Goal: Task Accomplishment & Management: Manage account settings

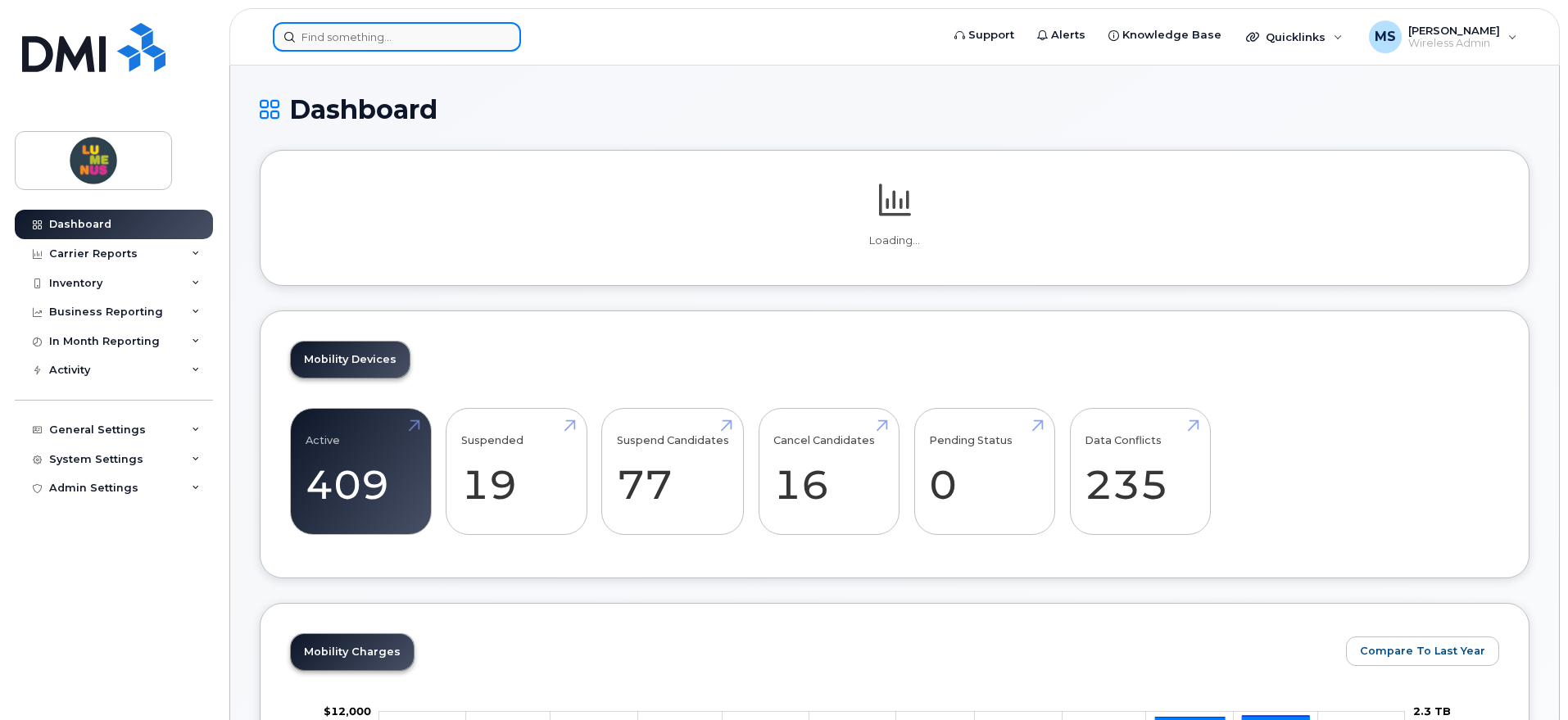
click at [391, 39] on input at bounding box center [397, 36] width 249 height 29
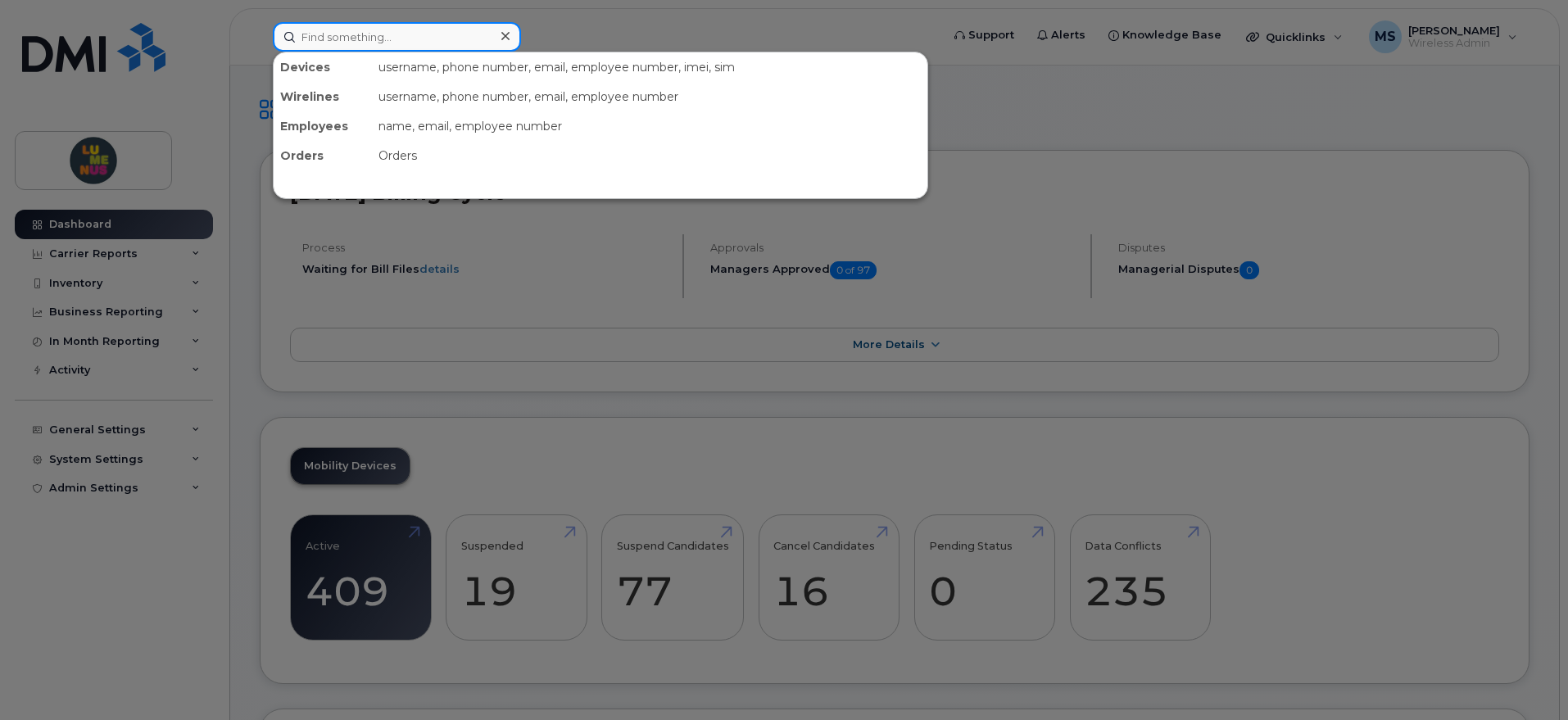
type input "h"
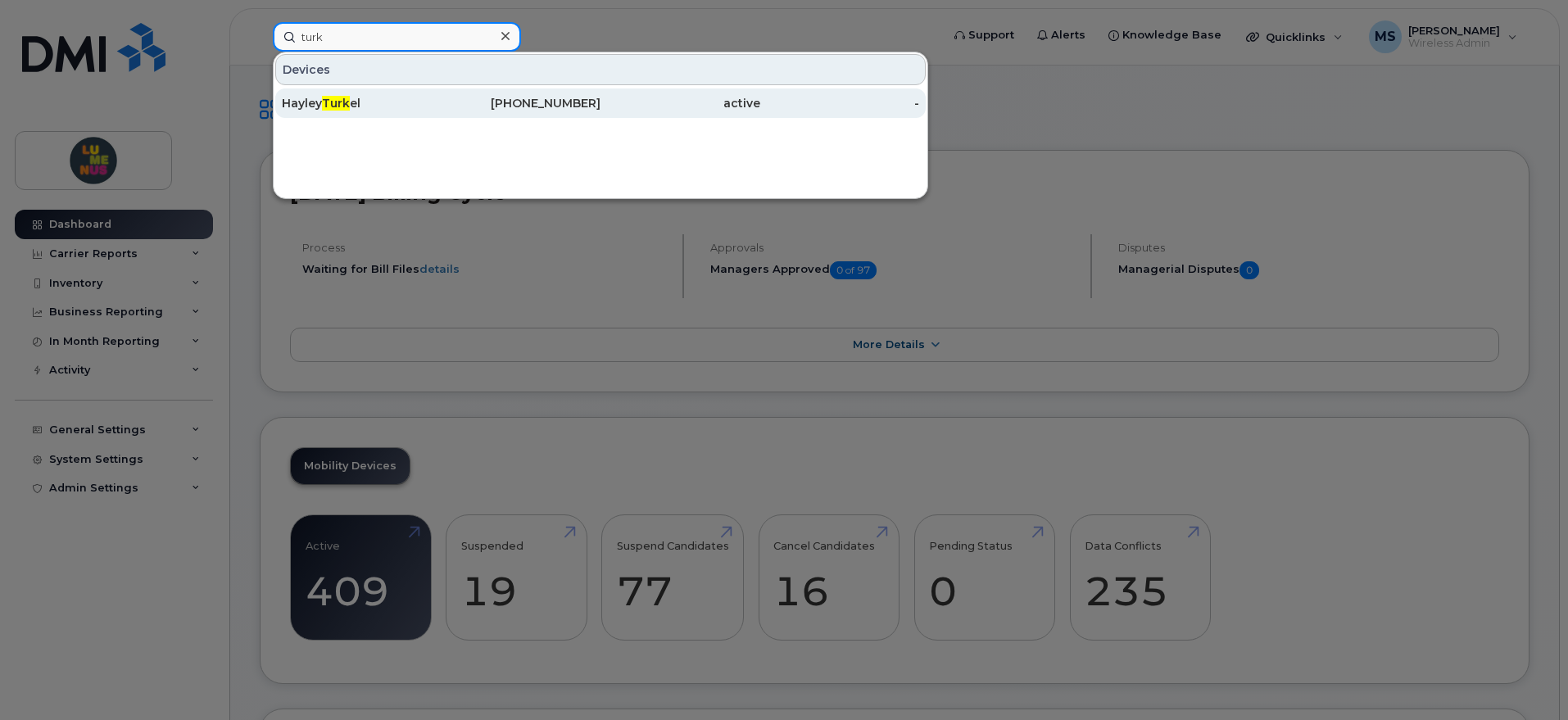
type input "turk"
click at [337, 101] on span "Turk" at bounding box center [336, 104] width 28 height 15
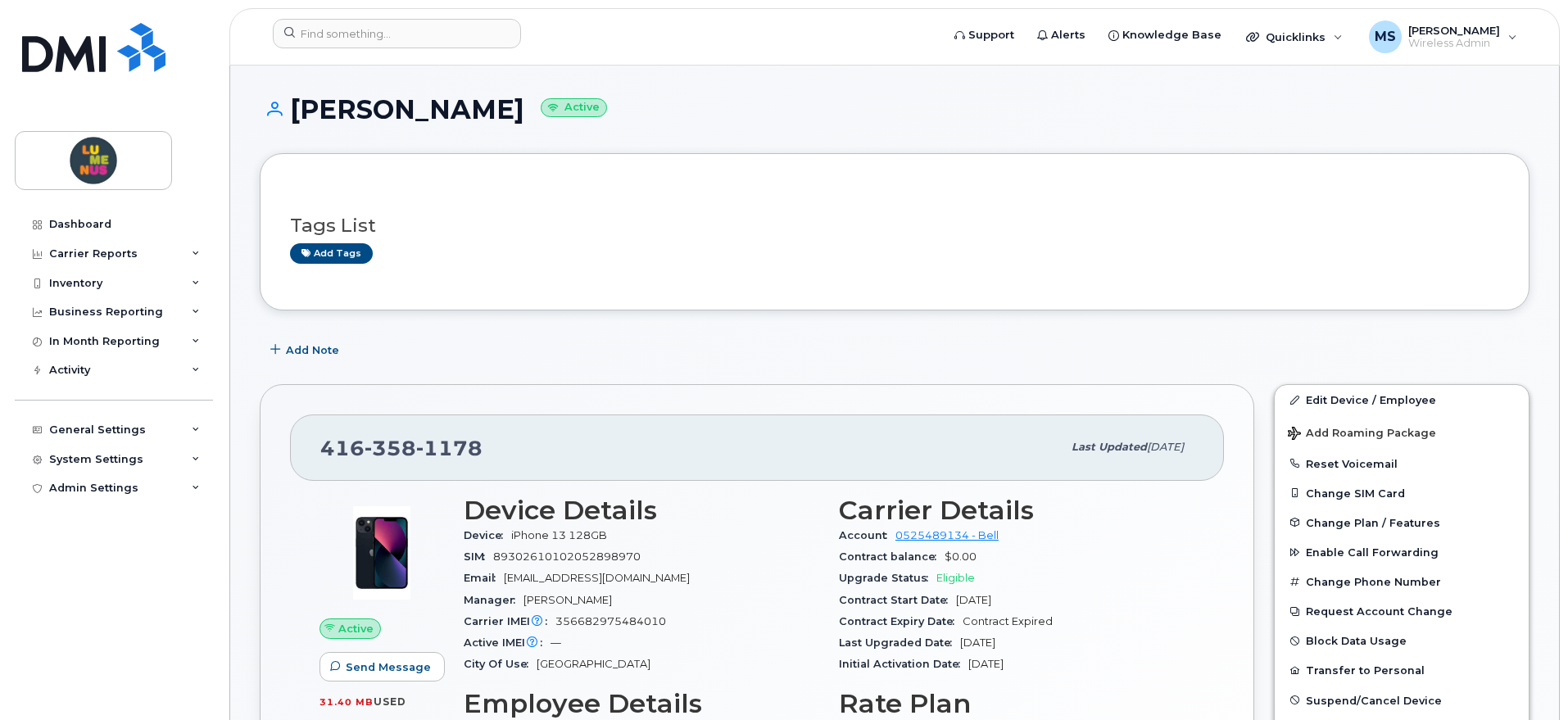
drag, startPoint x: 476, startPoint y: 110, endPoint x: 290, endPoint y: 121, distance: 186.3
click at [290, 121] on h1 "Hayley Turkel Active" at bounding box center [894, 110] width 1270 height 28
copy h1 "Hayley Turkel"
drag, startPoint x: 537, startPoint y: 450, endPoint x: 324, endPoint y: 448, distance: 213.0
click at [324, 448] on div "416 358 1178" at bounding box center [691, 447] width 742 height 34
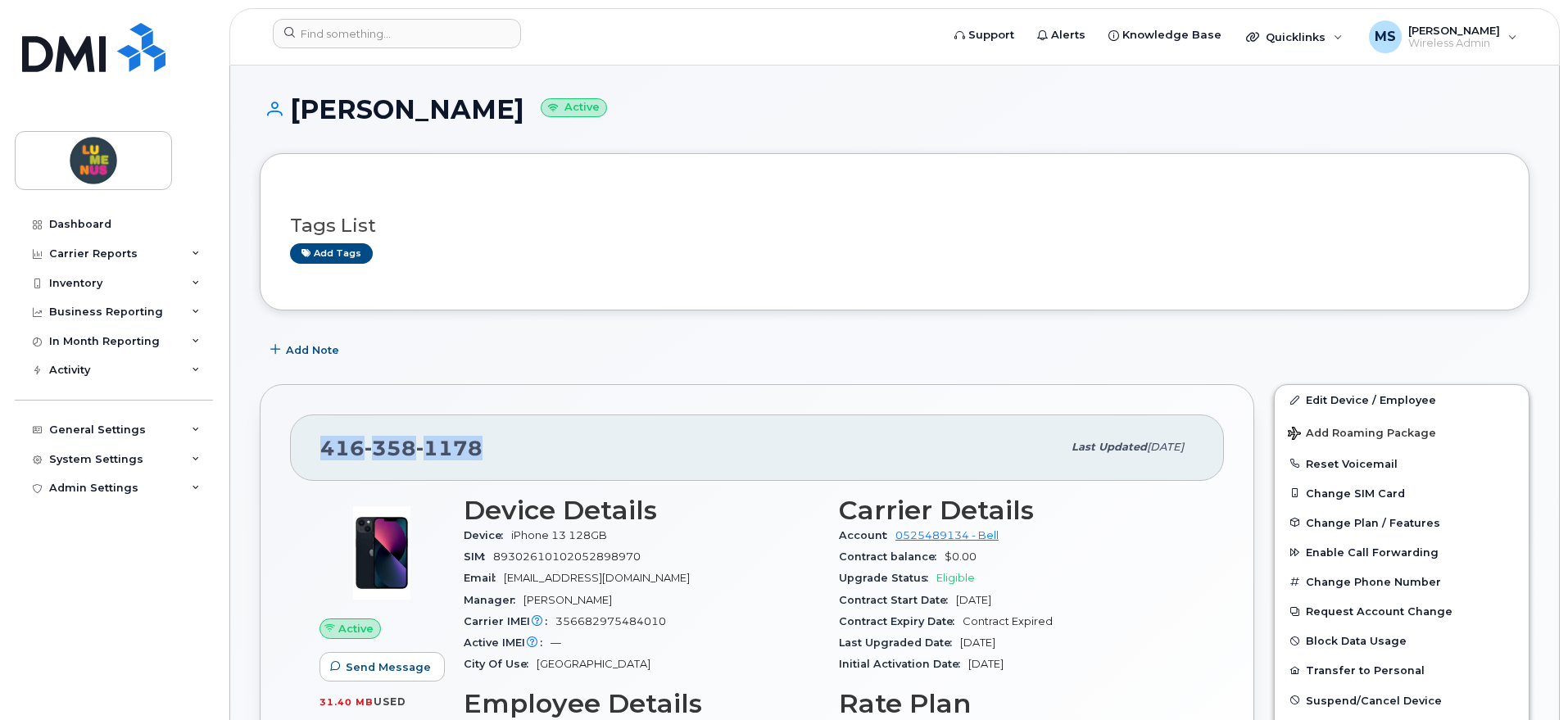
copy span "416 358 1178"
click at [1370, 411] on link "Edit Device / Employee" at bounding box center [1401, 399] width 254 height 29
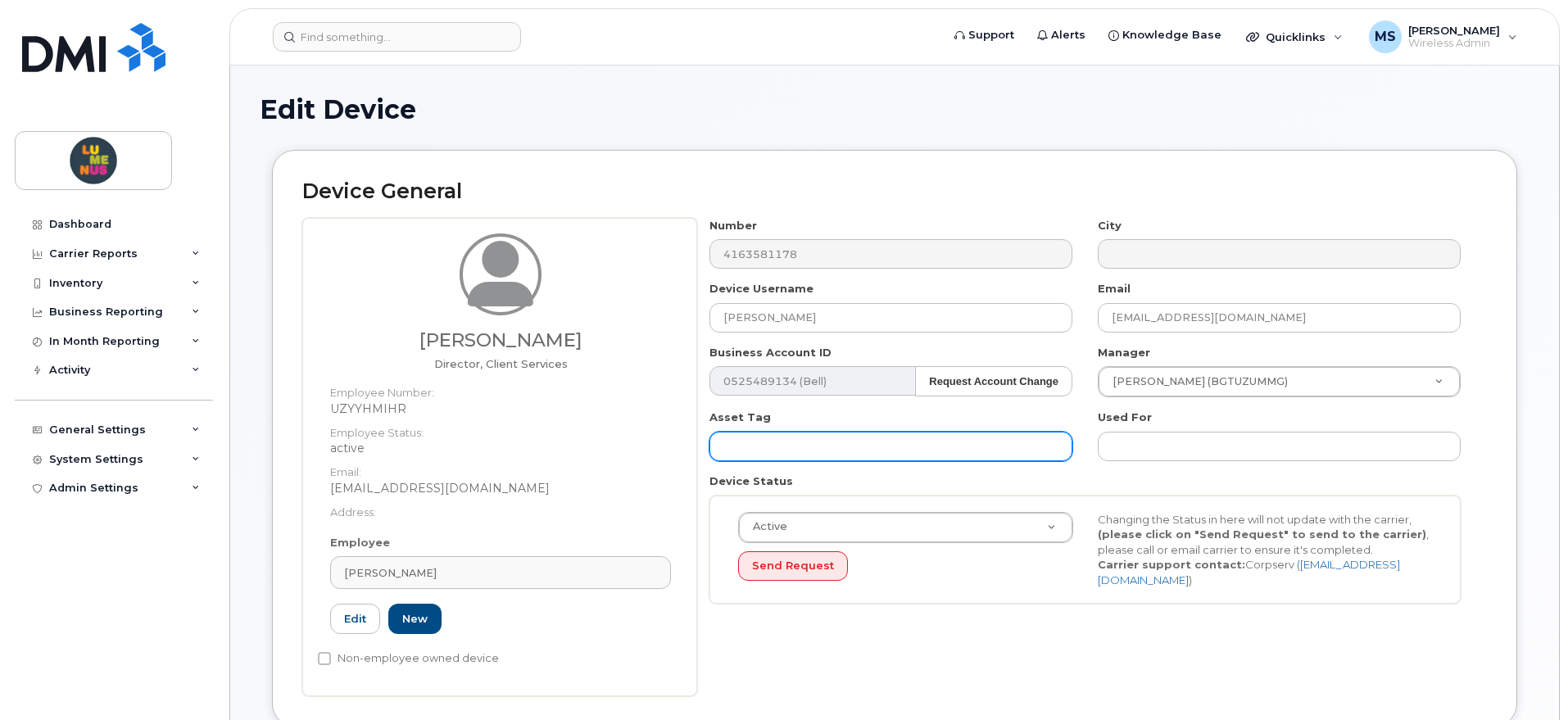
click at [782, 440] on input "text" at bounding box center [892, 446] width 363 height 29
paste input "RFWQQ0QN2J"
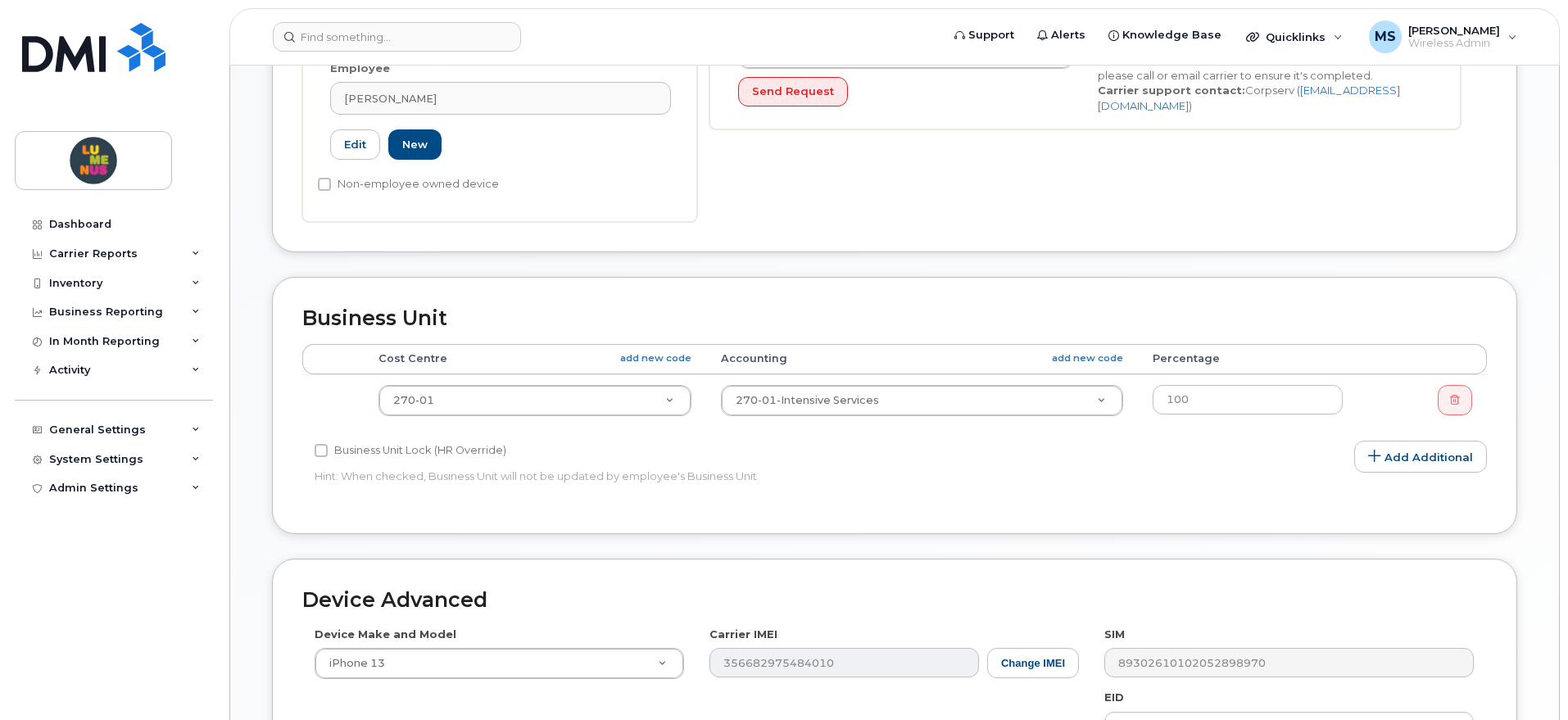
scroll to position [512, 0]
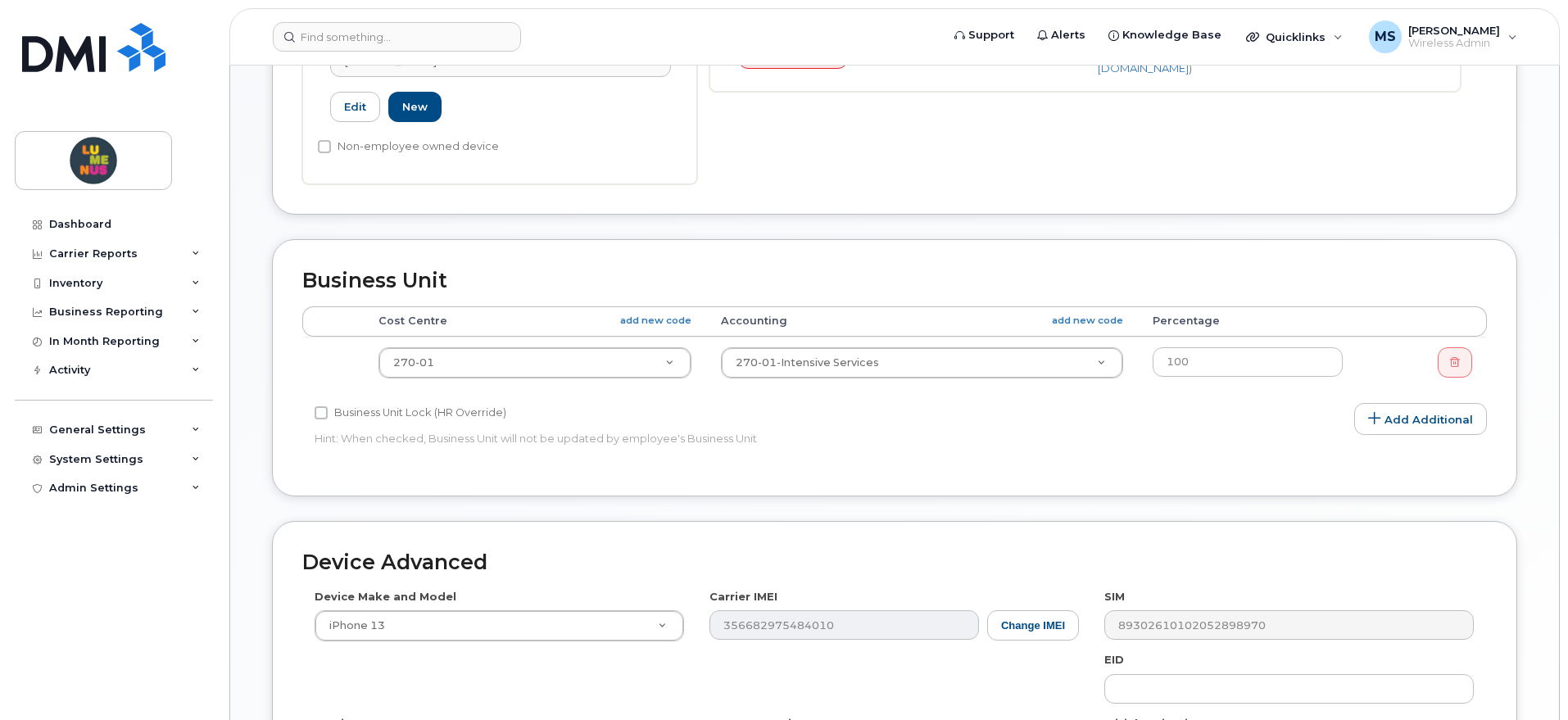
type input "RFWQQ0QN2J"
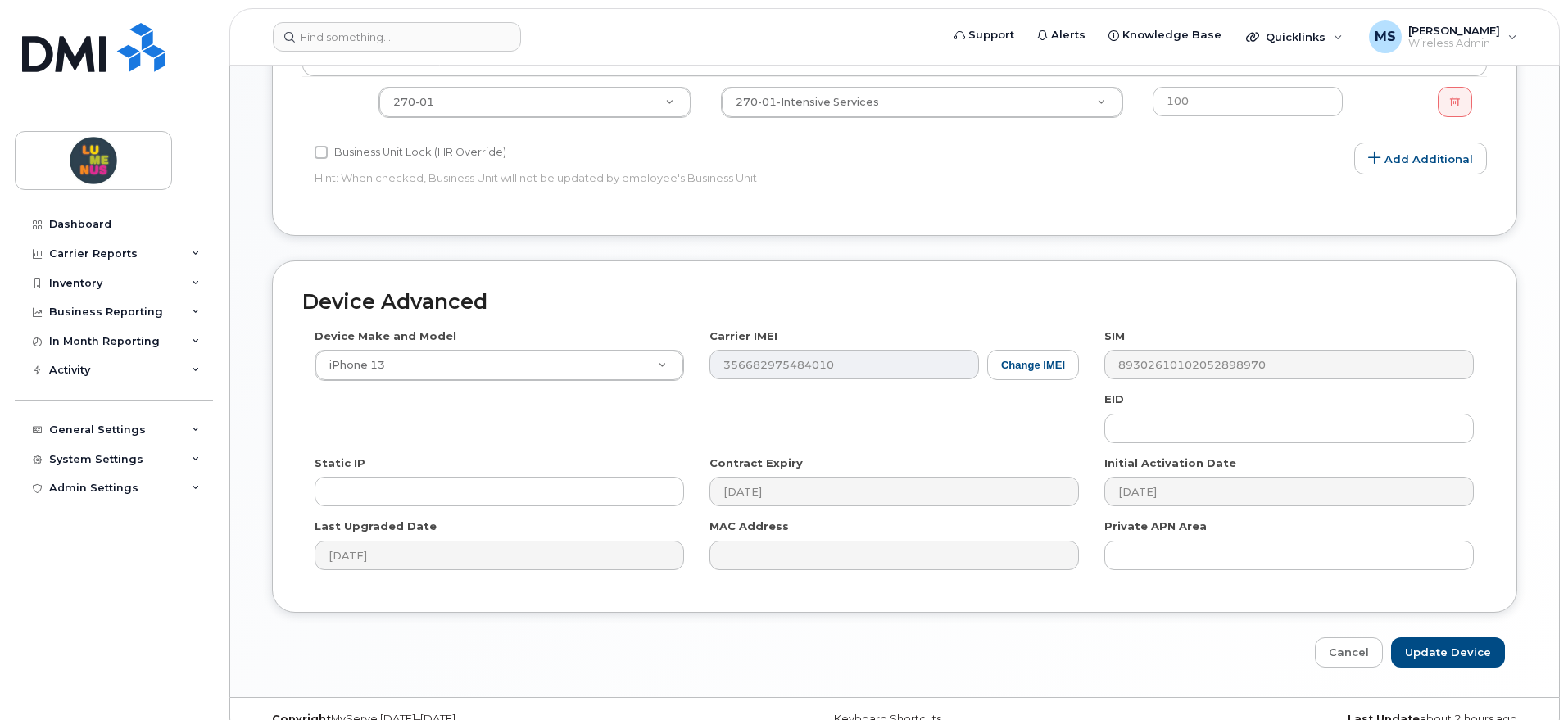
scroll to position [802, 0]
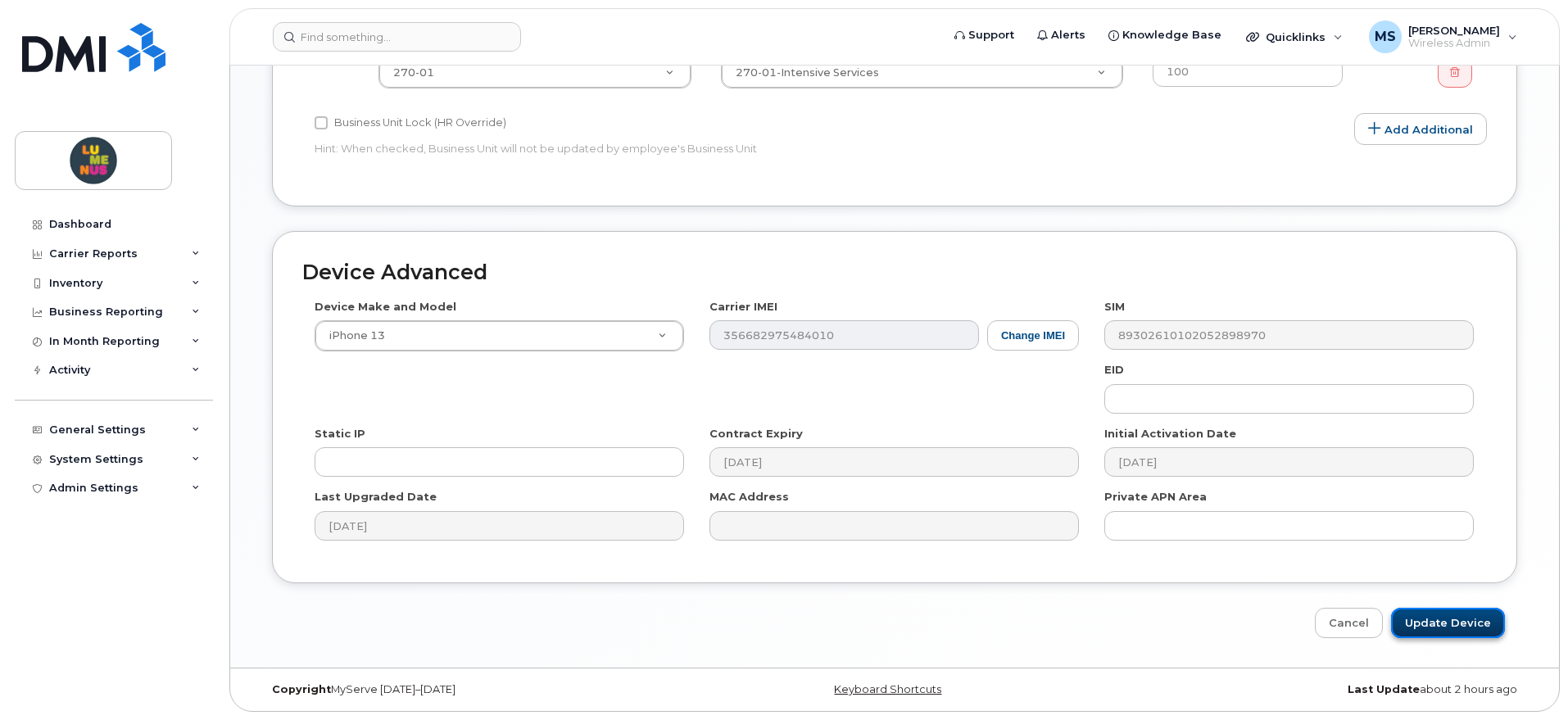
click at [1445, 620] on input "Update Device" at bounding box center [1448, 623] width 114 height 30
type input "Saving..."
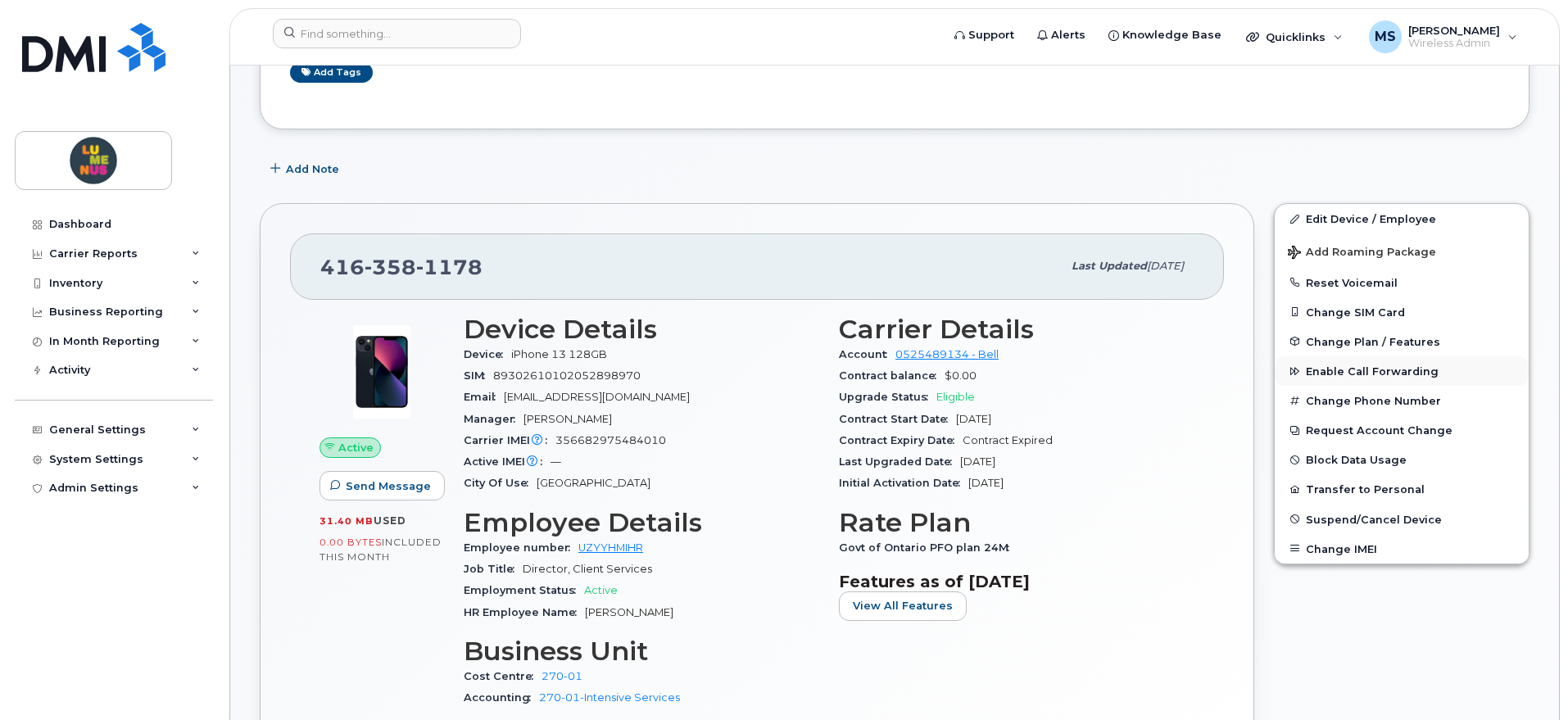
scroll to position [205, 0]
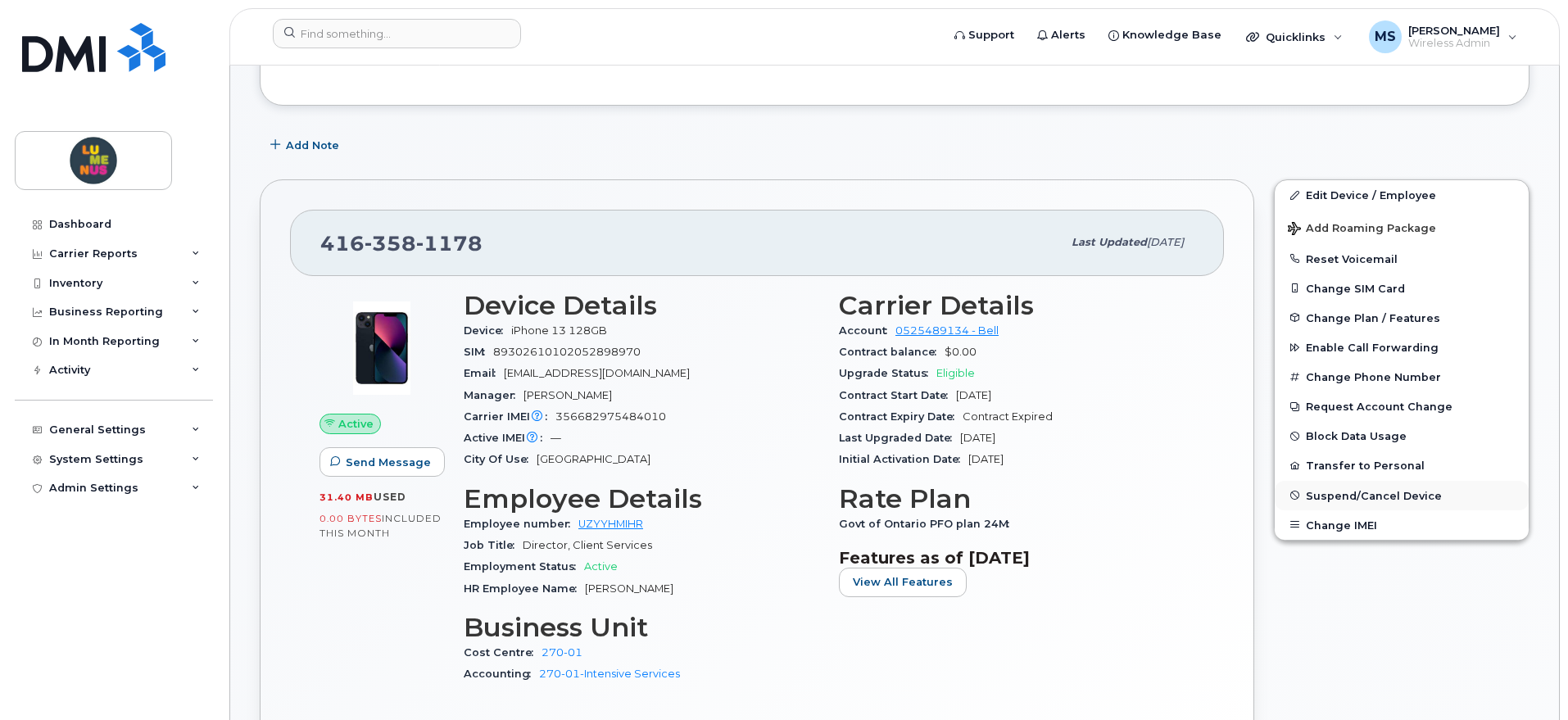
click at [1406, 494] on span "Suspend/Cancel Device" at bounding box center [1374, 495] width 136 height 13
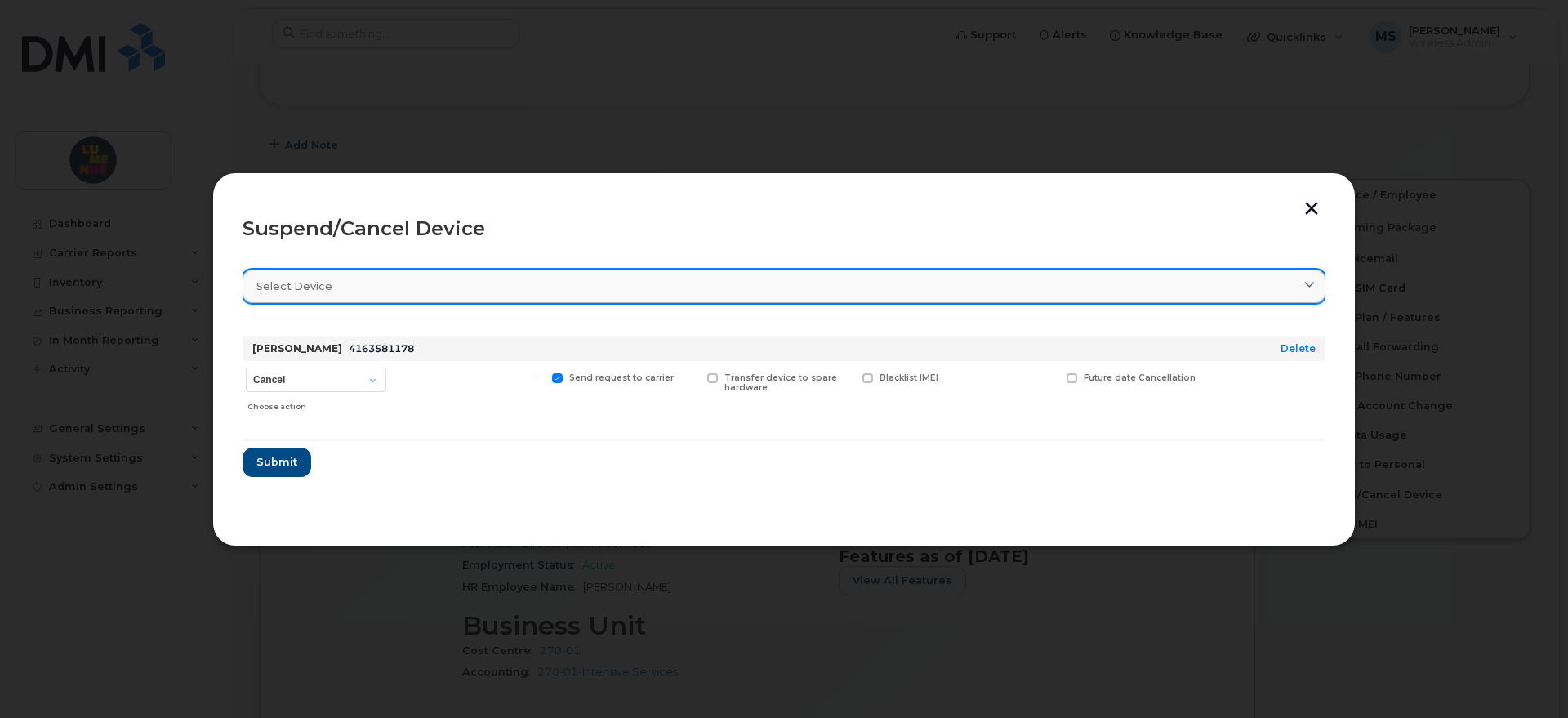
click at [367, 281] on div "Select device" at bounding box center [784, 286] width 1055 height 16
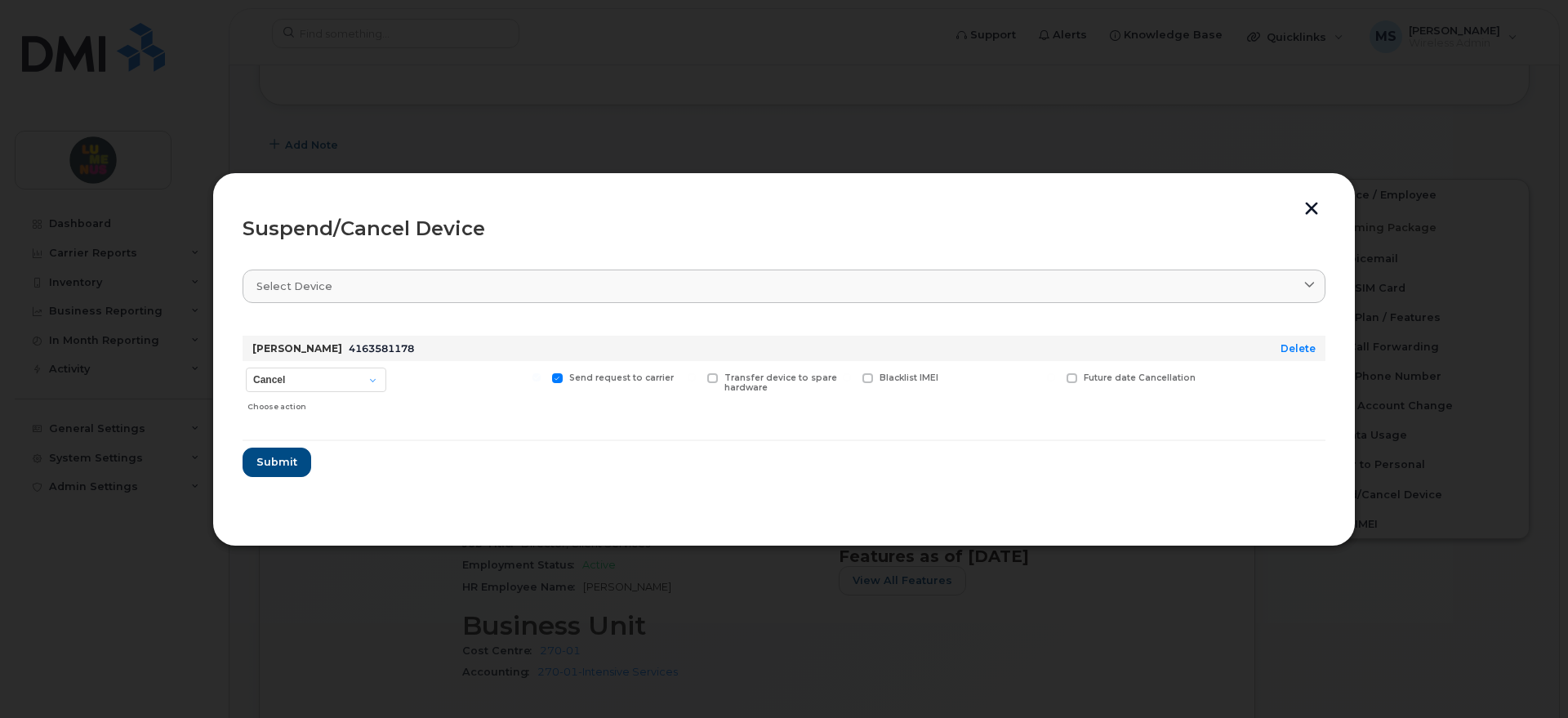
click at [1306, 212] on button "button" at bounding box center [1311, 210] width 24 height 18
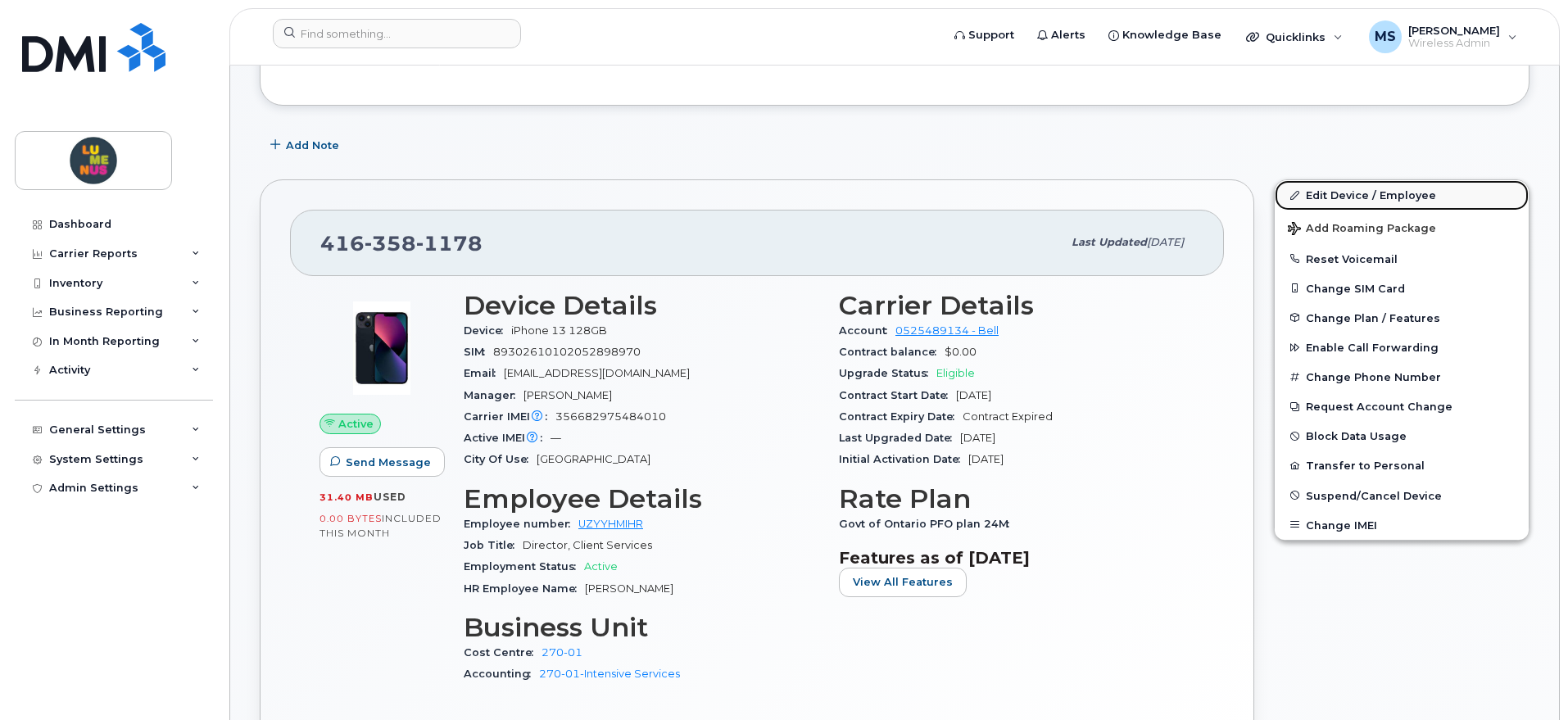
click at [1368, 193] on link "Edit Device / Employee" at bounding box center [1401, 194] width 254 height 29
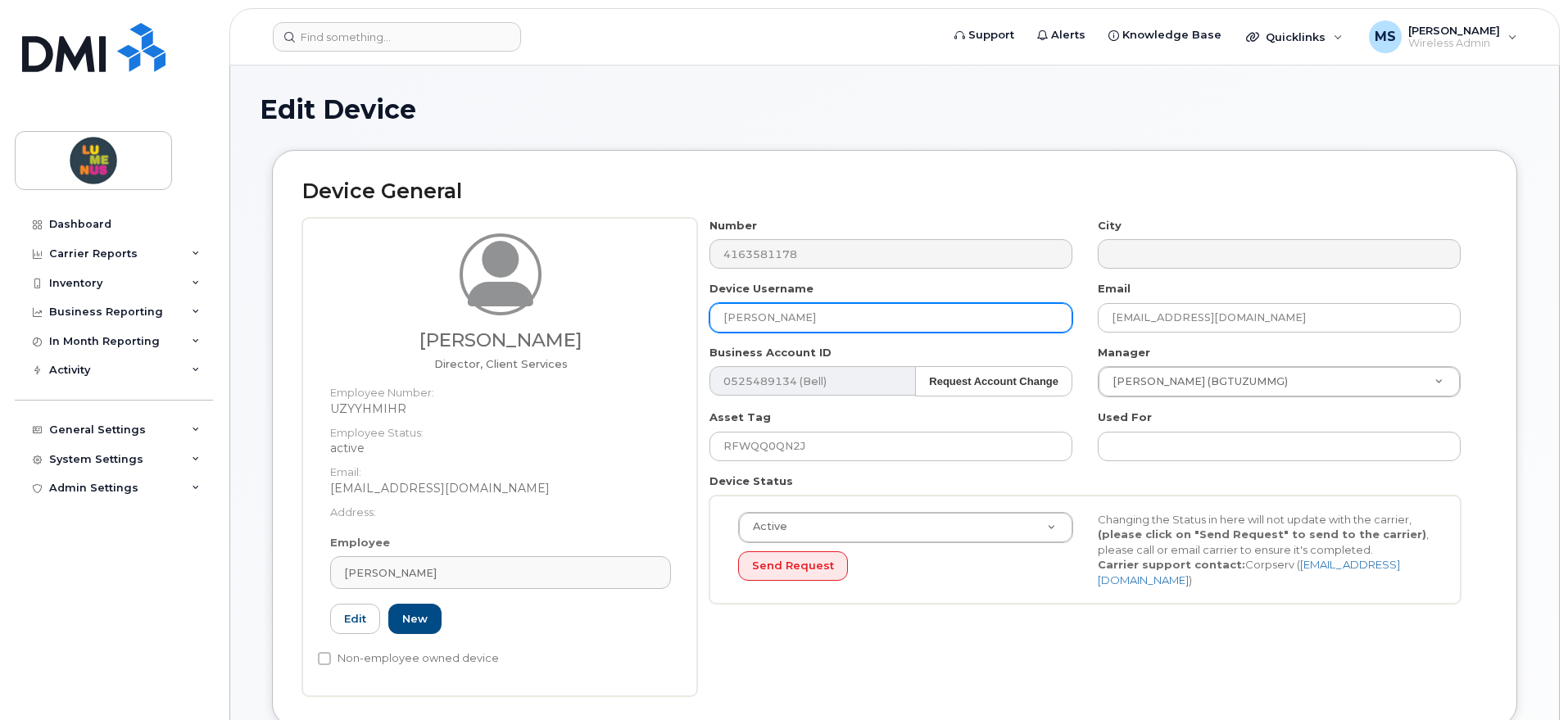
click at [828, 307] on input "[PERSON_NAME]" at bounding box center [892, 317] width 363 height 29
paste input "SR2504-0050"
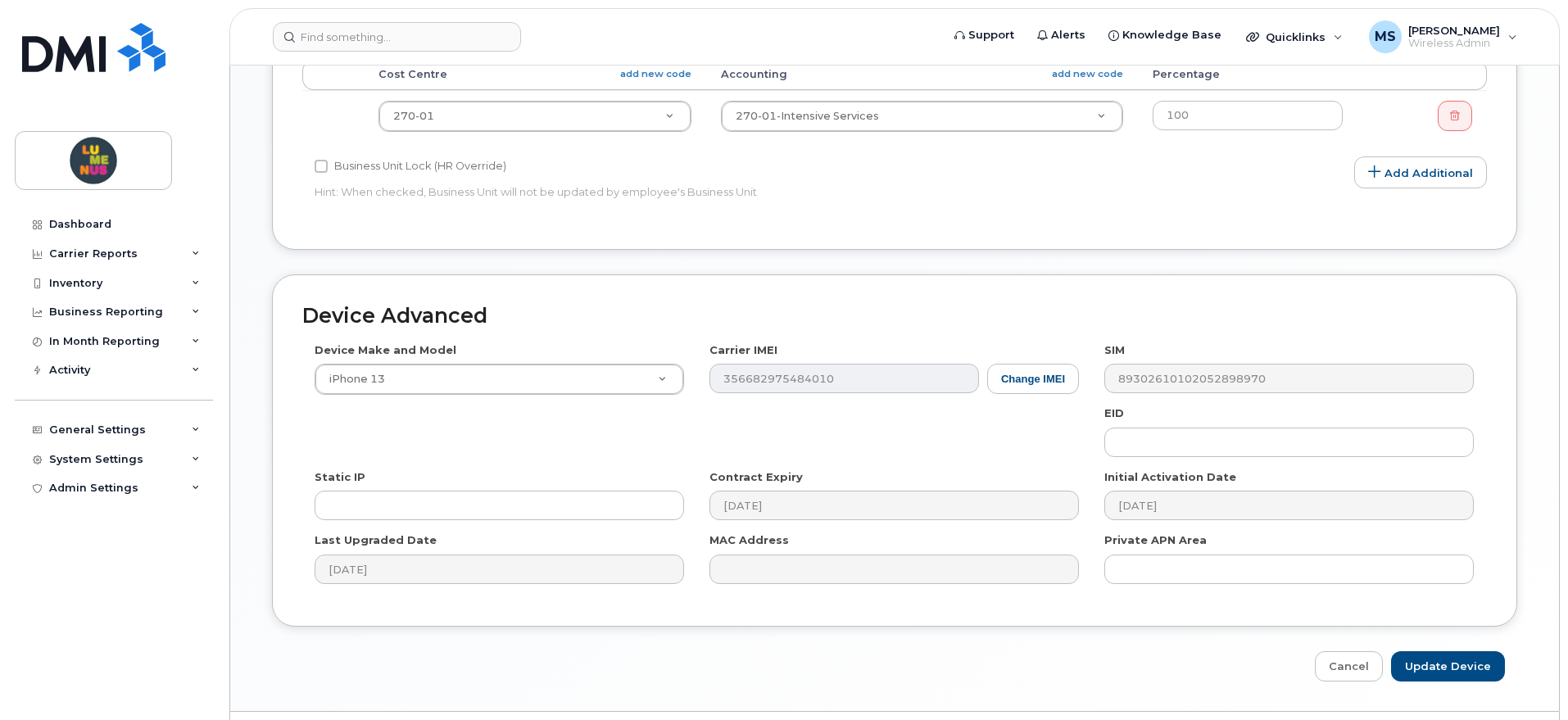
scroll to position [802, 0]
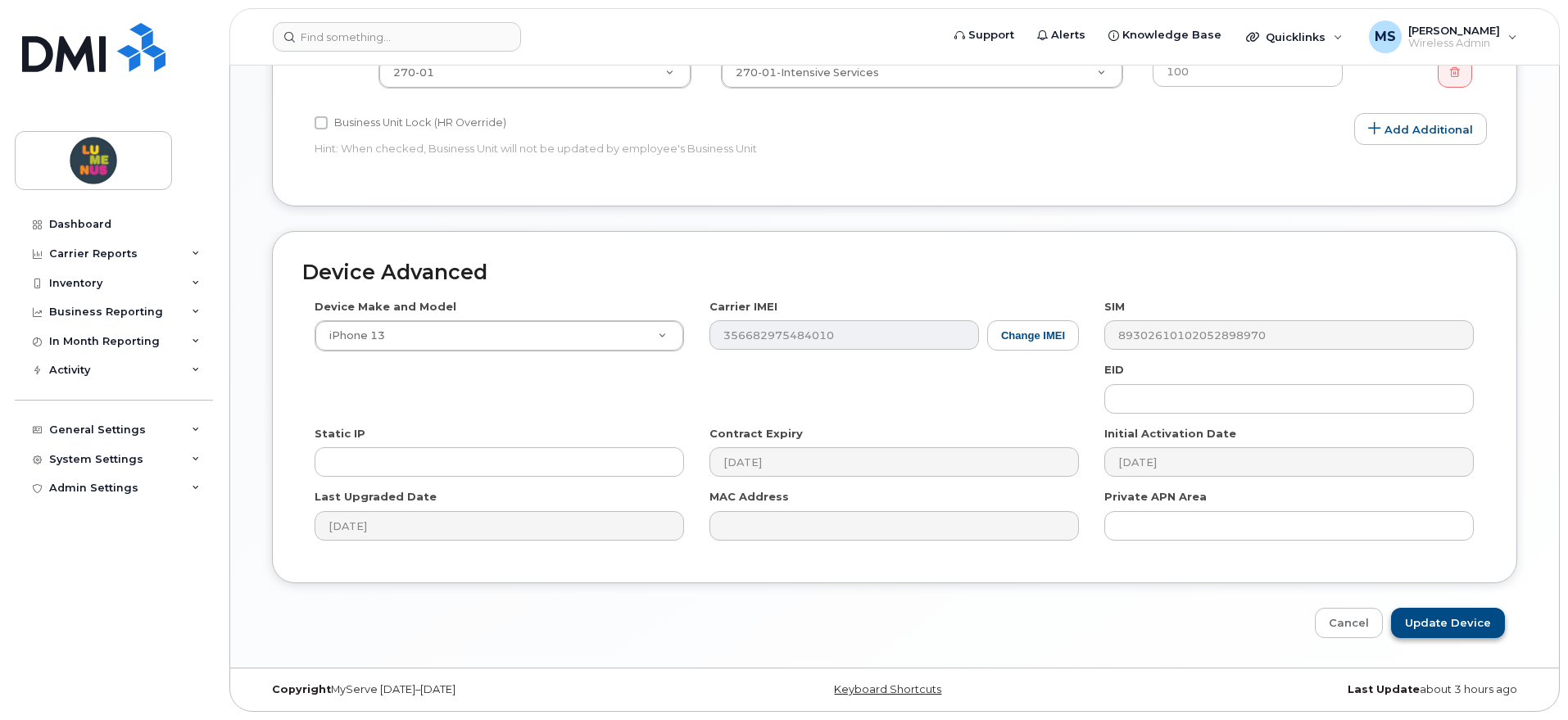
type input "Hayley Turkel - SR2504-0050 On-Leave (Suspended)"
click at [1457, 625] on input "Update Device" at bounding box center [1448, 623] width 114 height 30
type input "Saving..."
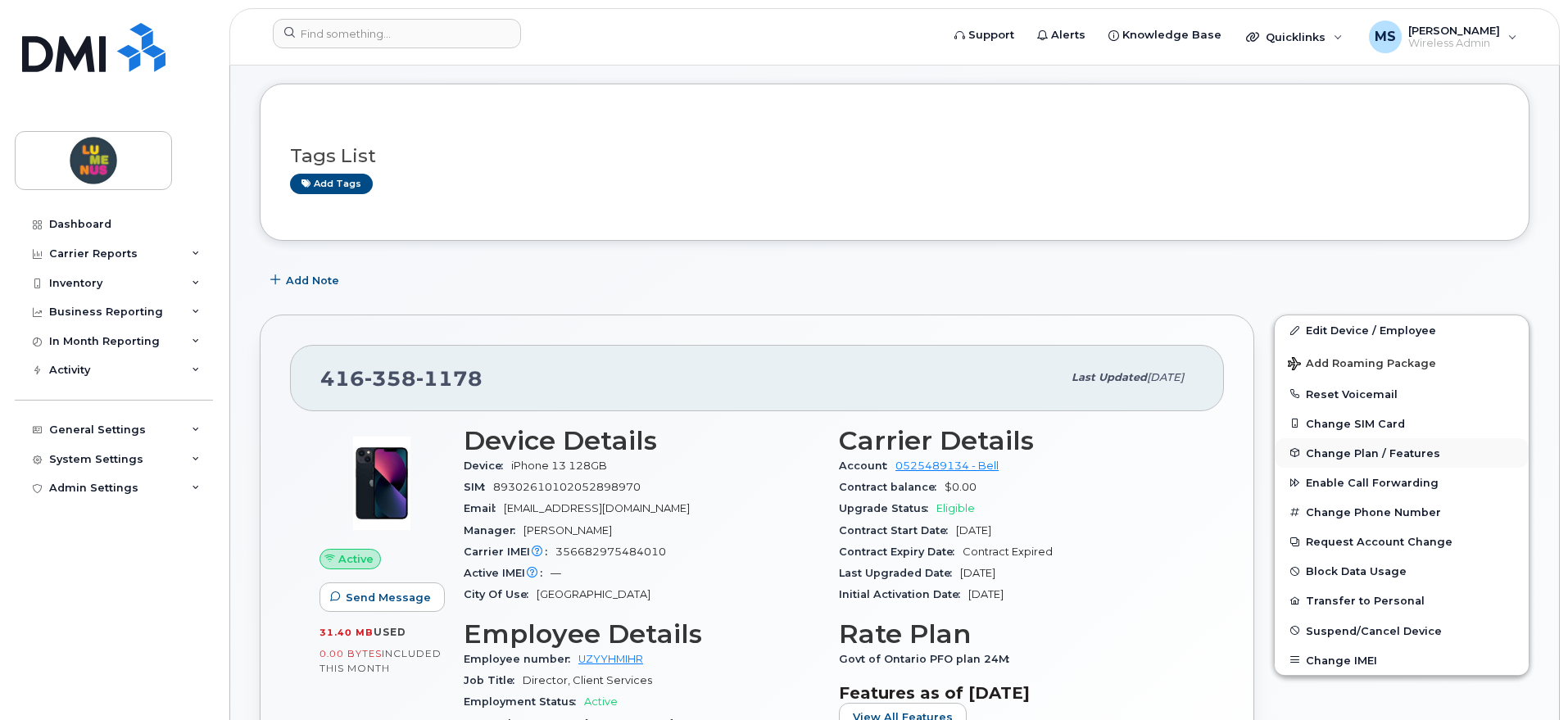
scroll to position [102, 0]
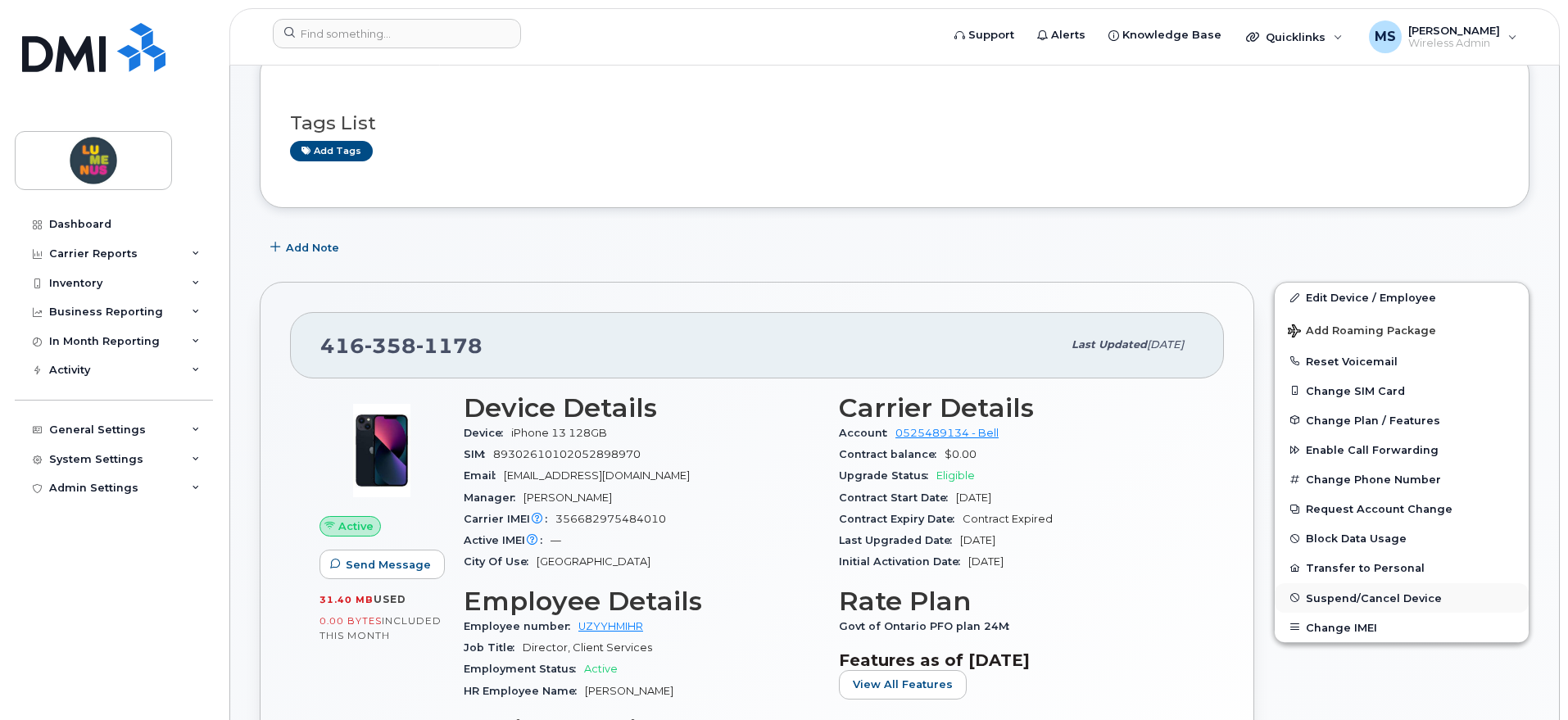
click at [1371, 599] on span "Suspend/Cancel Device" at bounding box center [1374, 598] width 136 height 13
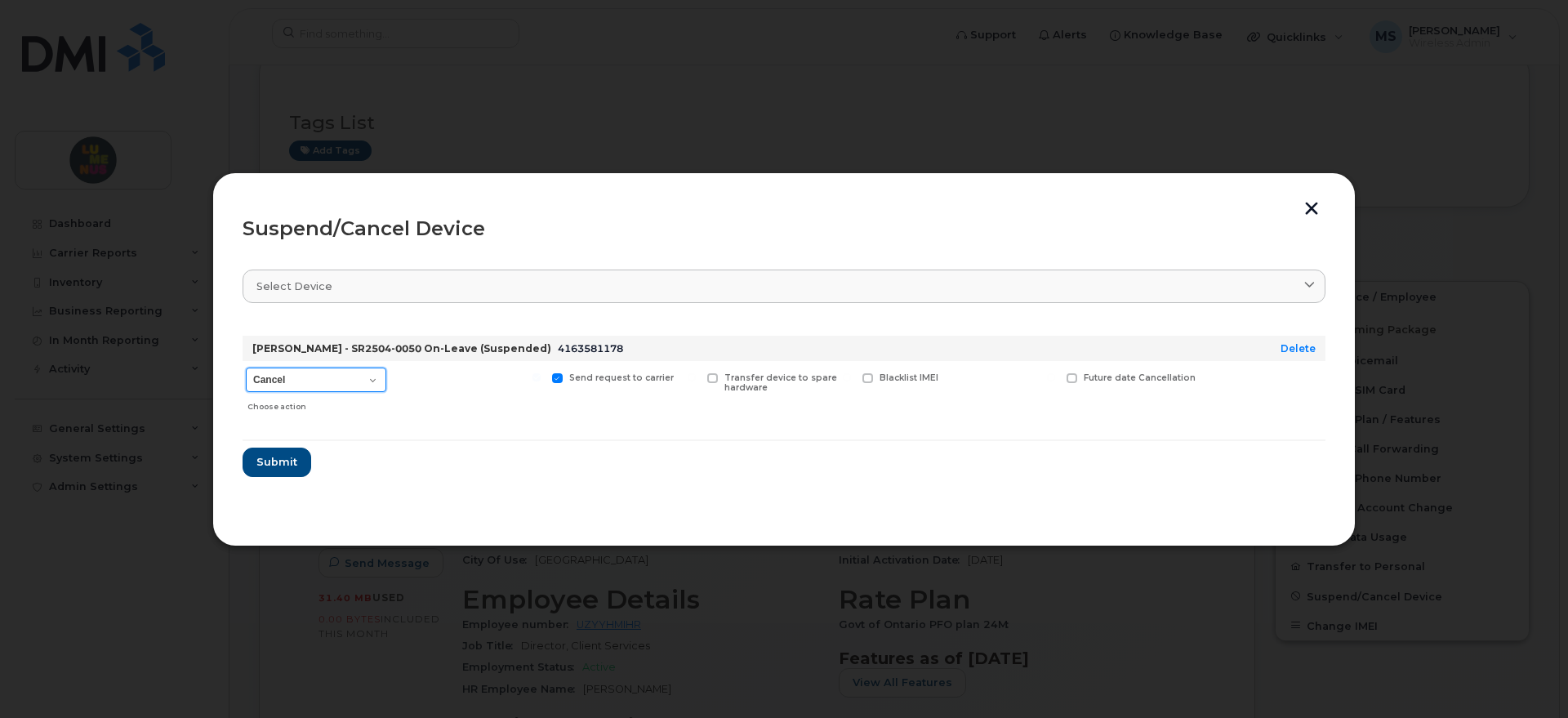
click at [363, 384] on select "Cancel Suspend - Extend Suspension Suspend - Reduced Rate Suspend - Full Rate S…" at bounding box center [316, 379] width 140 height 24
select select "[object Object]"
click at [246, 367] on select "Cancel Suspend - Extend Suspension Suspend - Reduced Rate Suspend - Full Rate S…" at bounding box center [316, 379] width 140 height 24
click at [282, 461] on span "Submit" at bounding box center [275, 462] width 41 height 16
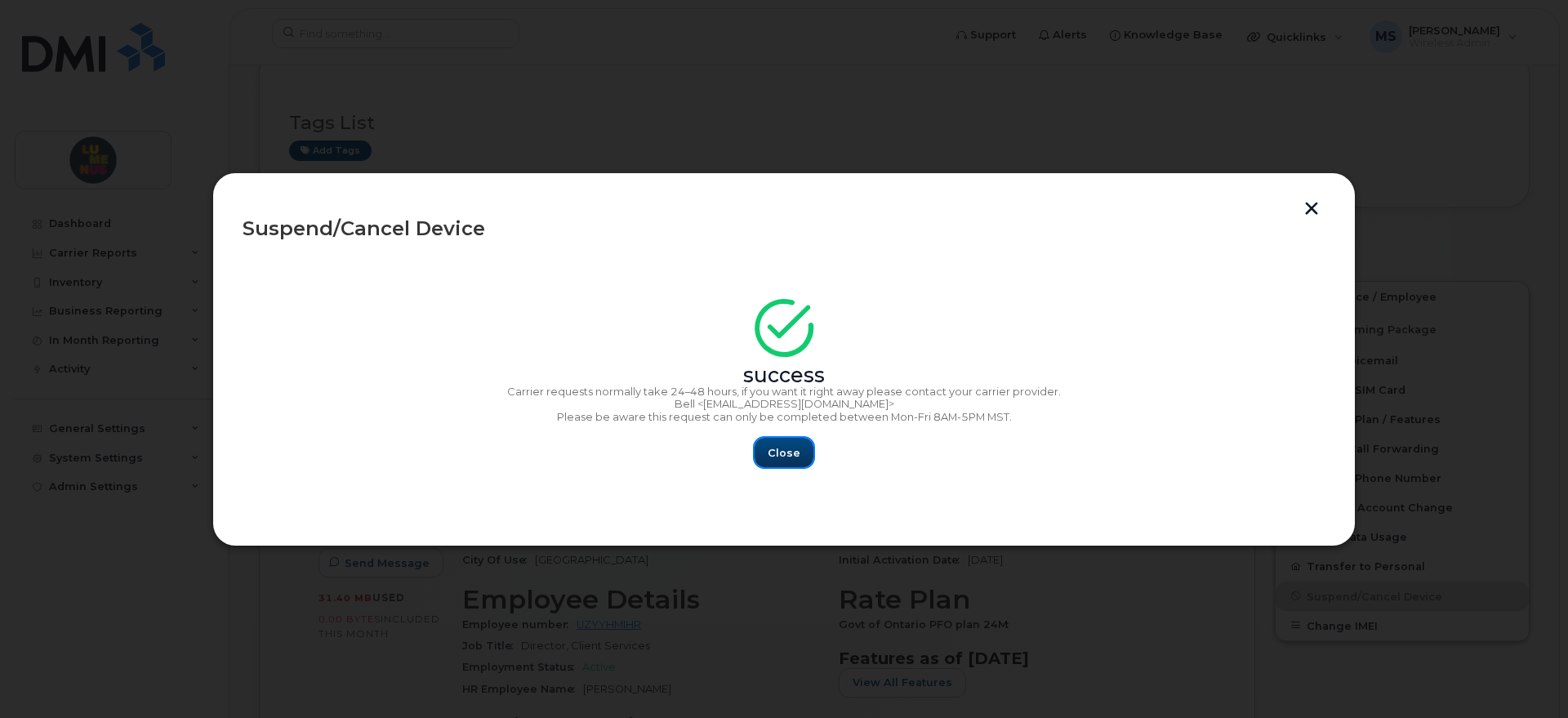
click at [786, 452] on span "Close" at bounding box center [784, 453] width 33 height 16
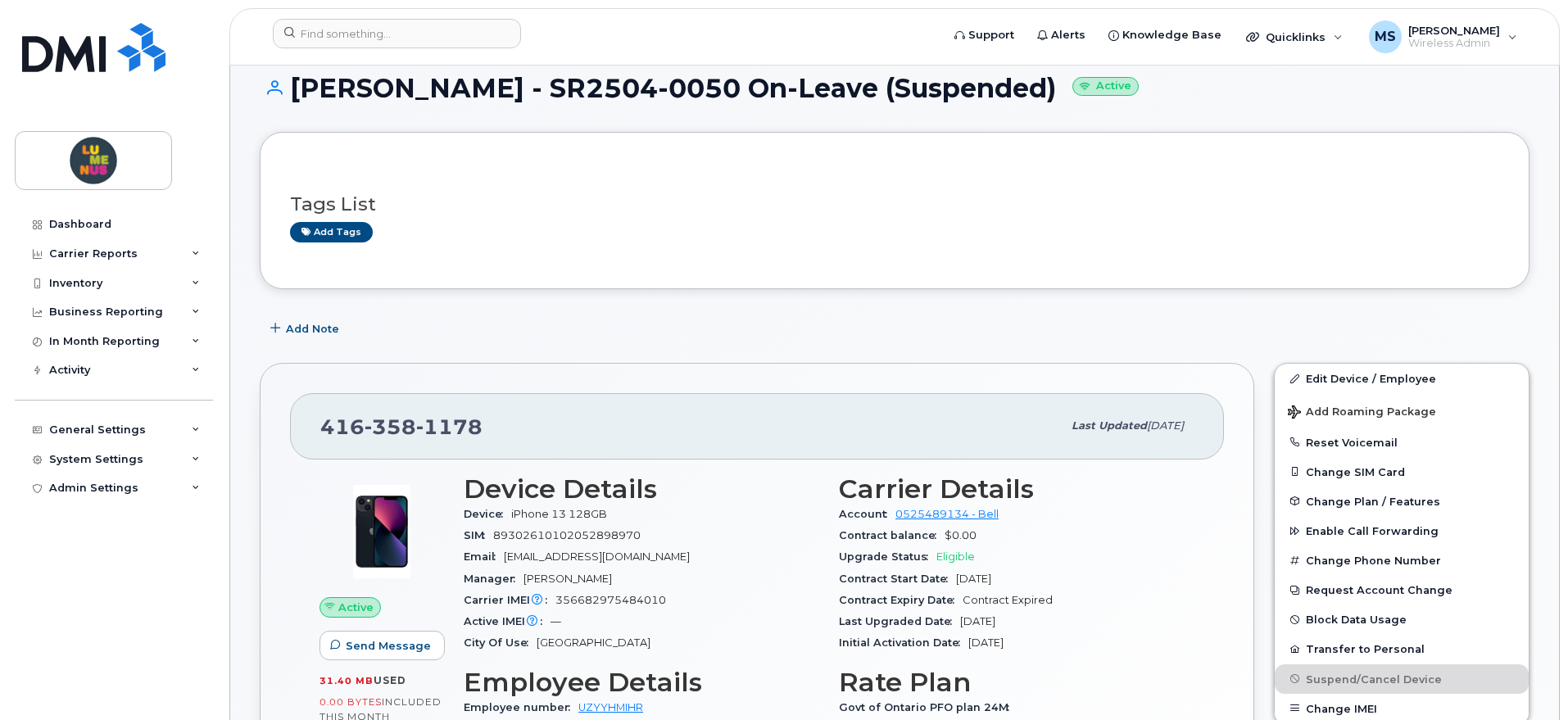
scroll to position [0, 0]
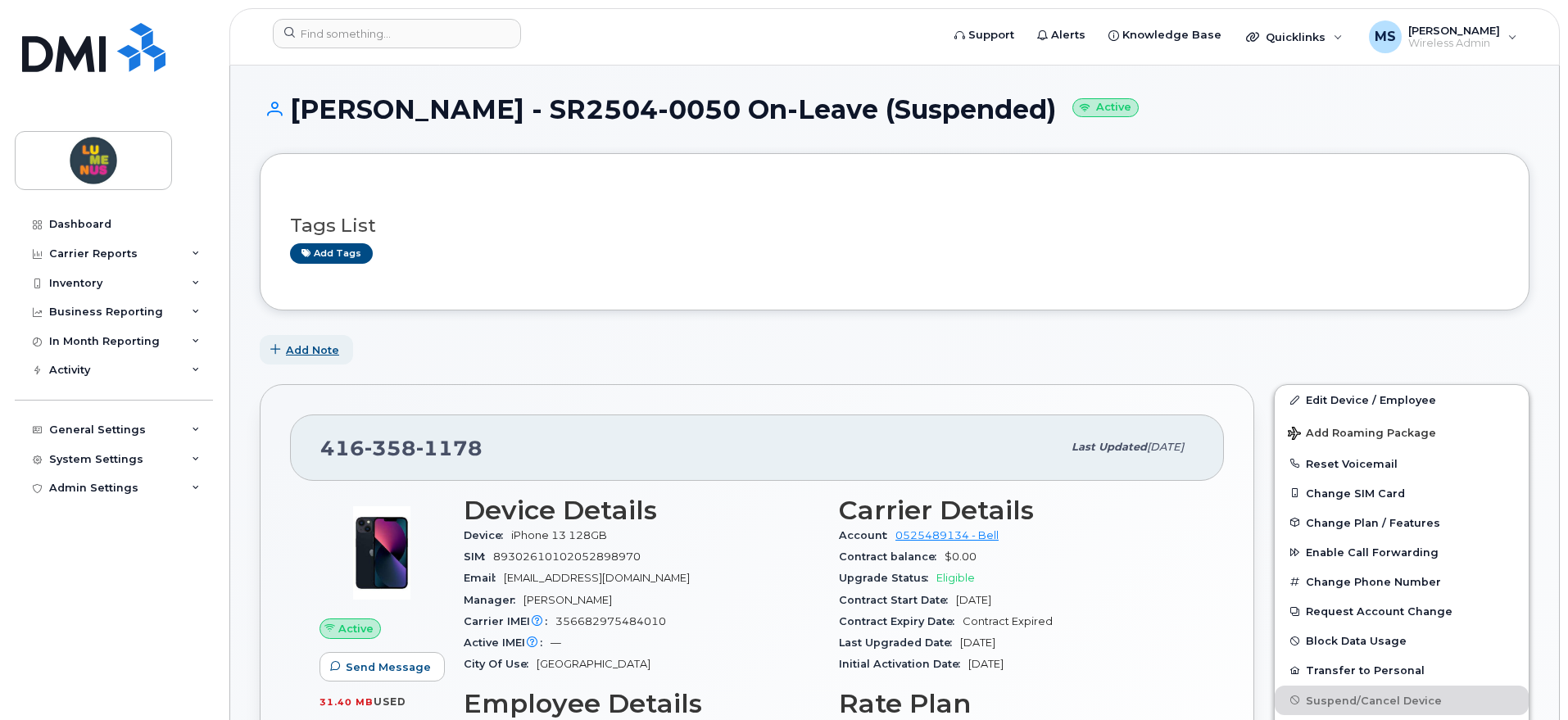
click at [324, 352] on span "Add Note" at bounding box center [313, 350] width 54 height 16
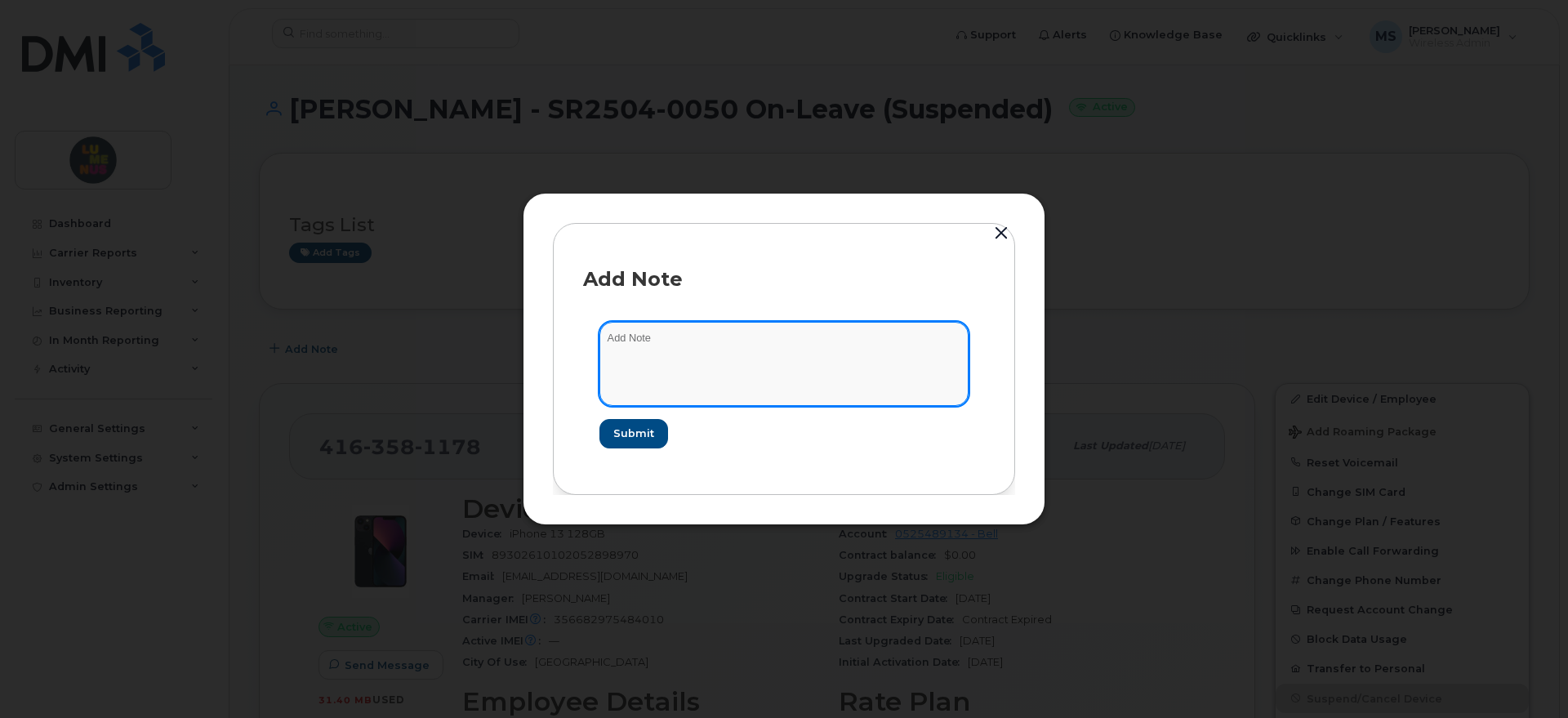
click at [654, 342] on textarea at bounding box center [784, 364] width 369 height 83
paste textarea "SR2504-0050"
type textarea "Suspended due to employee on leave - SR2504-0050"
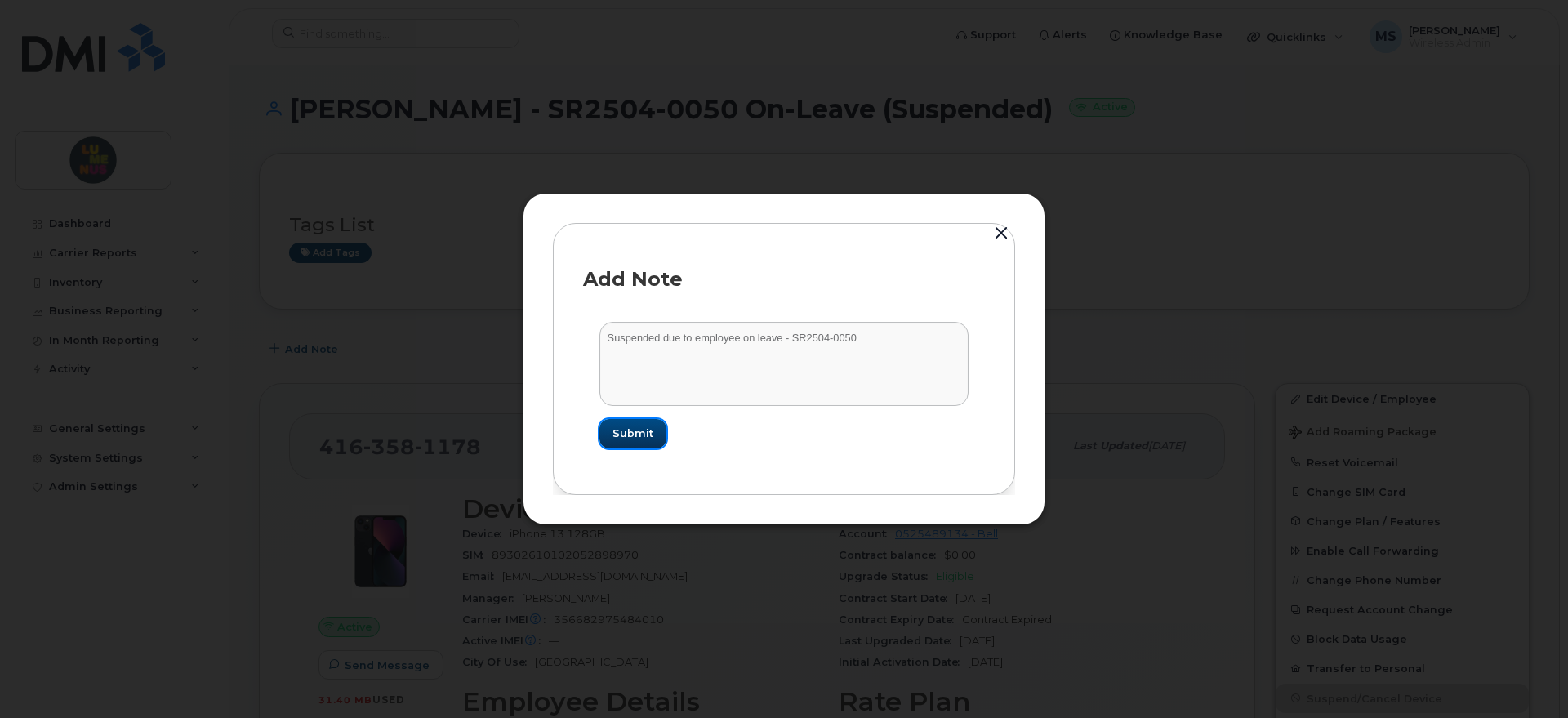
click at [663, 432] on button "Submit" at bounding box center [633, 433] width 67 height 29
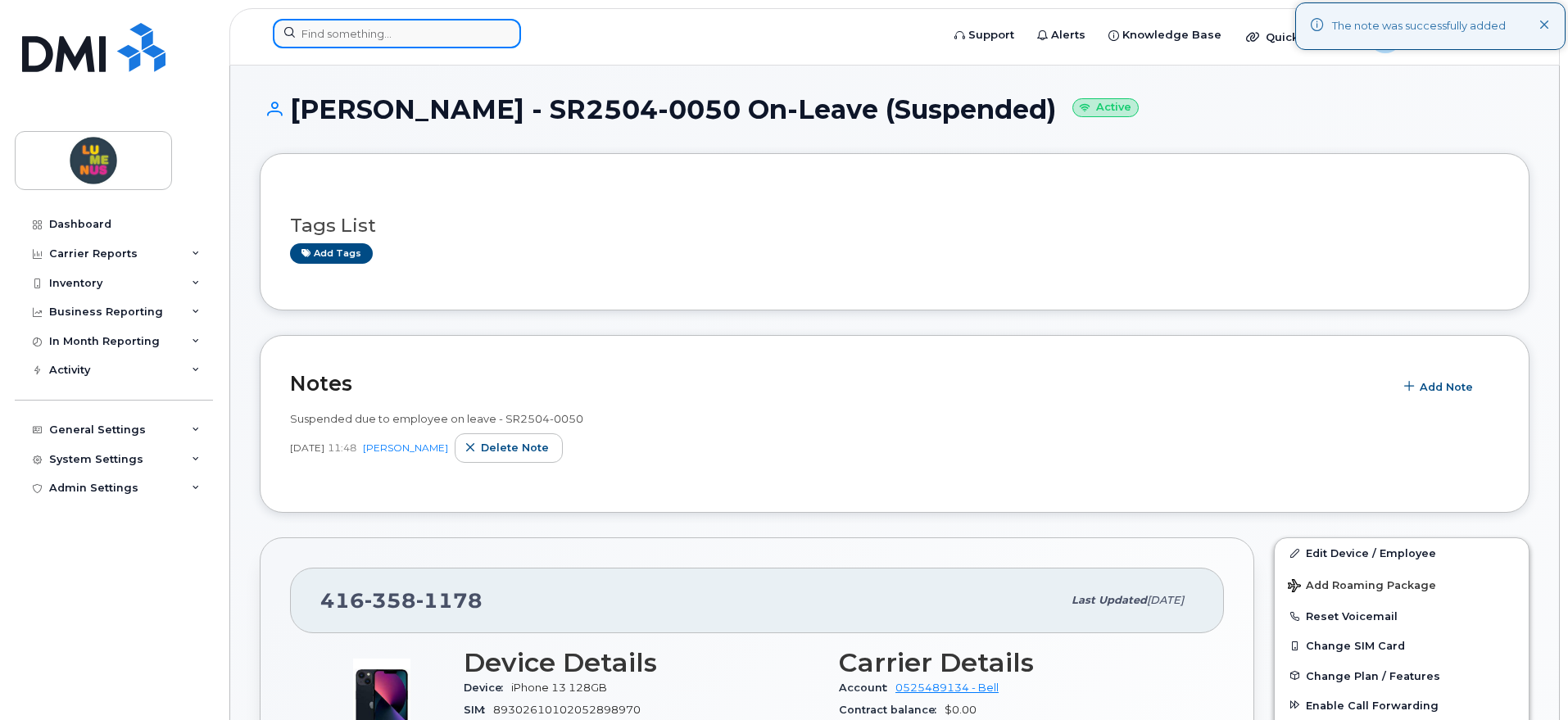
click at [388, 27] on input at bounding box center [397, 33] width 249 height 29
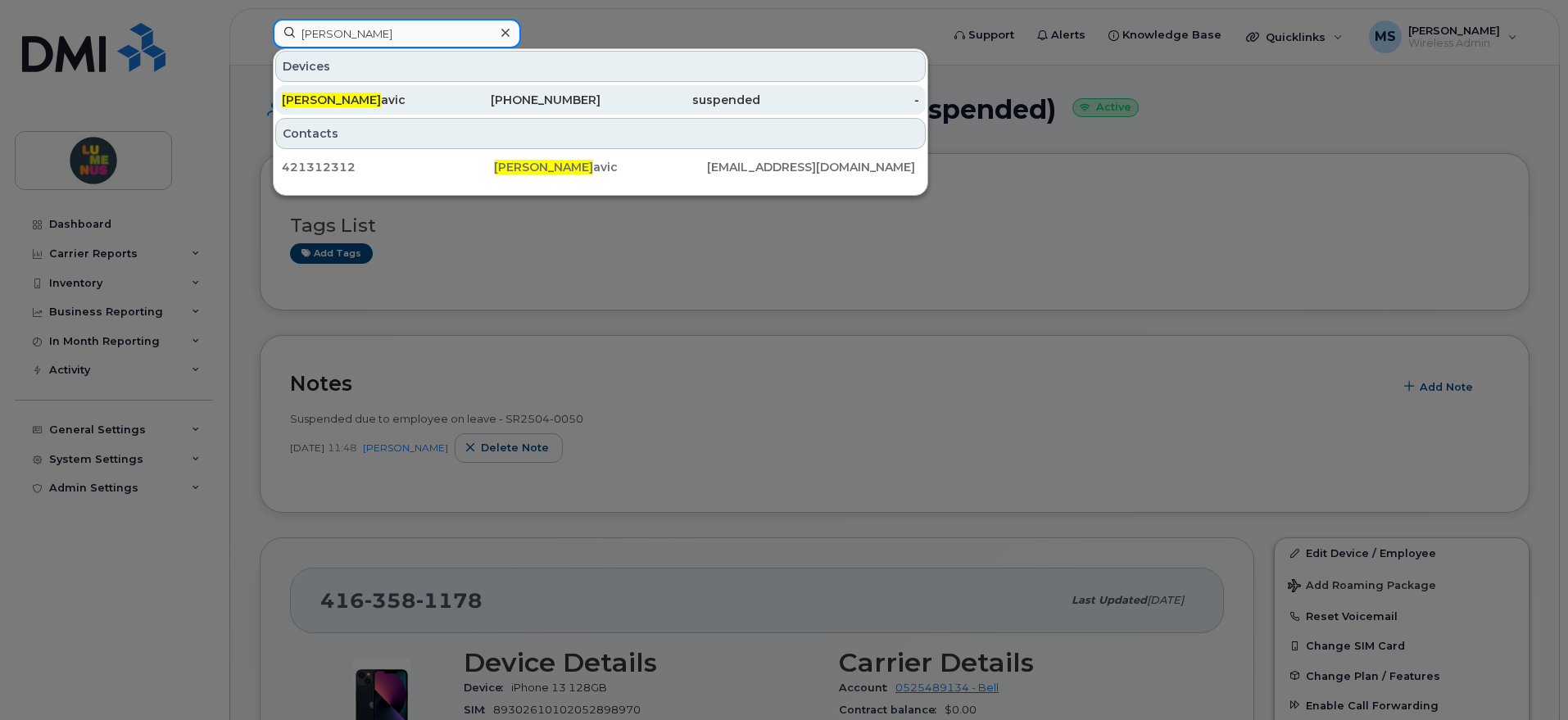
type input "paul s"
click at [371, 106] on div "Paul S avic" at bounding box center [362, 100] width 160 height 17
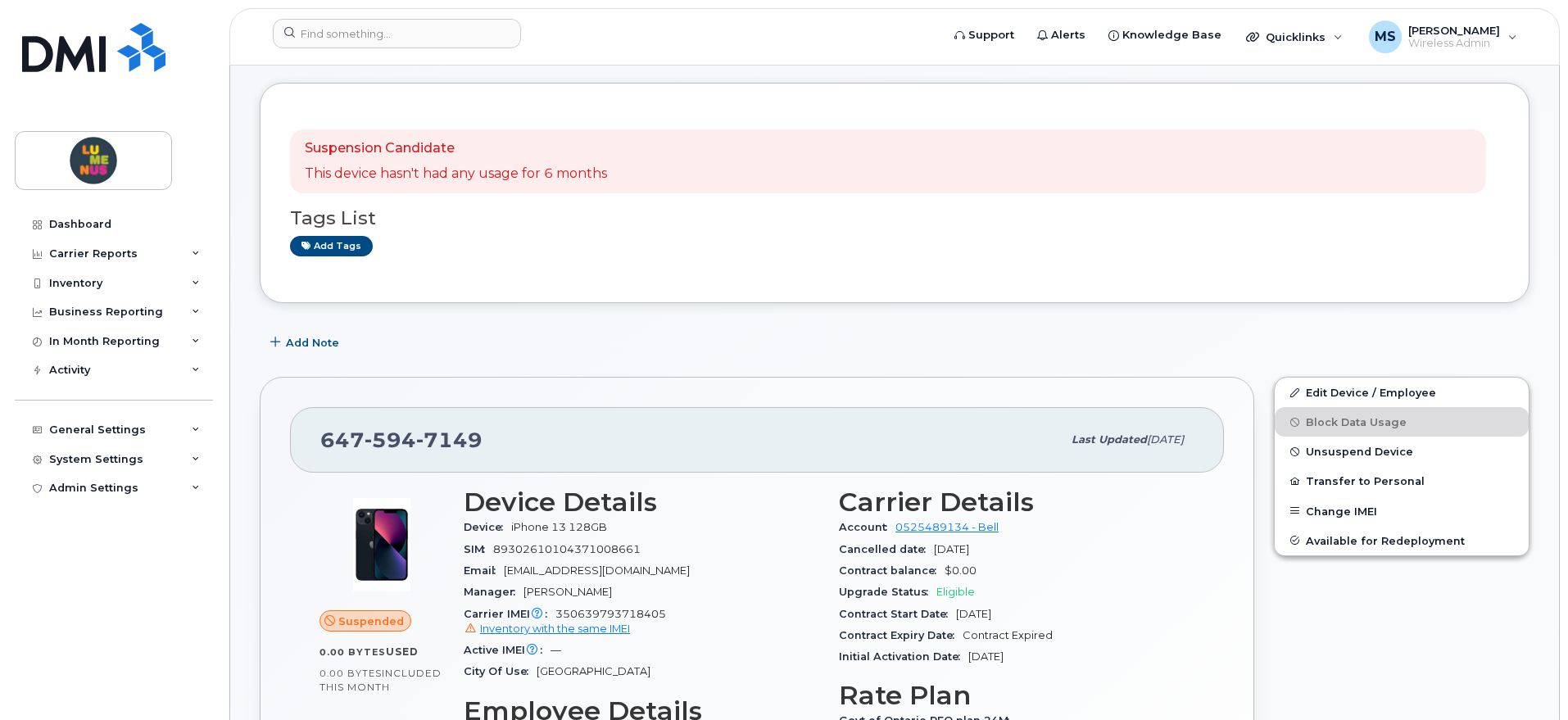
scroll to position [102, 0]
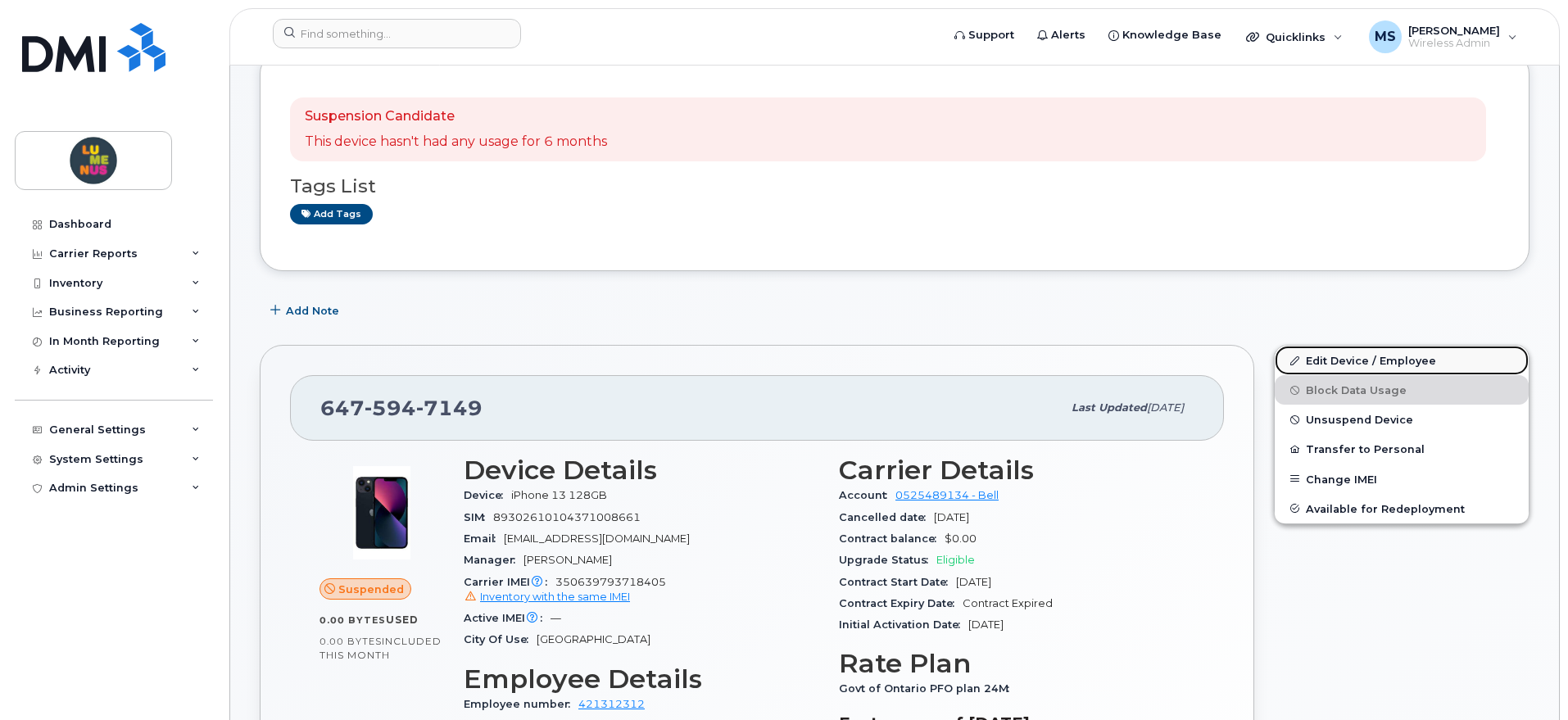
click at [1368, 369] on link "Edit Device / Employee" at bounding box center [1401, 360] width 254 height 29
click at [1372, 358] on link "Edit Device / Employee" at bounding box center [1401, 360] width 254 height 29
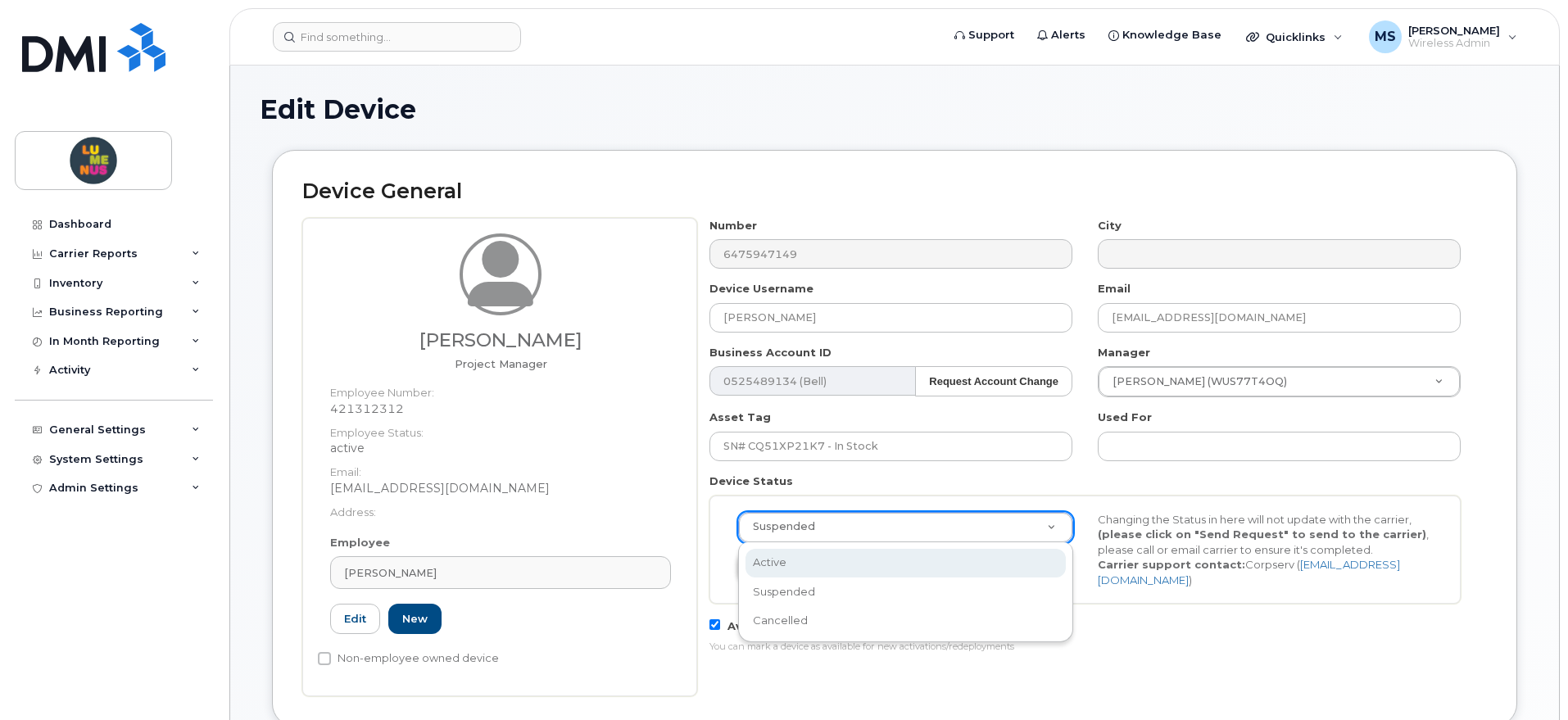
select select "active"
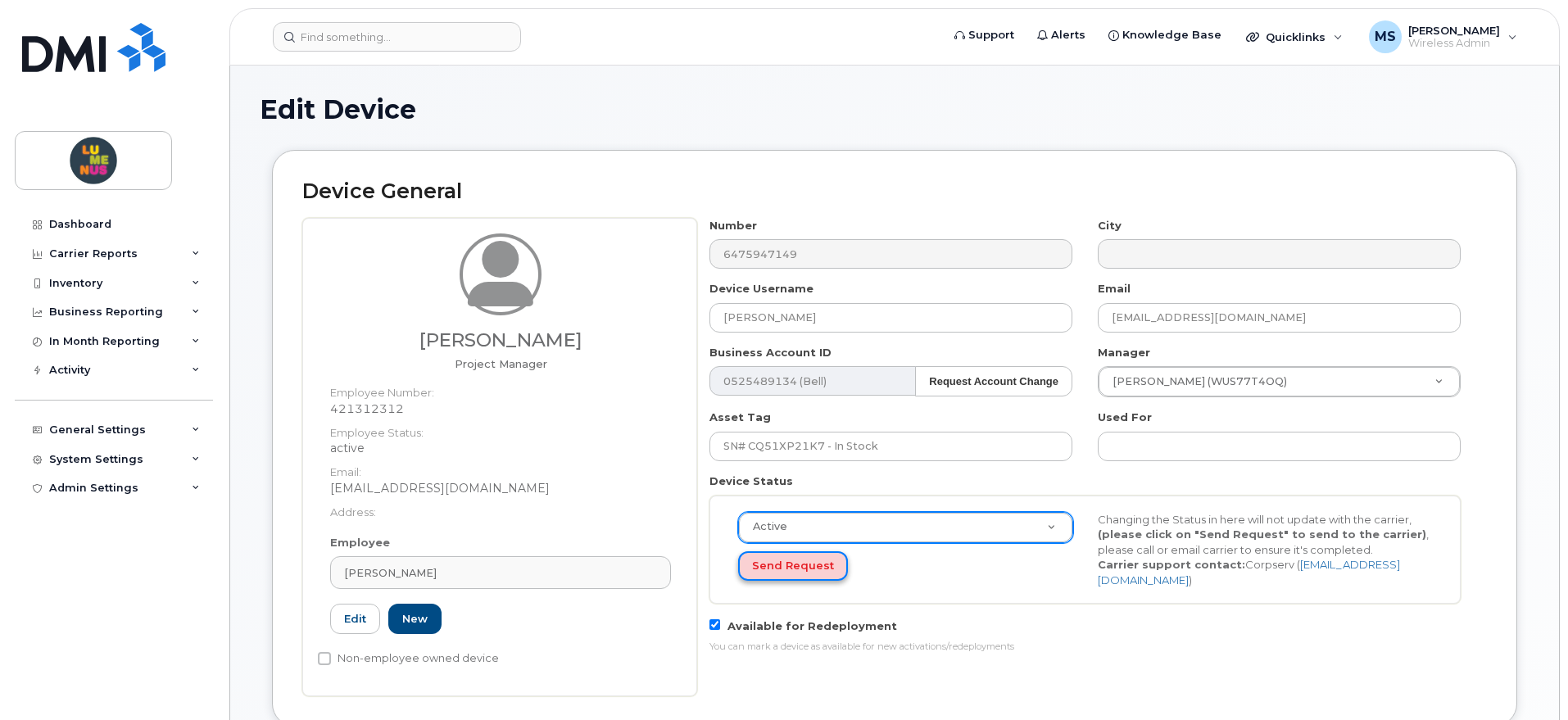
click at [815, 558] on button "Send Request" at bounding box center [793, 567] width 110 height 30
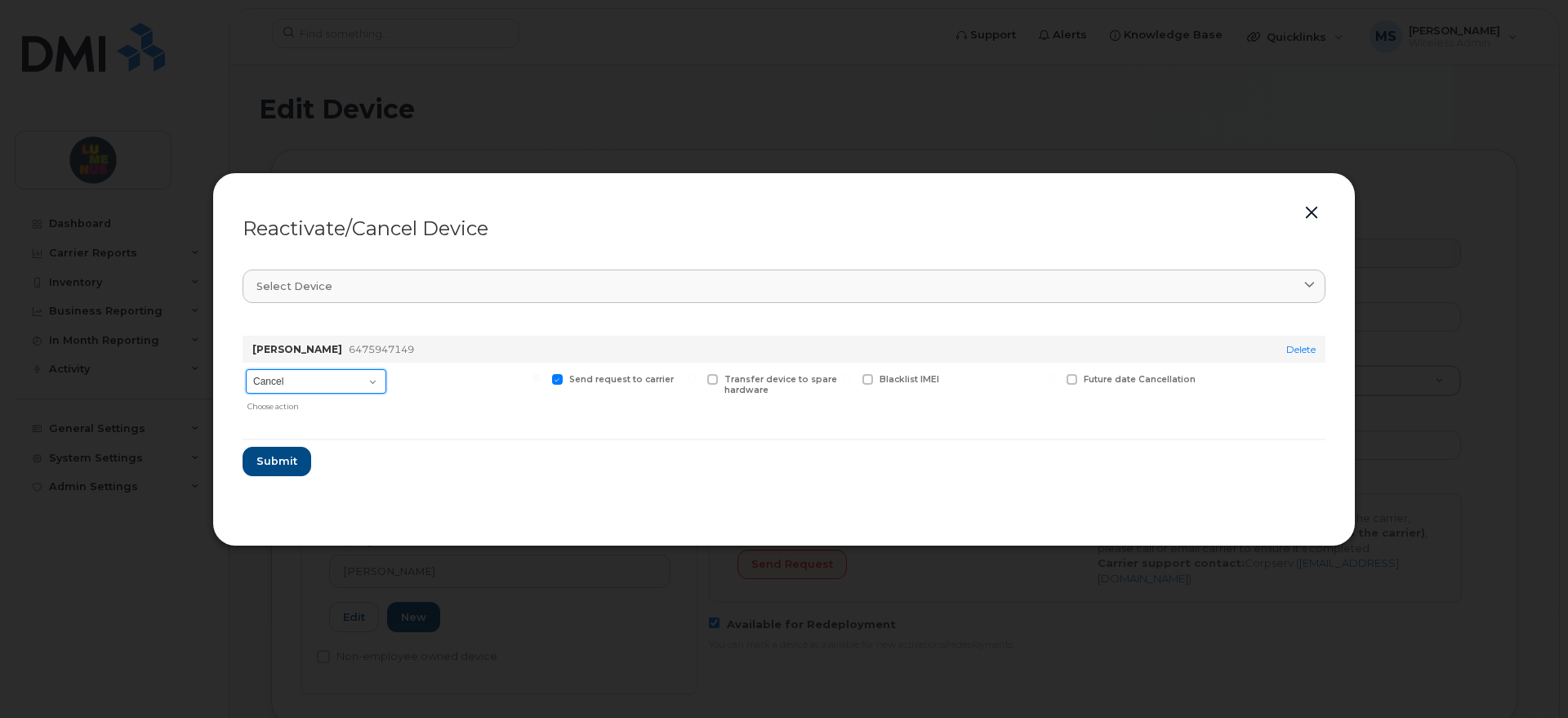
click at [367, 381] on select "Cancel Suspend - Extend Suspension Reactivate" at bounding box center [316, 381] width 140 height 24
select select "[object Object]"
click at [246, 369] on select "Cancel Suspend - Extend Suspension Reactivate" at bounding box center [316, 381] width 140 height 24
click at [284, 455] on span "Submit" at bounding box center [275, 461] width 41 height 16
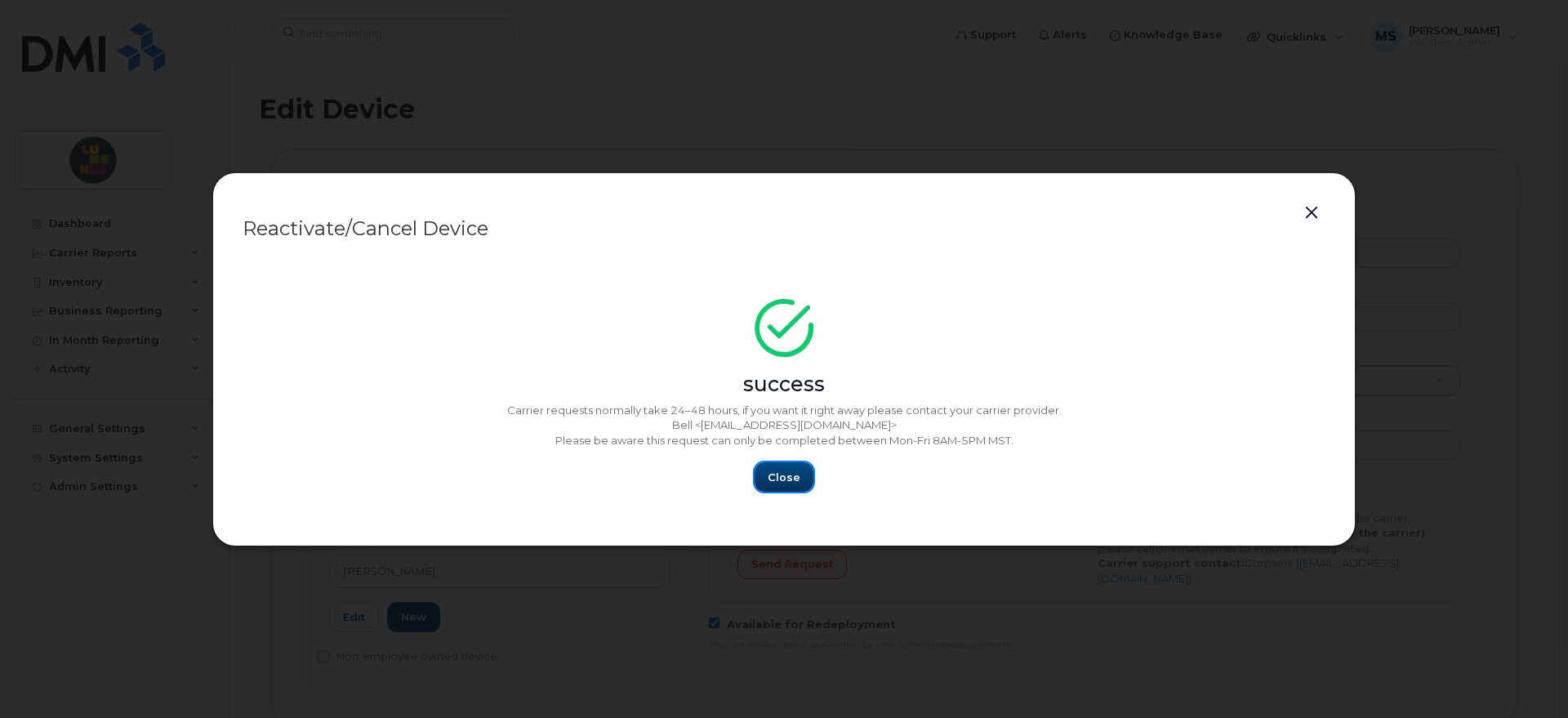
click at [798, 467] on button "Close" at bounding box center [784, 477] width 58 height 29
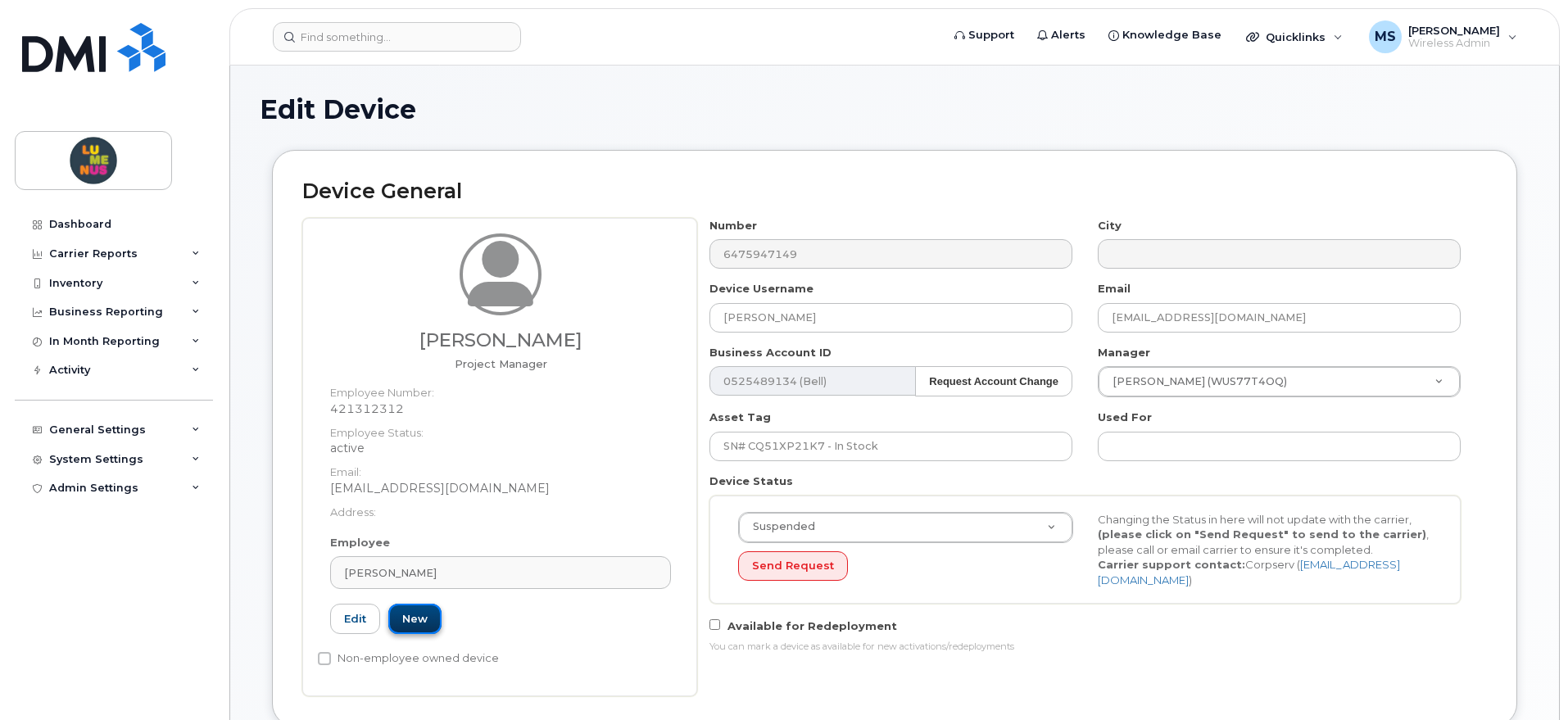
click at [409, 608] on link "New" at bounding box center [415, 619] width 54 height 30
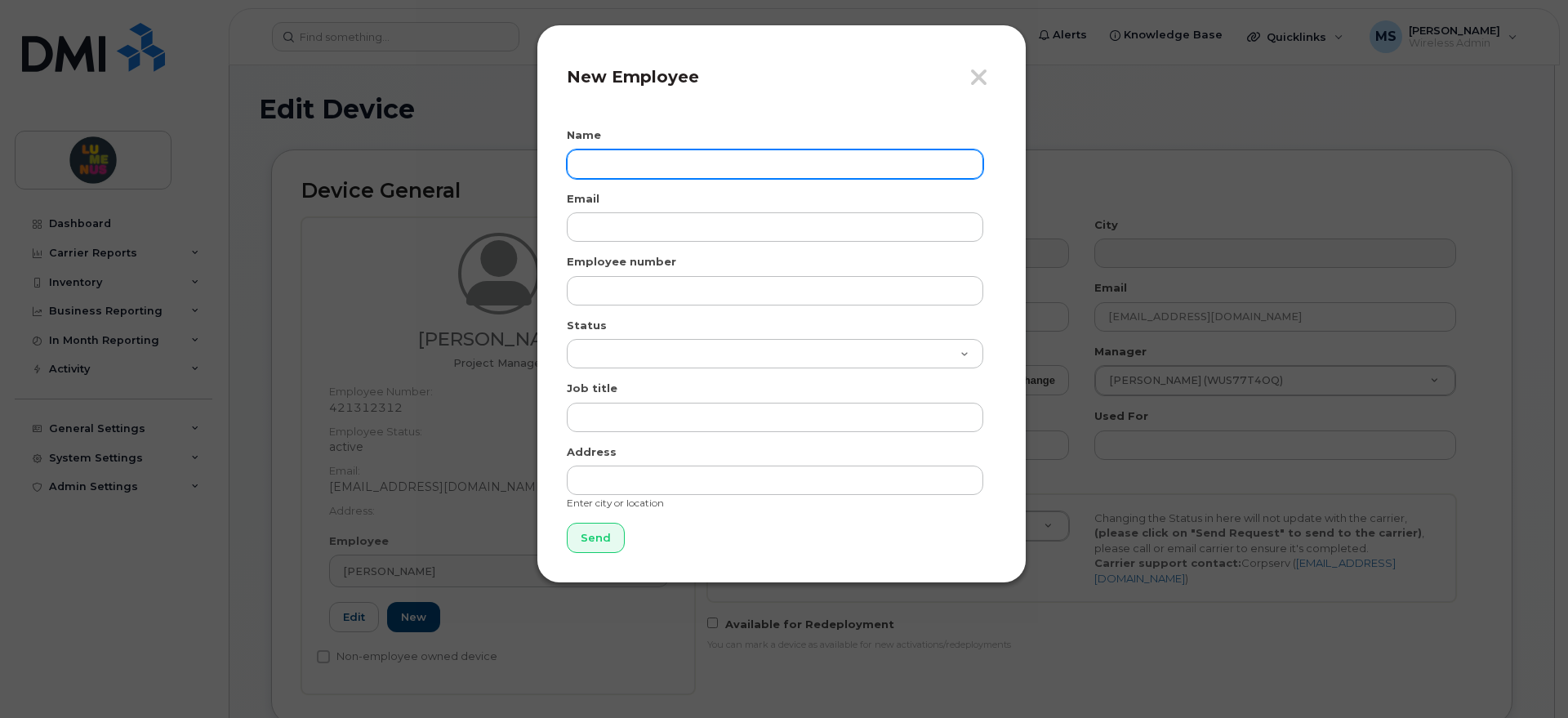
click at [670, 160] on input "text" at bounding box center [774, 164] width 416 height 29
paste input "Mlotek"
click at [579, 164] on input "Mlotek" at bounding box center [774, 164] width 416 height 29
paste input "SR2508-0028"
drag, startPoint x: 655, startPoint y: 163, endPoint x: 572, endPoint y: 163, distance: 83.0
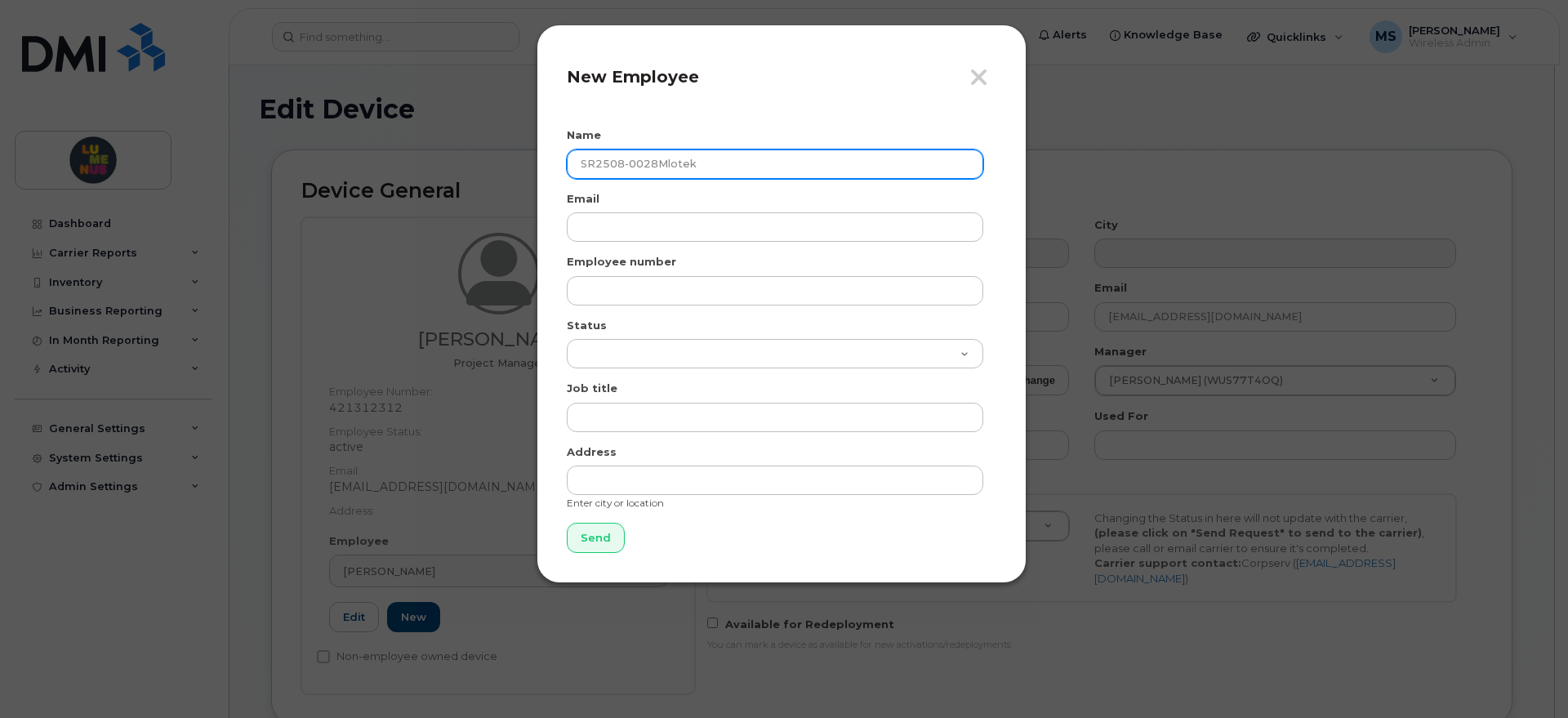
click at [577, 163] on input "SR2508-0028Mlotek" at bounding box center [774, 164] width 416 height 29
click at [571, 162] on input "SR2508-0028Mlotek" at bounding box center [774, 164] width 416 height 29
type input "[PERSON_NAME]"
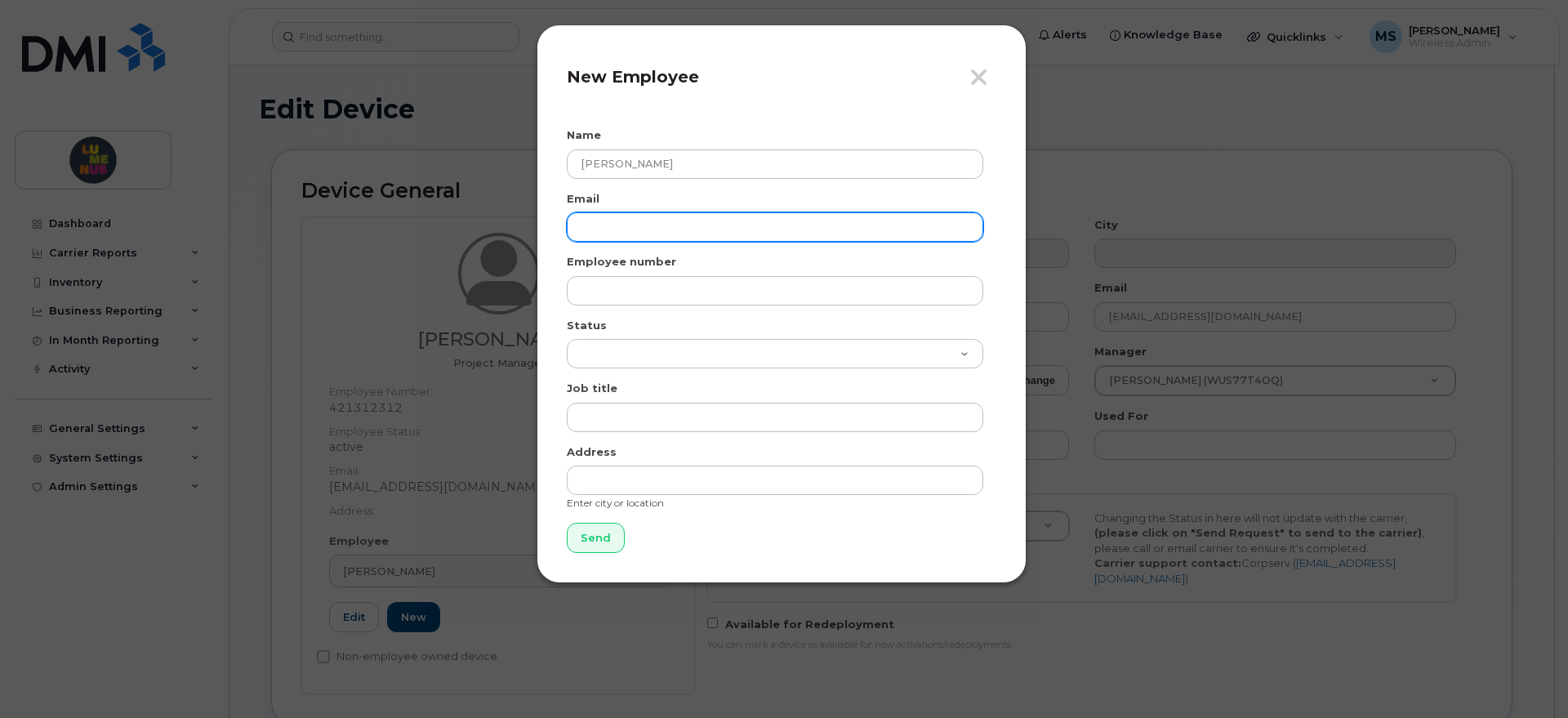
click at [664, 230] on input "email" at bounding box center [774, 226] width 416 height 29
paste input "[EMAIL_ADDRESS][DOMAIN_NAME]"
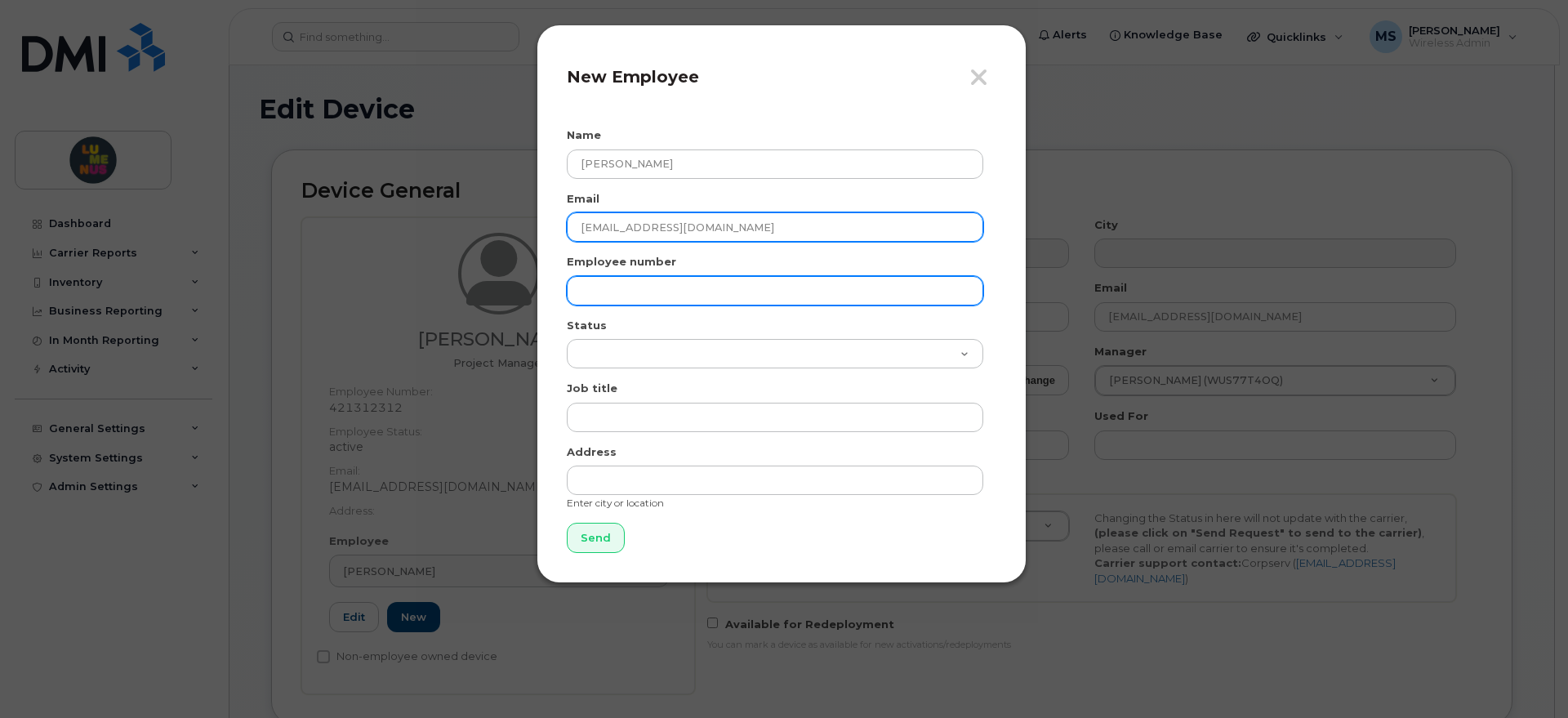
type input "[EMAIL_ADDRESS][DOMAIN_NAME]"
click at [628, 286] on input "text" at bounding box center [774, 291] width 416 height 29
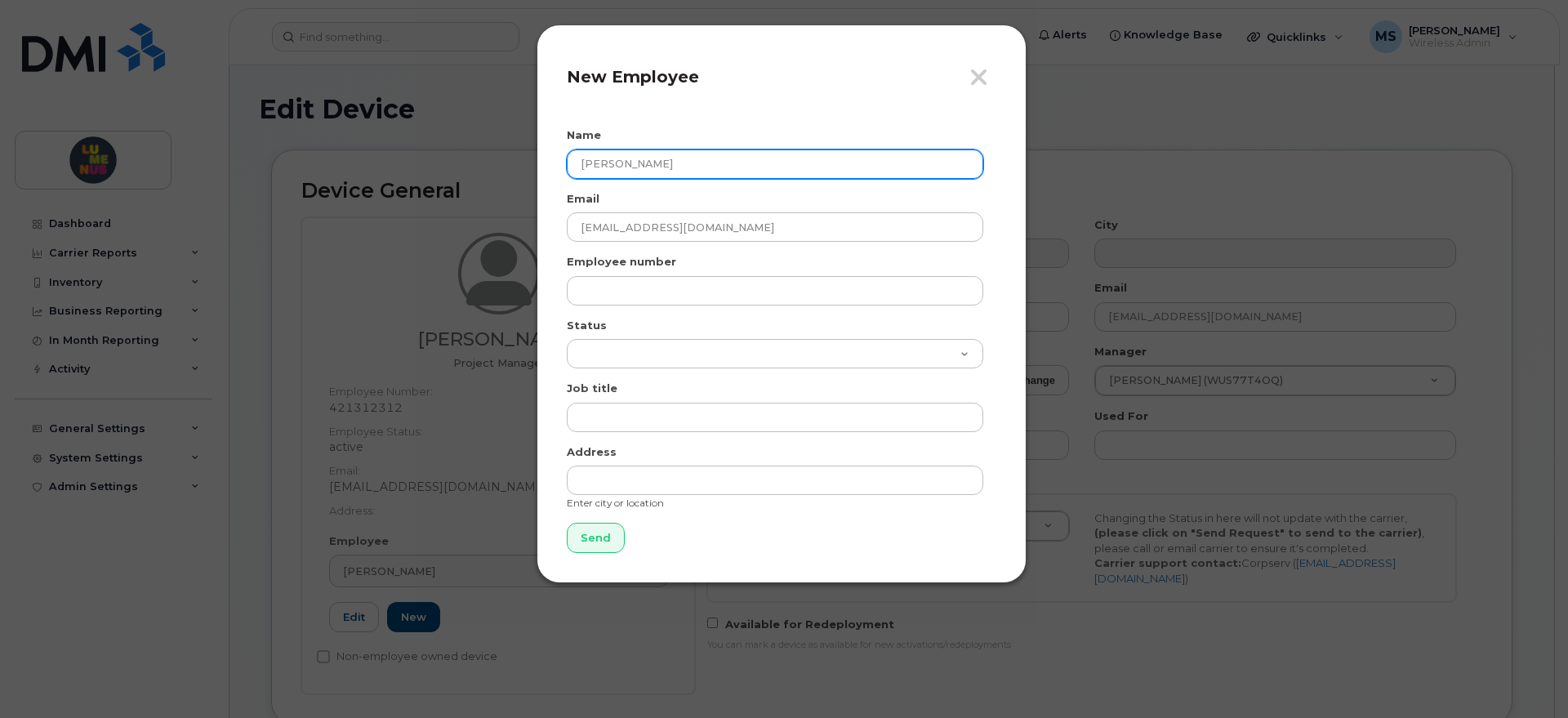
drag, startPoint x: 655, startPoint y: 164, endPoint x: 605, endPoint y: 164, distance: 50.0
click at [605, 164] on input "[PERSON_NAME]" at bounding box center [774, 164] width 416 height 29
drag, startPoint x: 661, startPoint y: 161, endPoint x: 607, endPoint y: 166, distance: 54.2
click at [608, 166] on input "[PERSON_NAME]" at bounding box center [774, 164] width 416 height 29
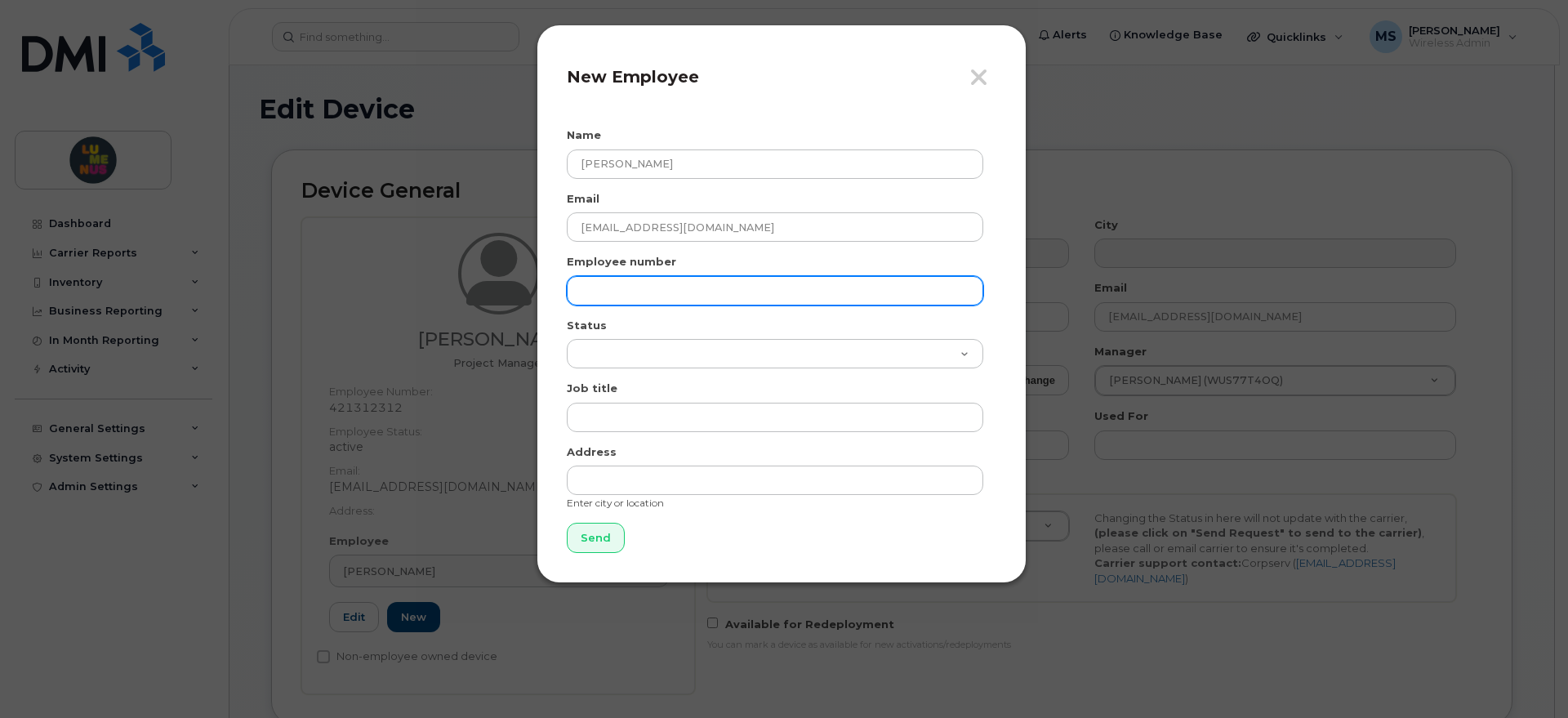
click at [666, 283] on input "text" at bounding box center [774, 291] width 416 height 29
paste input "Mlotek"
click at [665, 291] on input "New Employee" at bounding box center [774, 291] width 416 height 29
paste input "SR2508-0028"
type input "New Employee SR2508-0028"
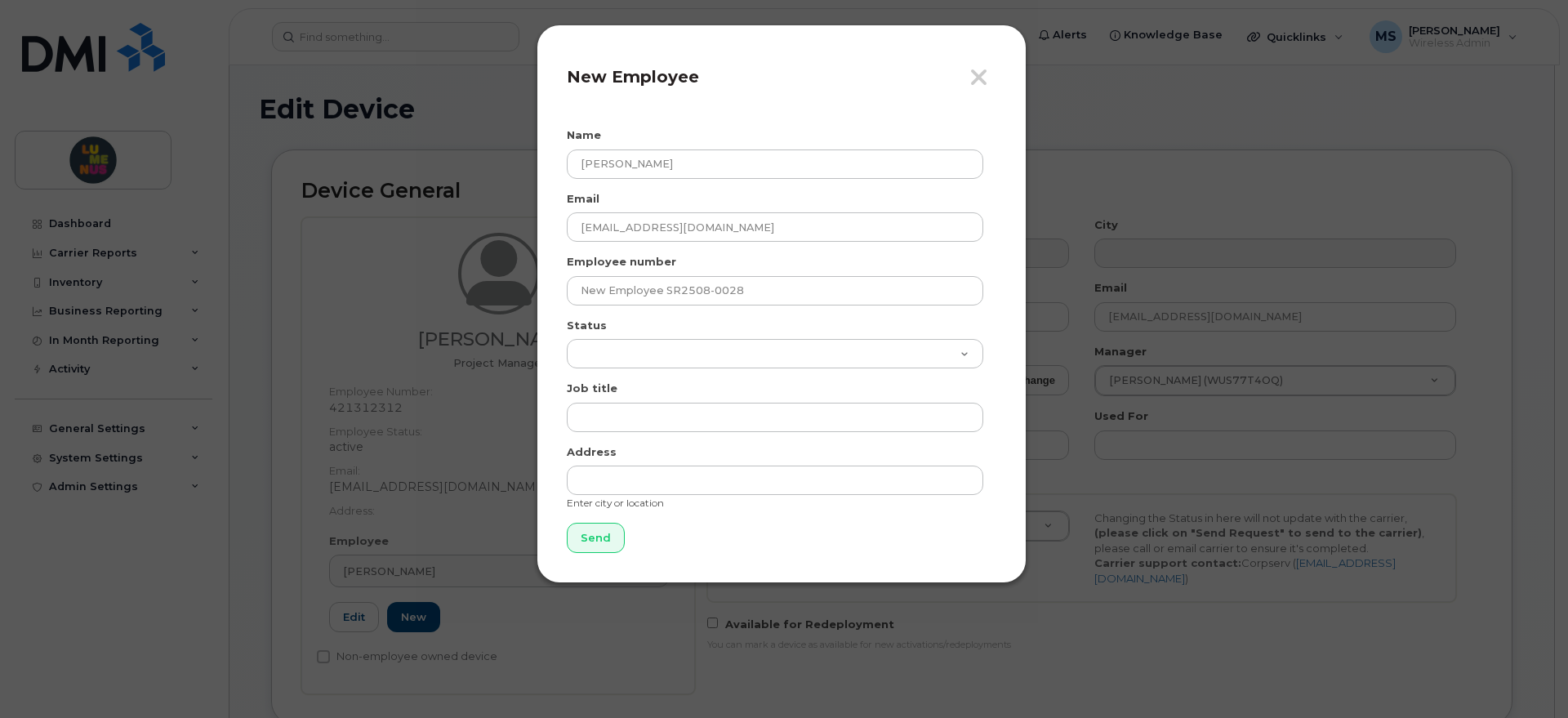
click at [653, 330] on div "Status Active On-Leave Long Term Short Term Maternity Leave Temp Layoff Inactive" at bounding box center [781, 344] width 430 height 52
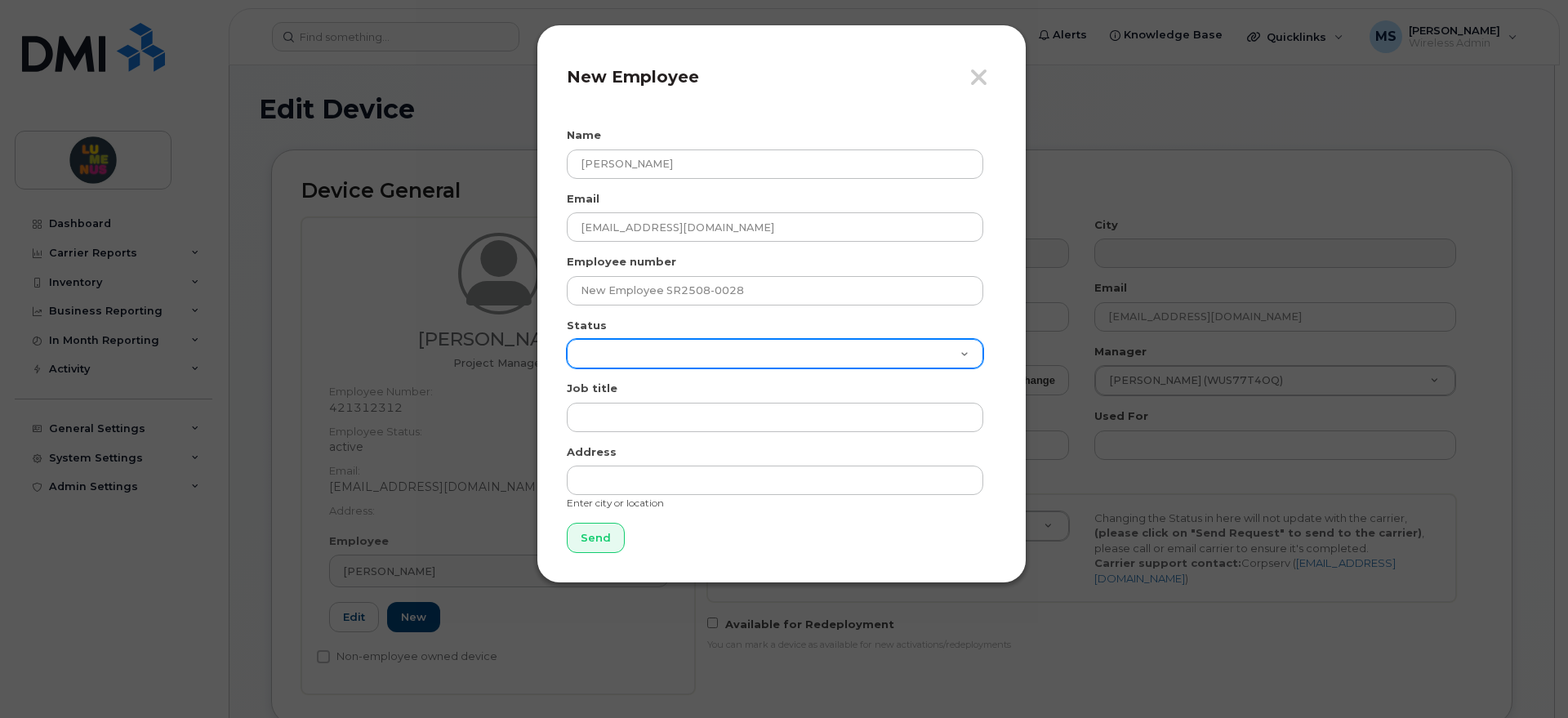
click at [662, 344] on select "Active On-Leave Long Term Short Term Maternity Leave Temp Layoff Inactive" at bounding box center [774, 353] width 416 height 29
select select "active"
click at [567, 339] on select "Active On-Leave Long Term Short Term Maternity Leave Temp Layoff Inactive" at bounding box center [774, 353] width 416 height 29
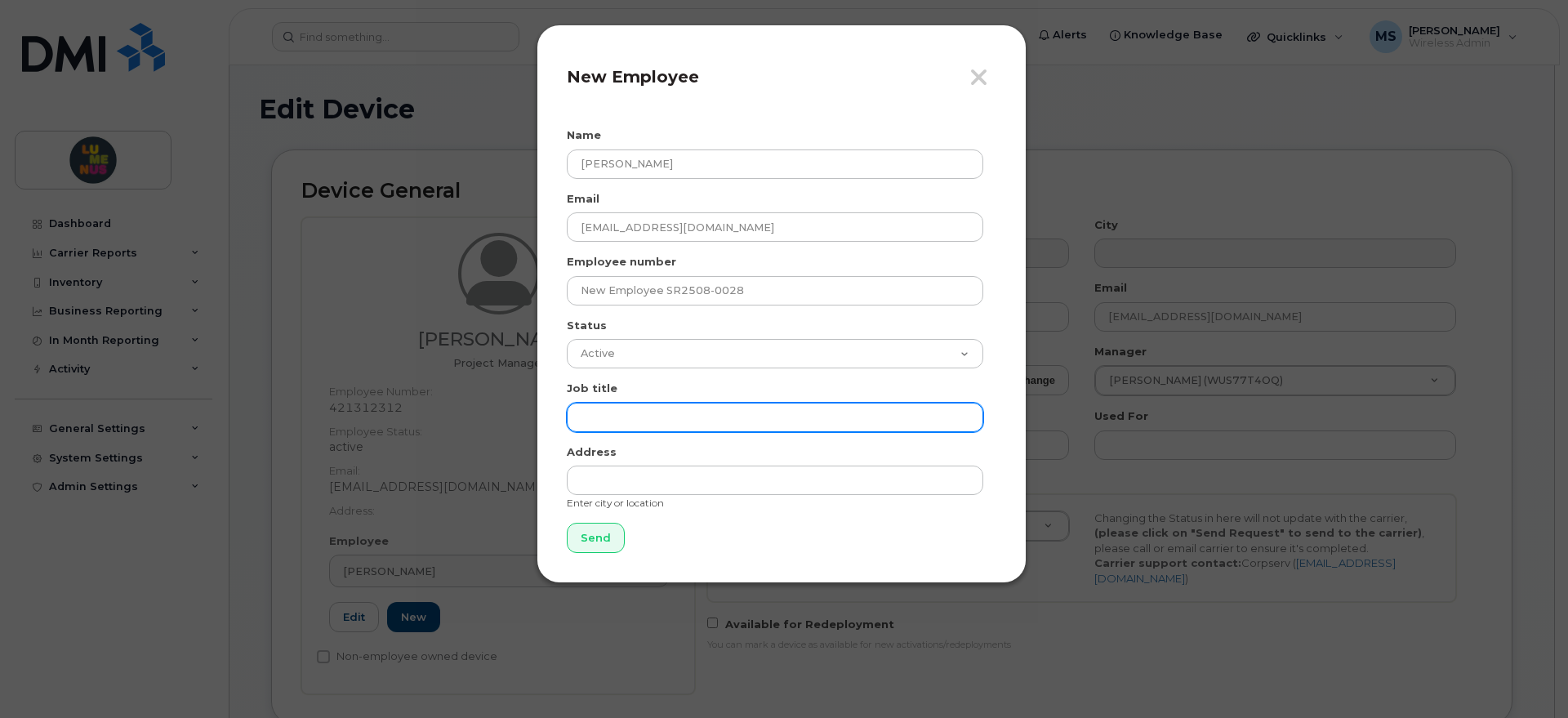
click at [688, 416] on input "text" at bounding box center [774, 417] width 416 height 29
click at [626, 408] on input "text" at bounding box center [774, 417] width 416 height 29
paste input "Director, Client Services"
type input "Director, Client Services"
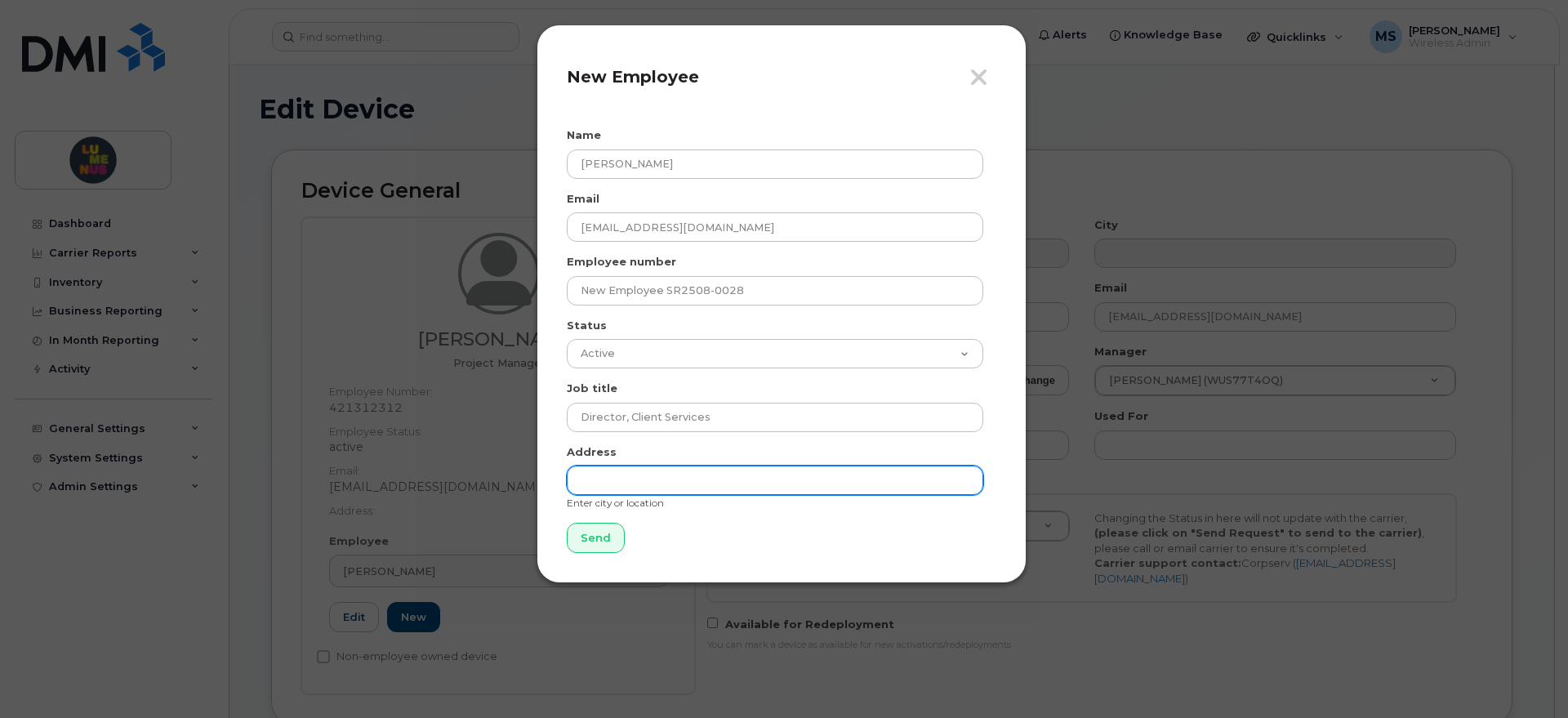
click at [655, 470] on input "text" at bounding box center [774, 480] width 416 height 29
type input "[STREET_ADDRESS][PERSON_NAME]"
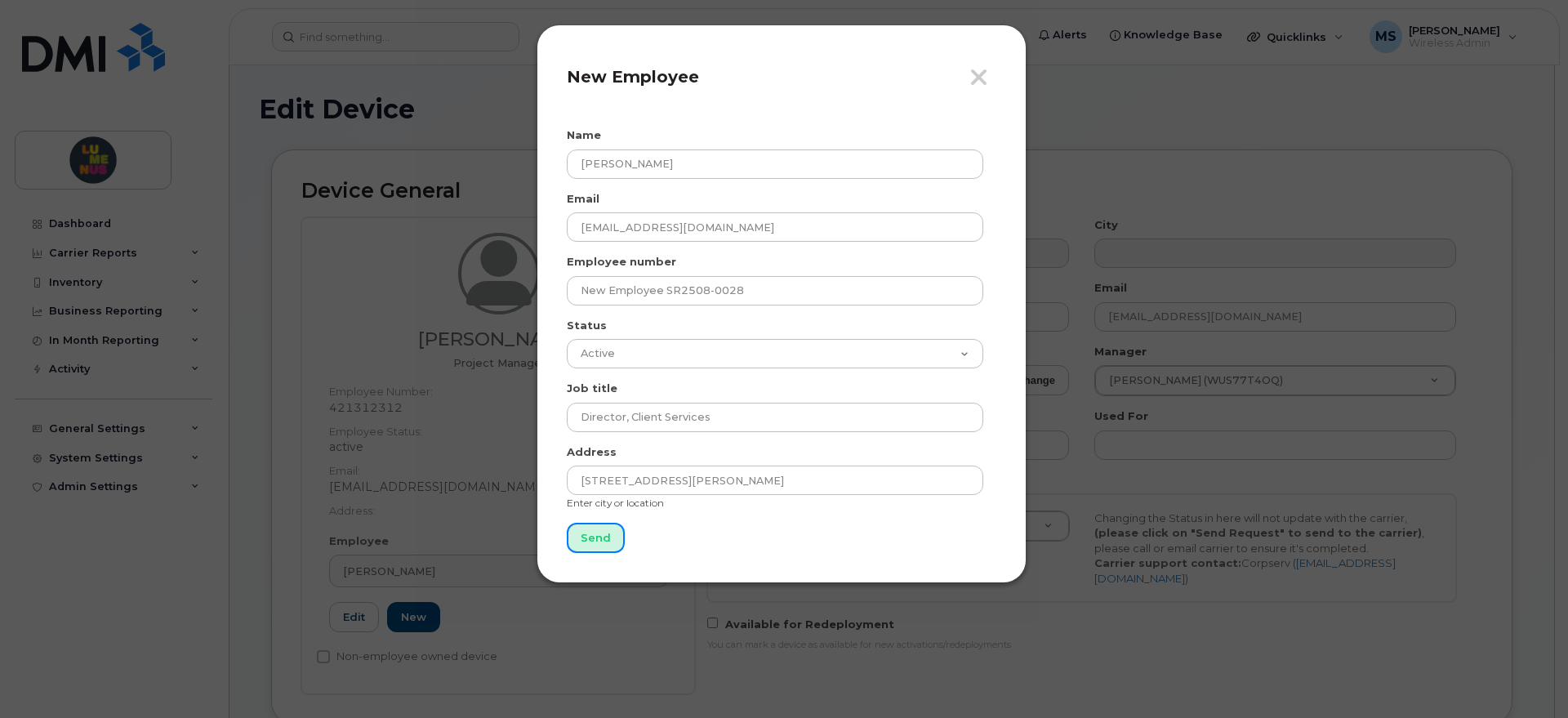
click at [607, 528] on input "Send" at bounding box center [595, 538] width 58 height 30
type input "Send"
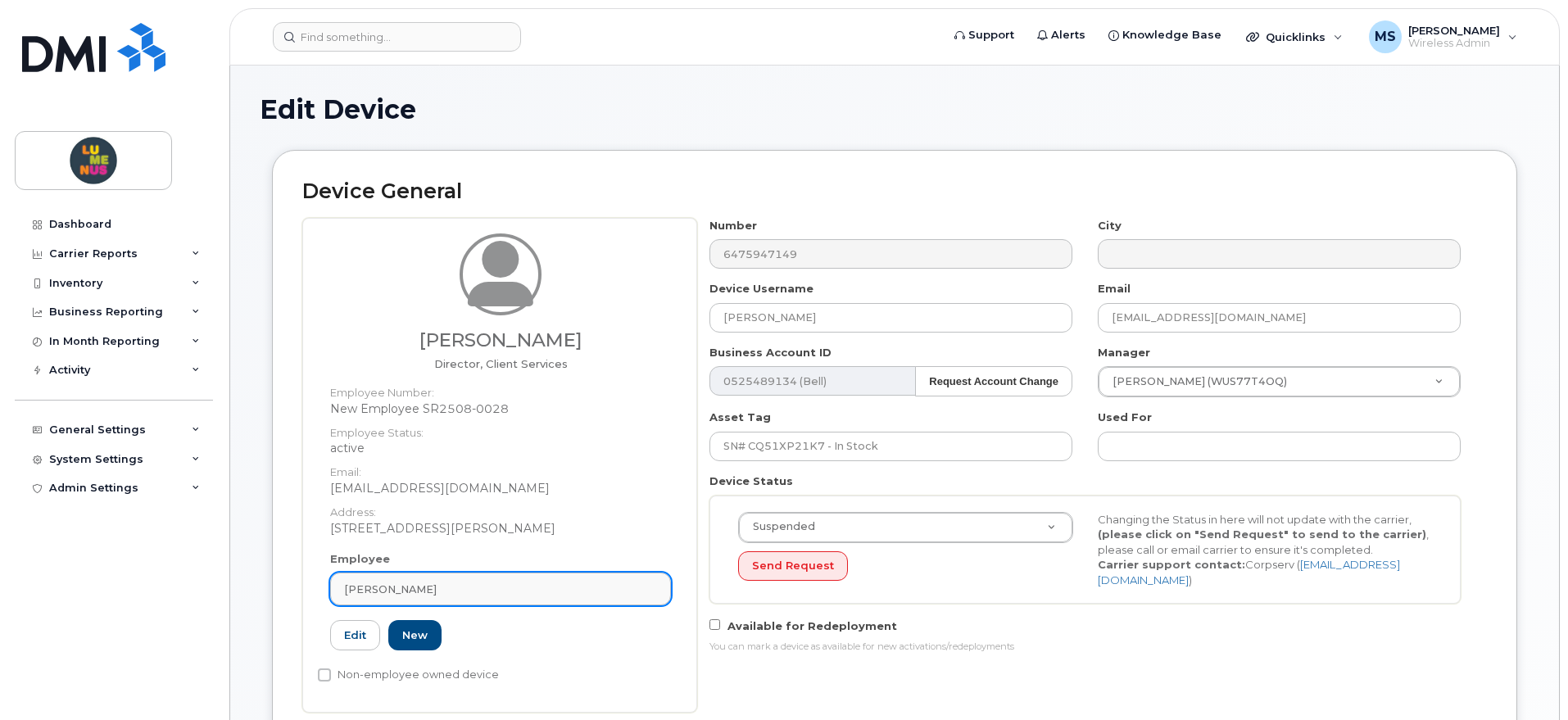
click at [427, 589] on div "[PERSON_NAME]" at bounding box center [501, 589] width 313 height 16
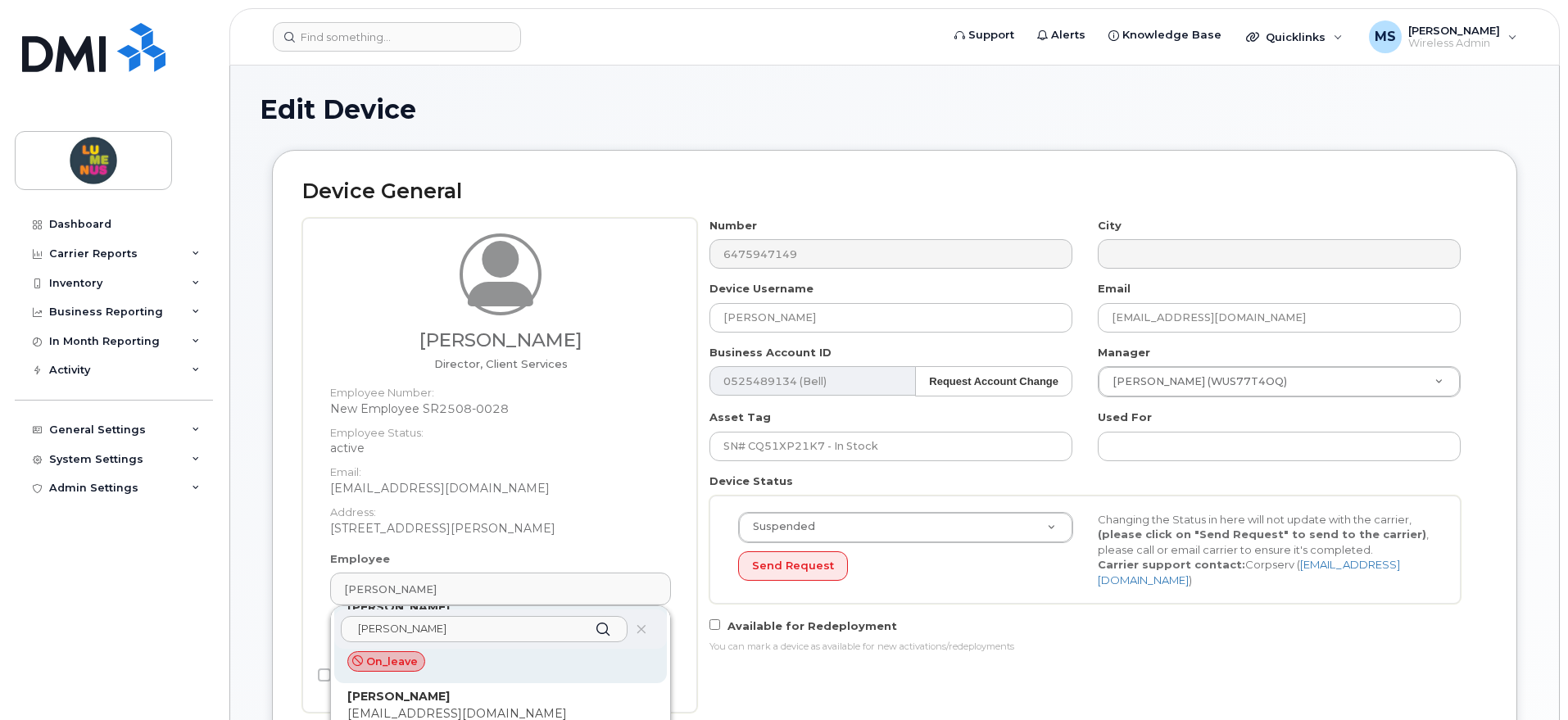
scroll to position [205, 0]
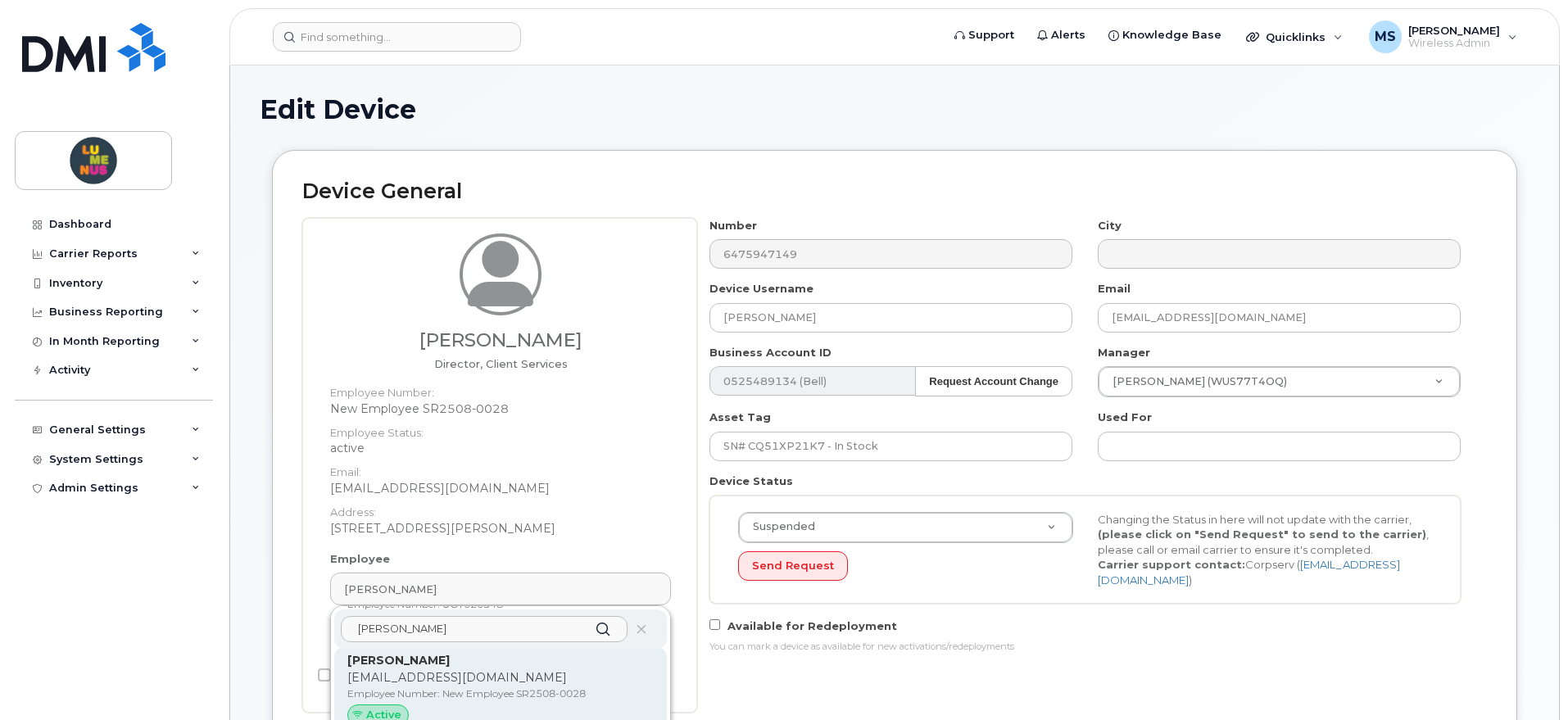
type input "erin"
click at [459, 687] on p "Employee Number: New Employee SR2508-0028" at bounding box center [501, 694] width 306 height 15
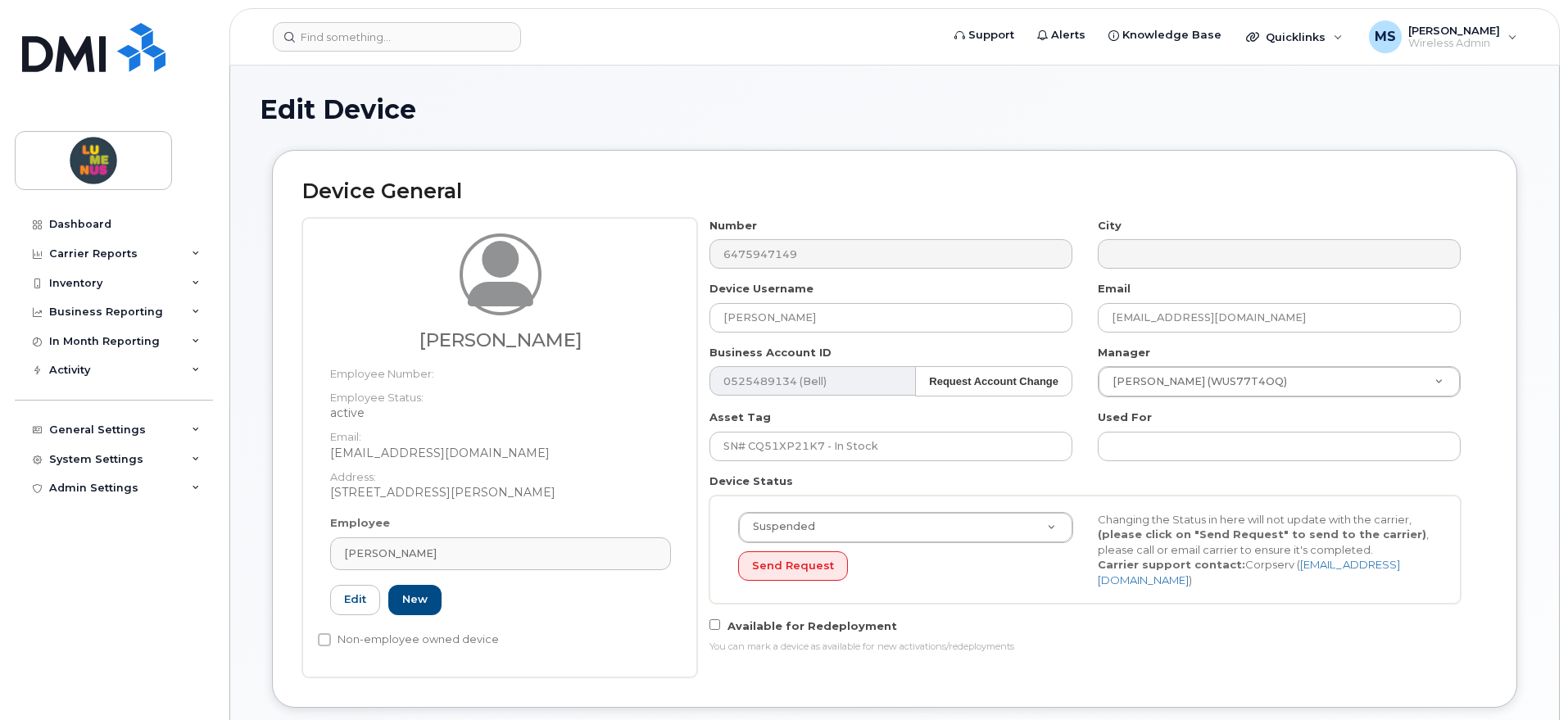
type input "New Employee SR2508-0028"
type input "[PERSON_NAME]"
type input "emlotek@lumenus.ca"
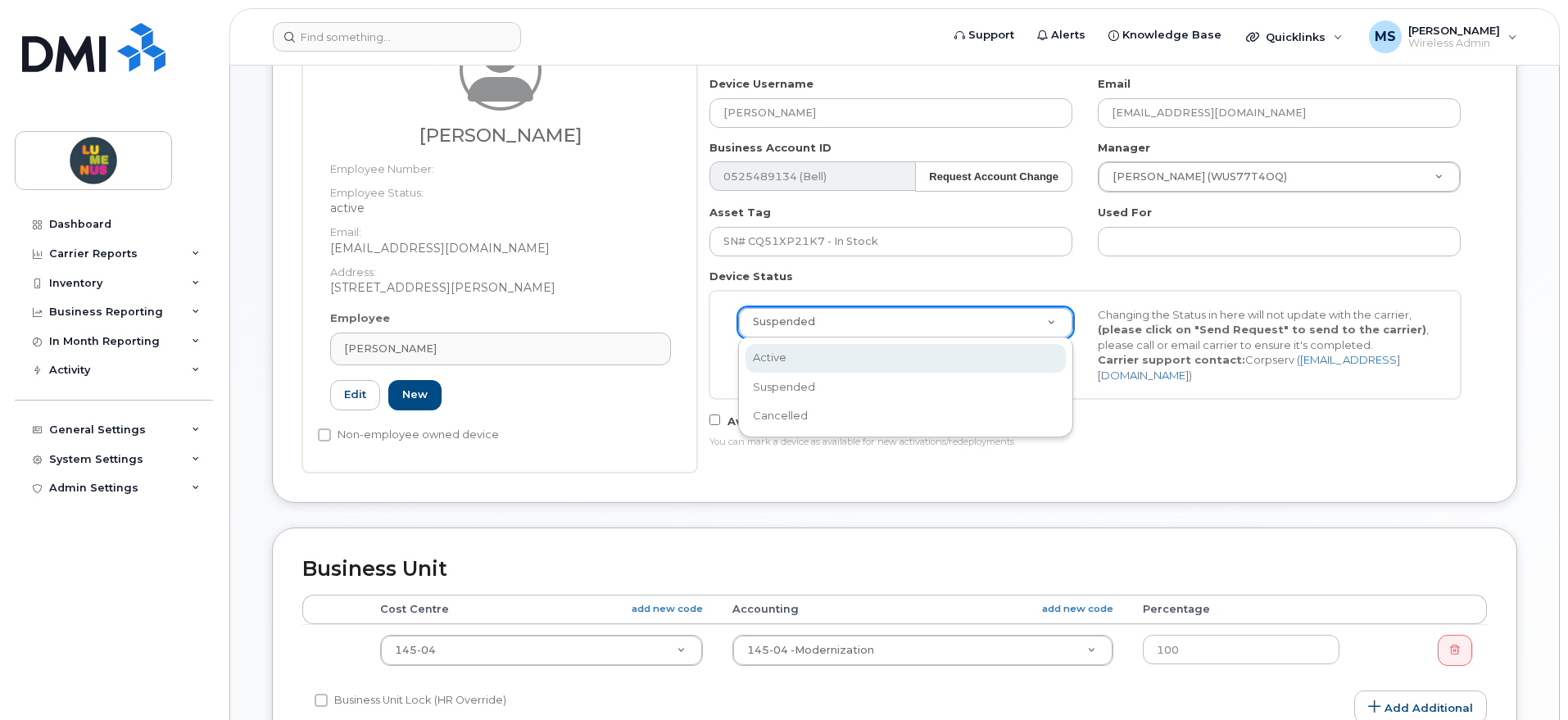
select select "active"
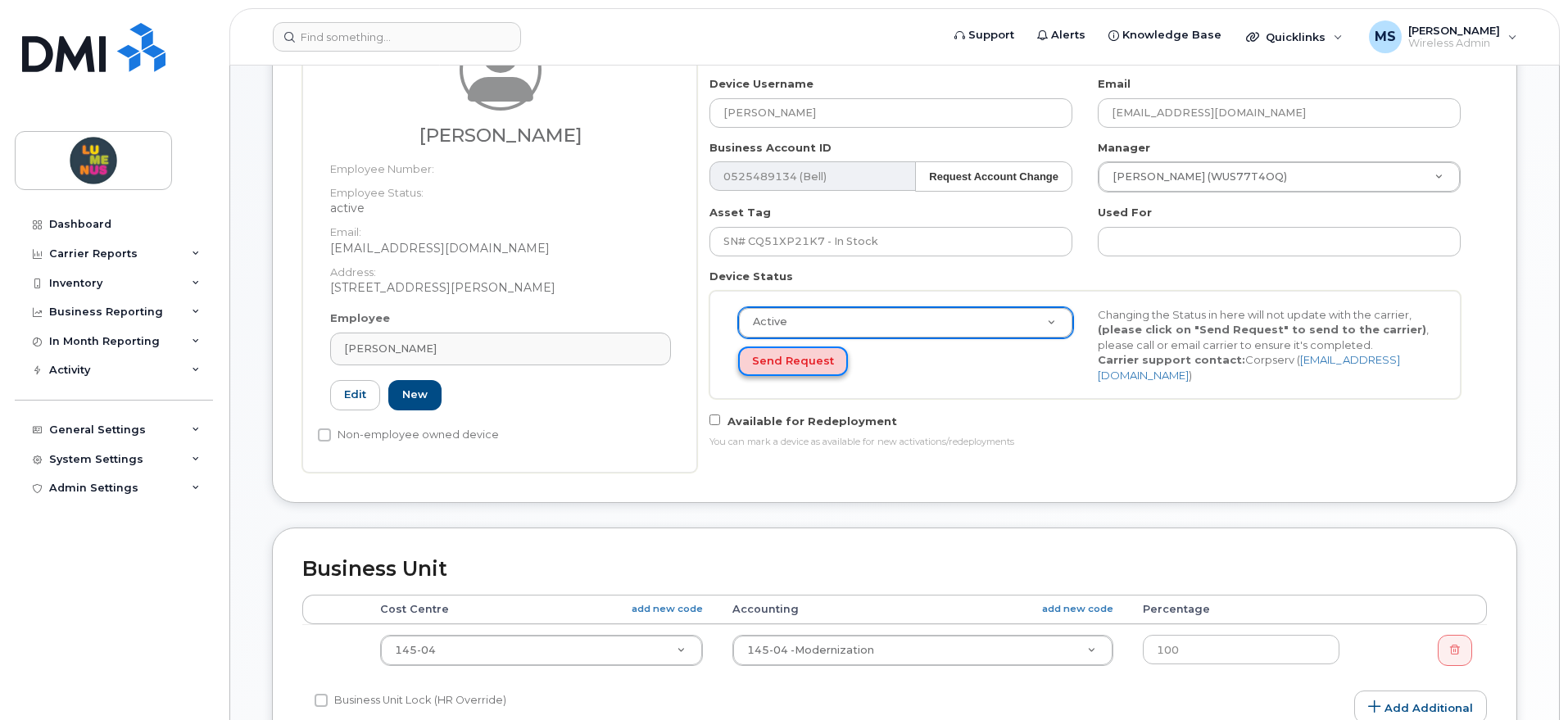
click at [827, 361] on button "Send Request" at bounding box center [793, 362] width 110 height 30
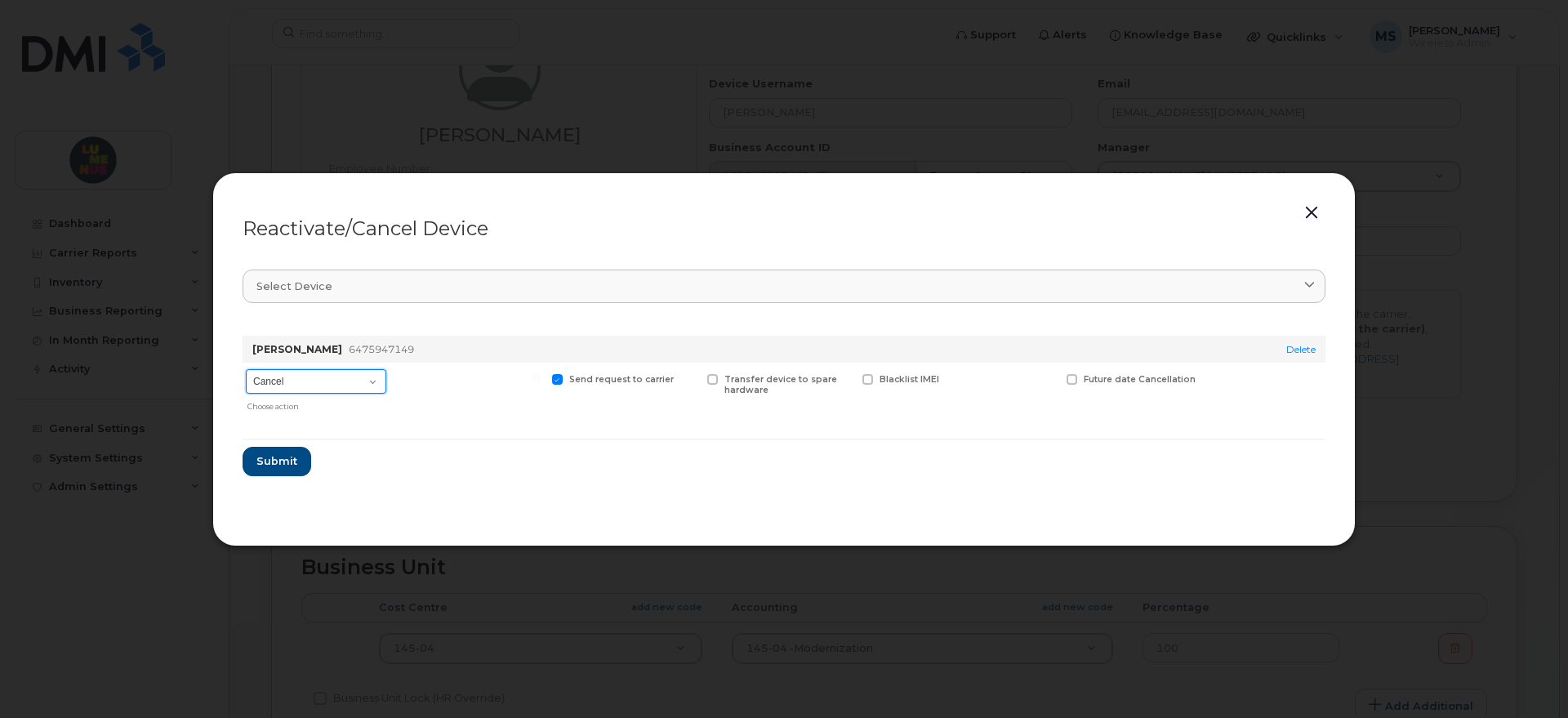
click at [381, 383] on select "Cancel Suspend - Extend Suspension Reactivate" at bounding box center [316, 381] width 140 height 24
select select "[object Object]"
click at [246, 369] on select "Cancel Suspend - Extend Suspension Reactivate" at bounding box center [316, 381] width 140 height 24
click at [295, 453] on button "Submit" at bounding box center [276, 461] width 67 height 29
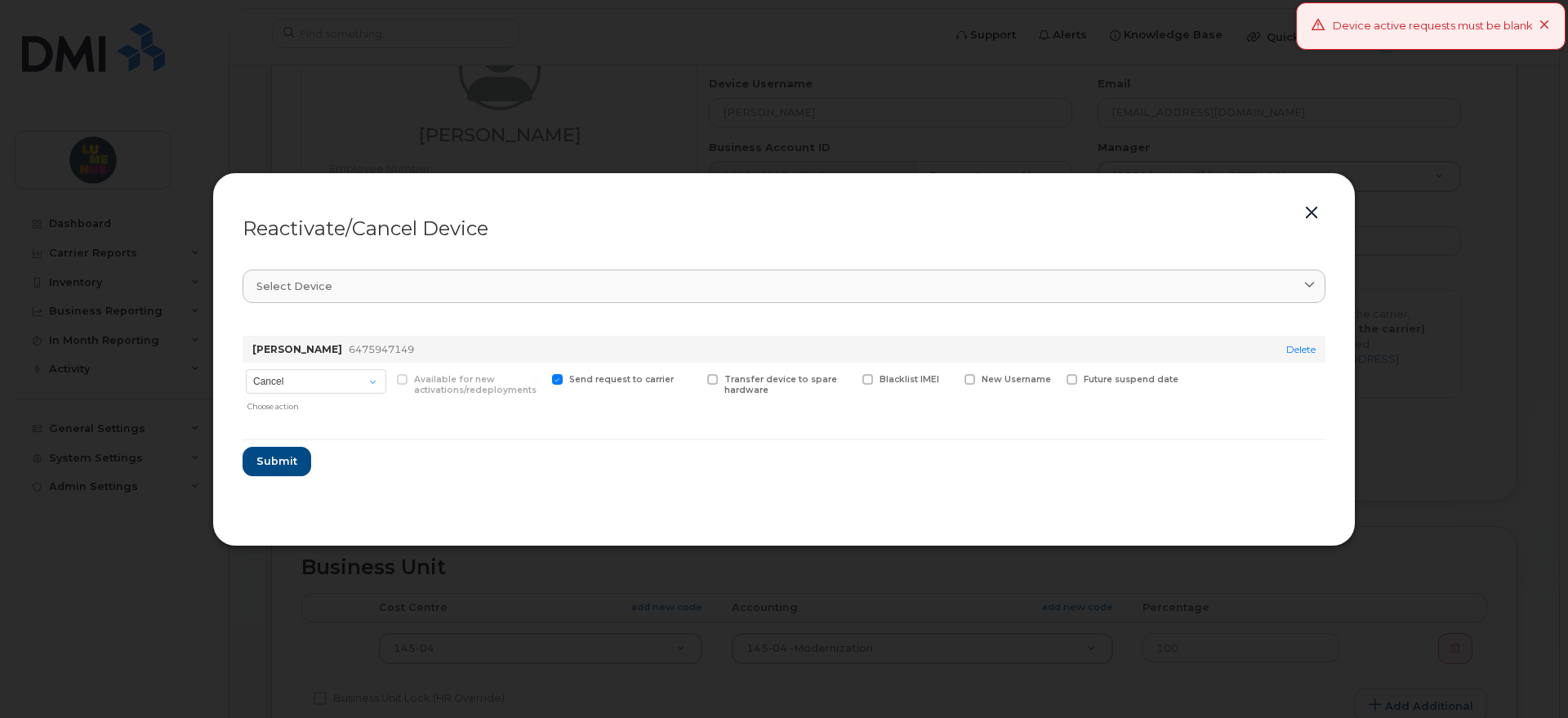
click at [1311, 210] on button "button" at bounding box center [1311, 213] width 24 height 23
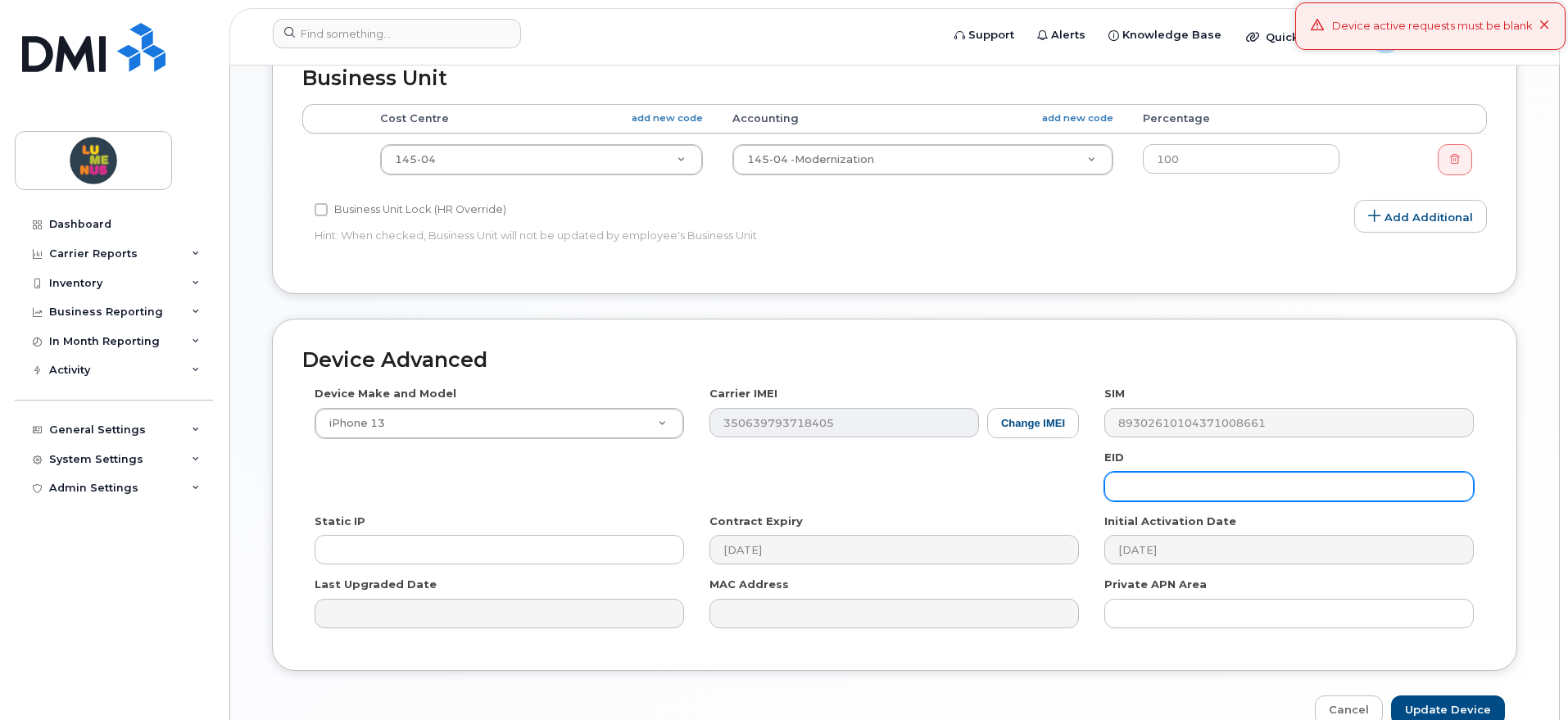
scroll to position [784, 0]
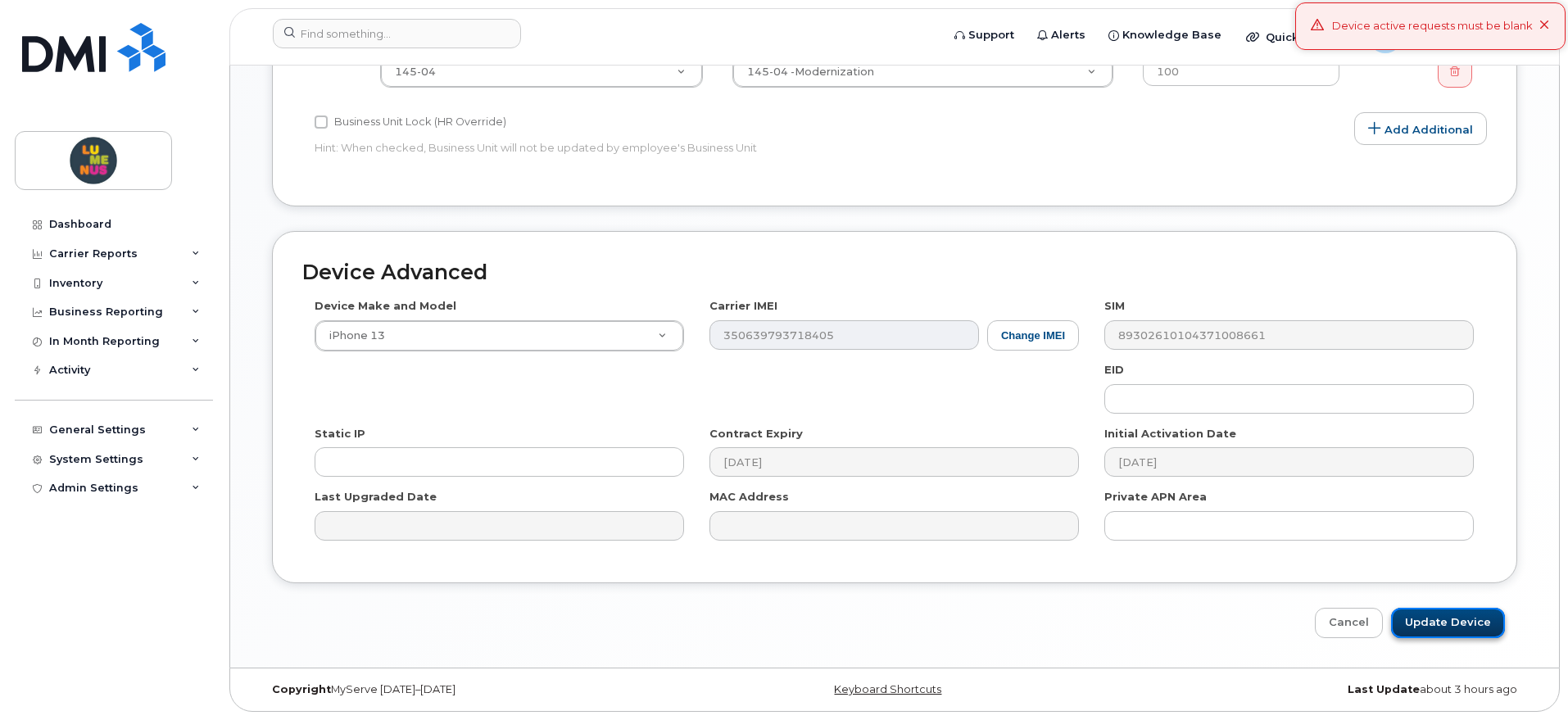
click at [1438, 620] on input "Update Device" at bounding box center [1448, 623] width 114 height 30
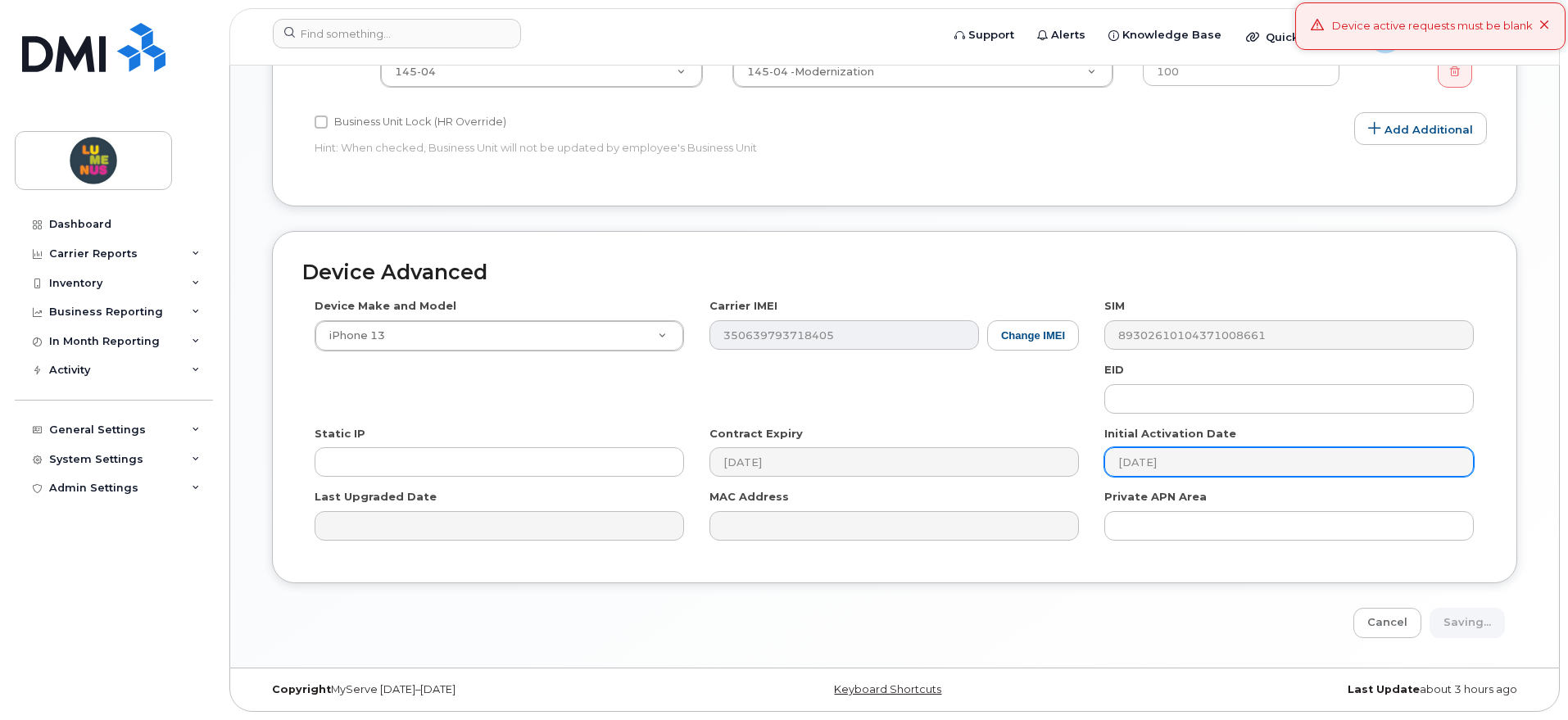
type input "Saving..."
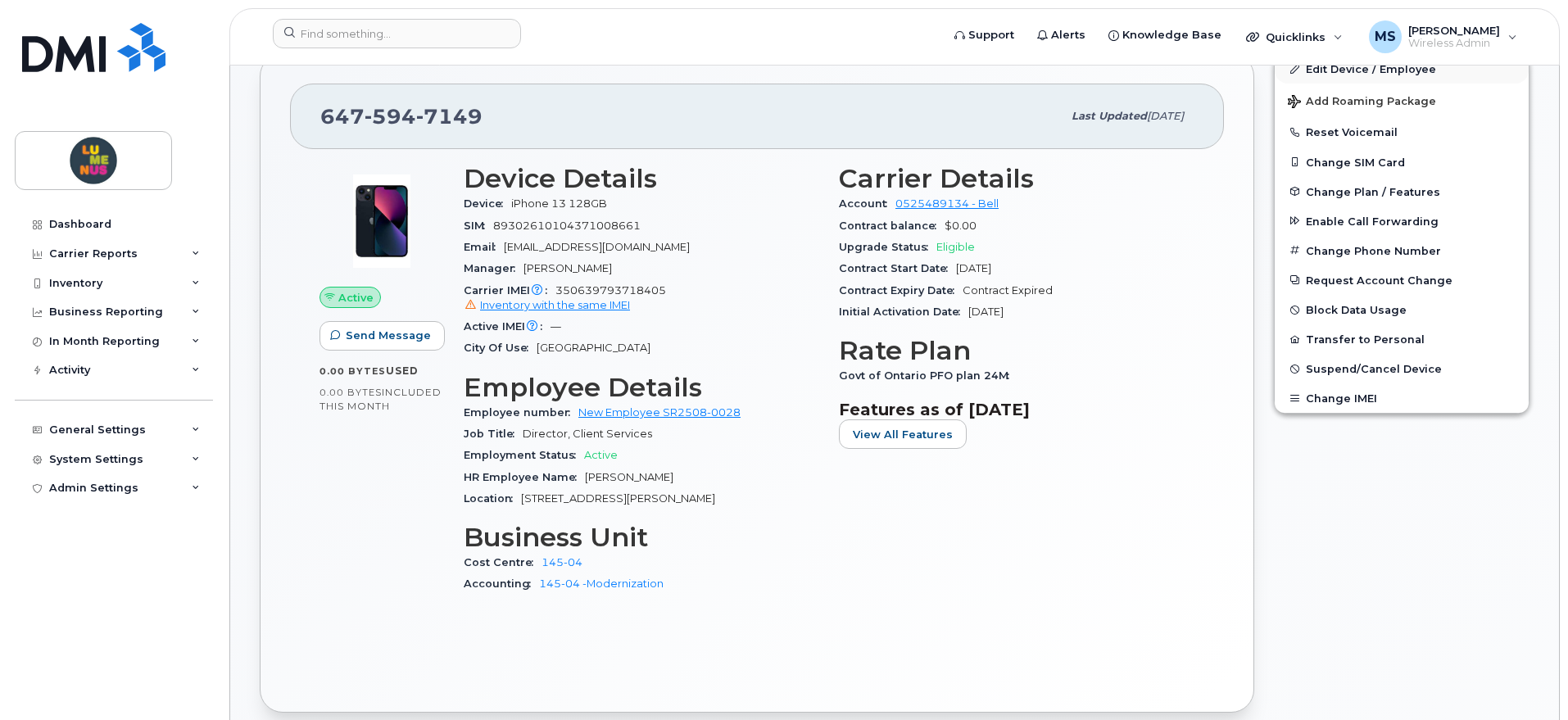
scroll to position [307, 0]
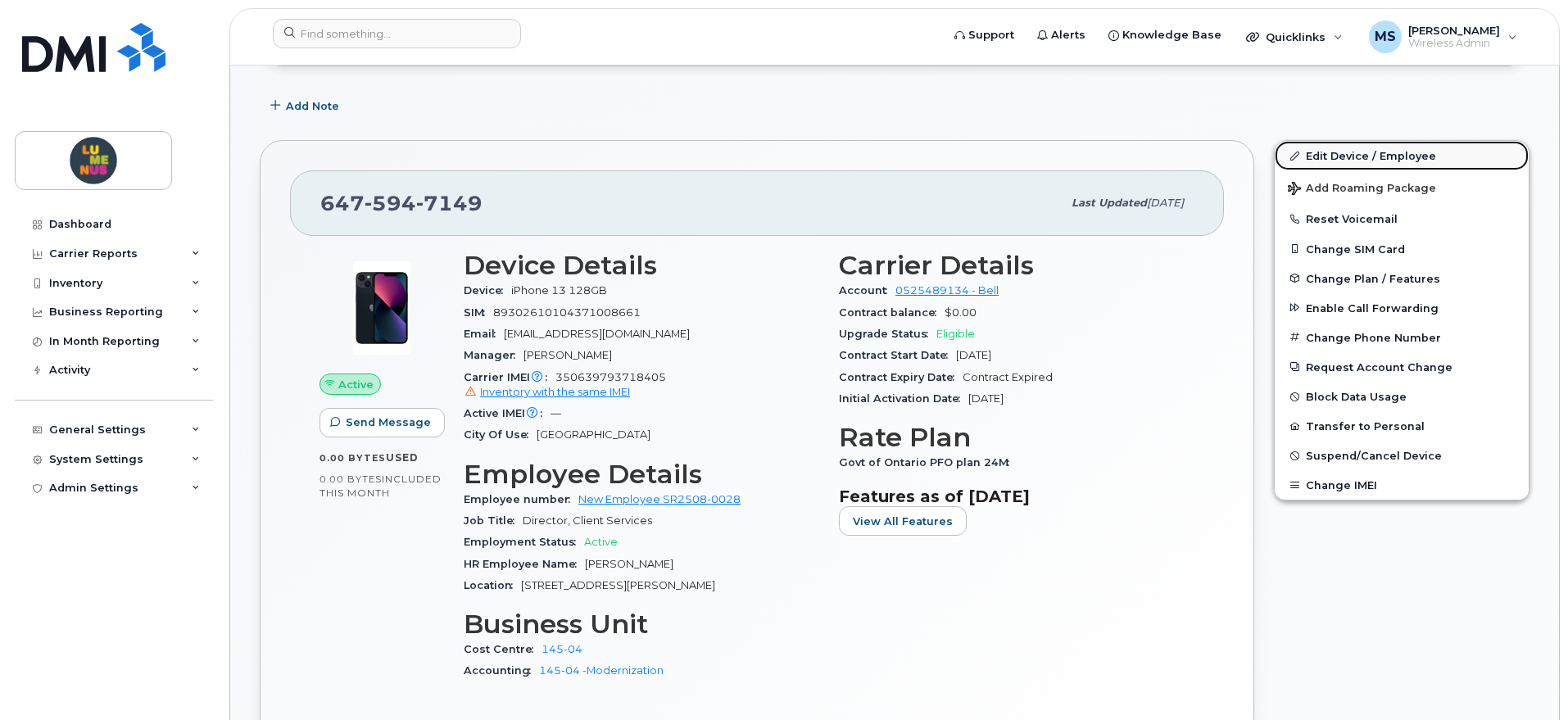
click at [1352, 152] on link "Edit Device / Employee" at bounding box center [1401, 155] width 254 height 29
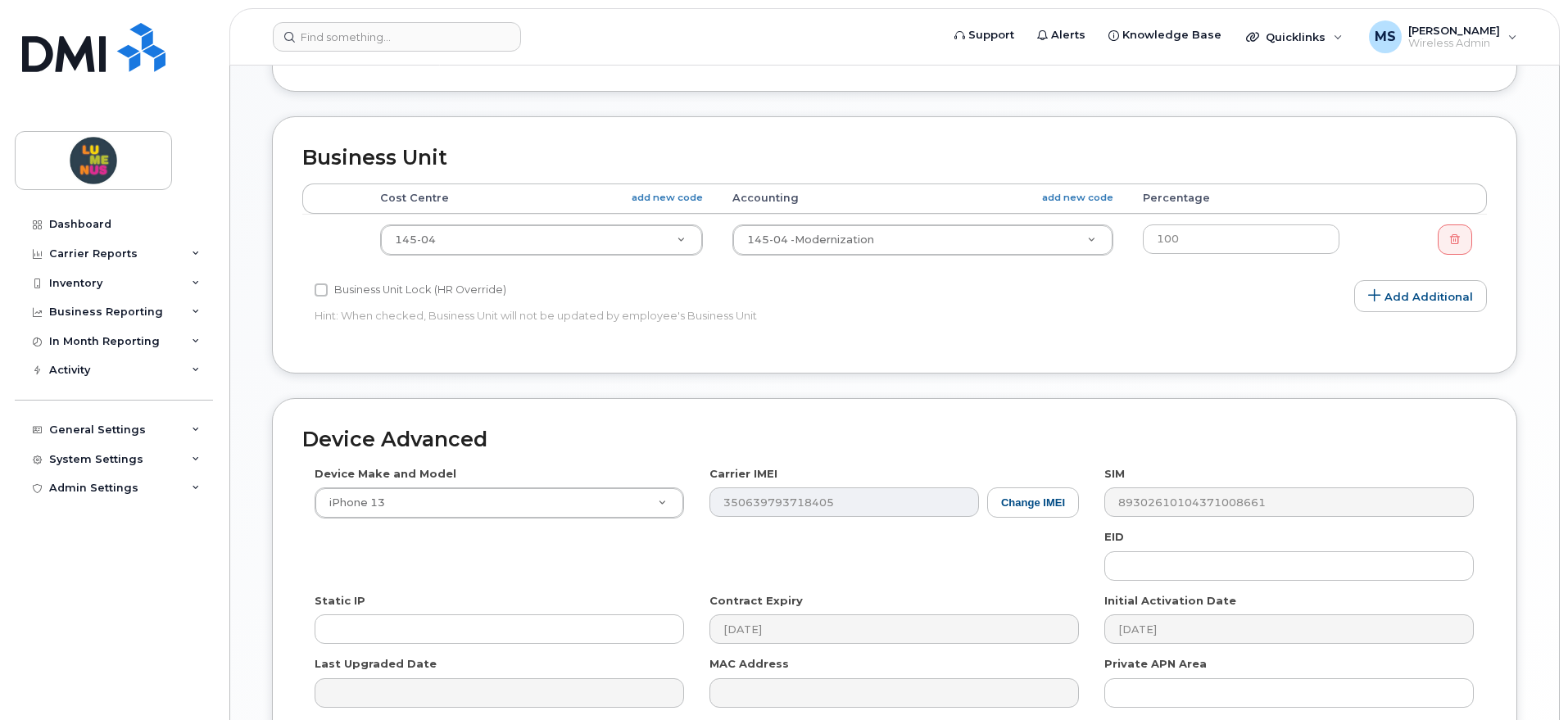
scroll to position [717, 0]
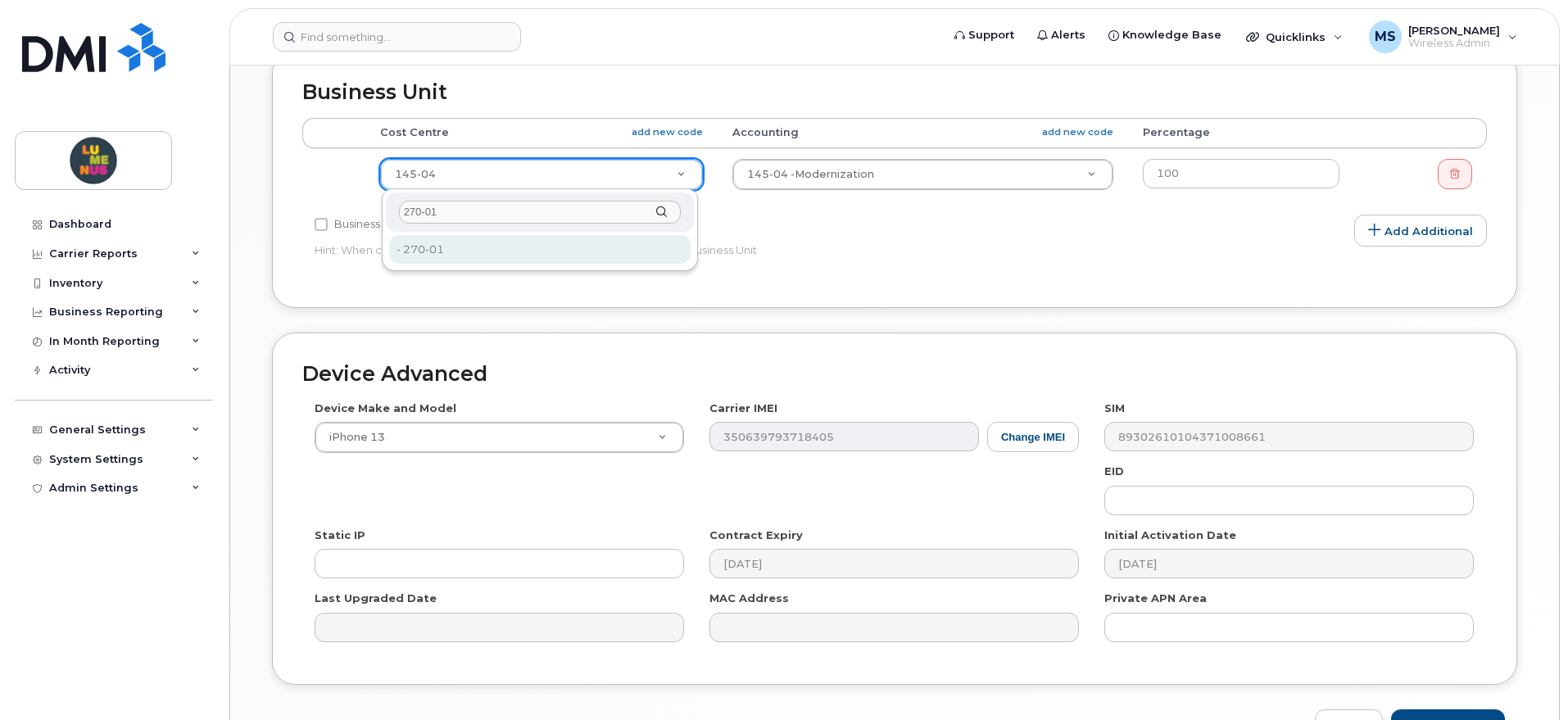
type input "270-01"
type input "4677150"
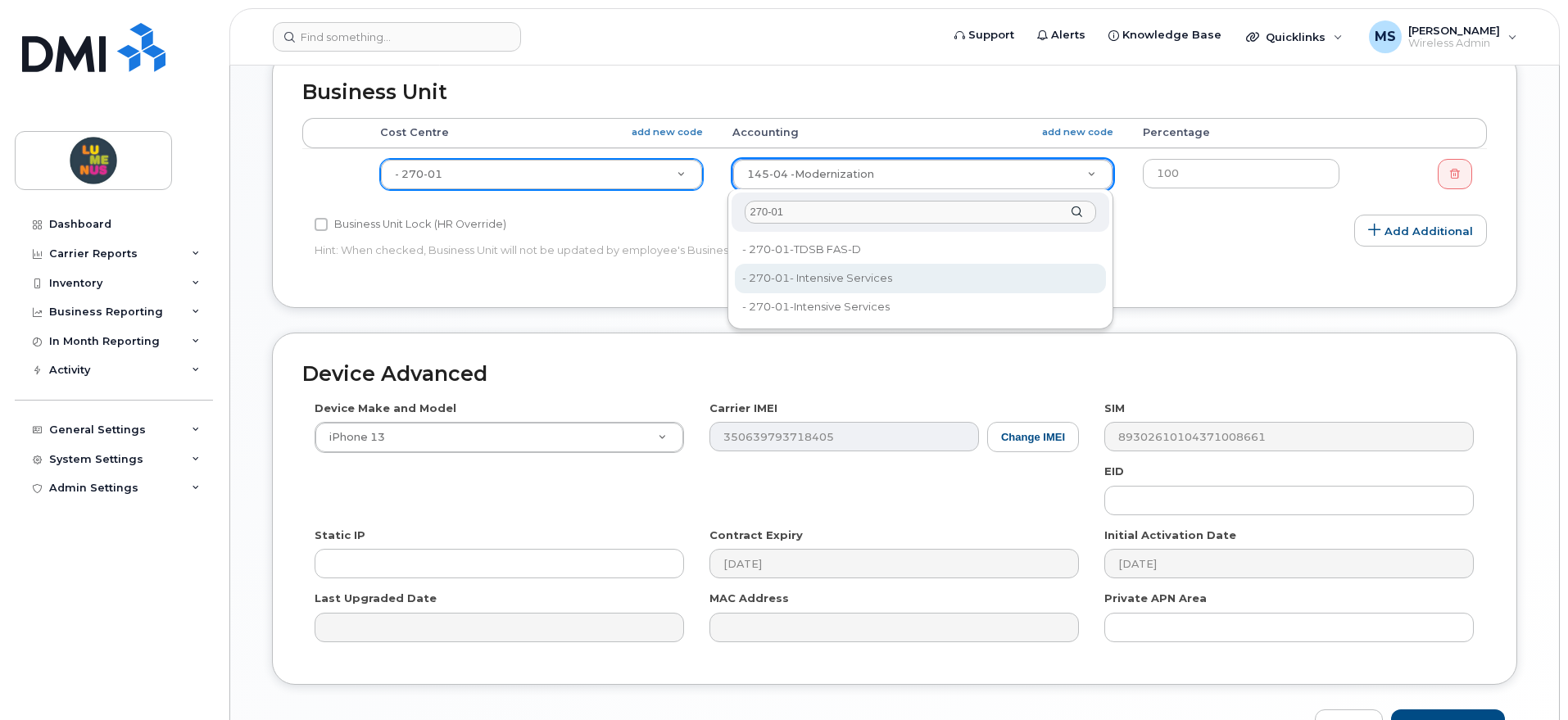
type input "270-01"
type input "35502057"
type input "270-01"
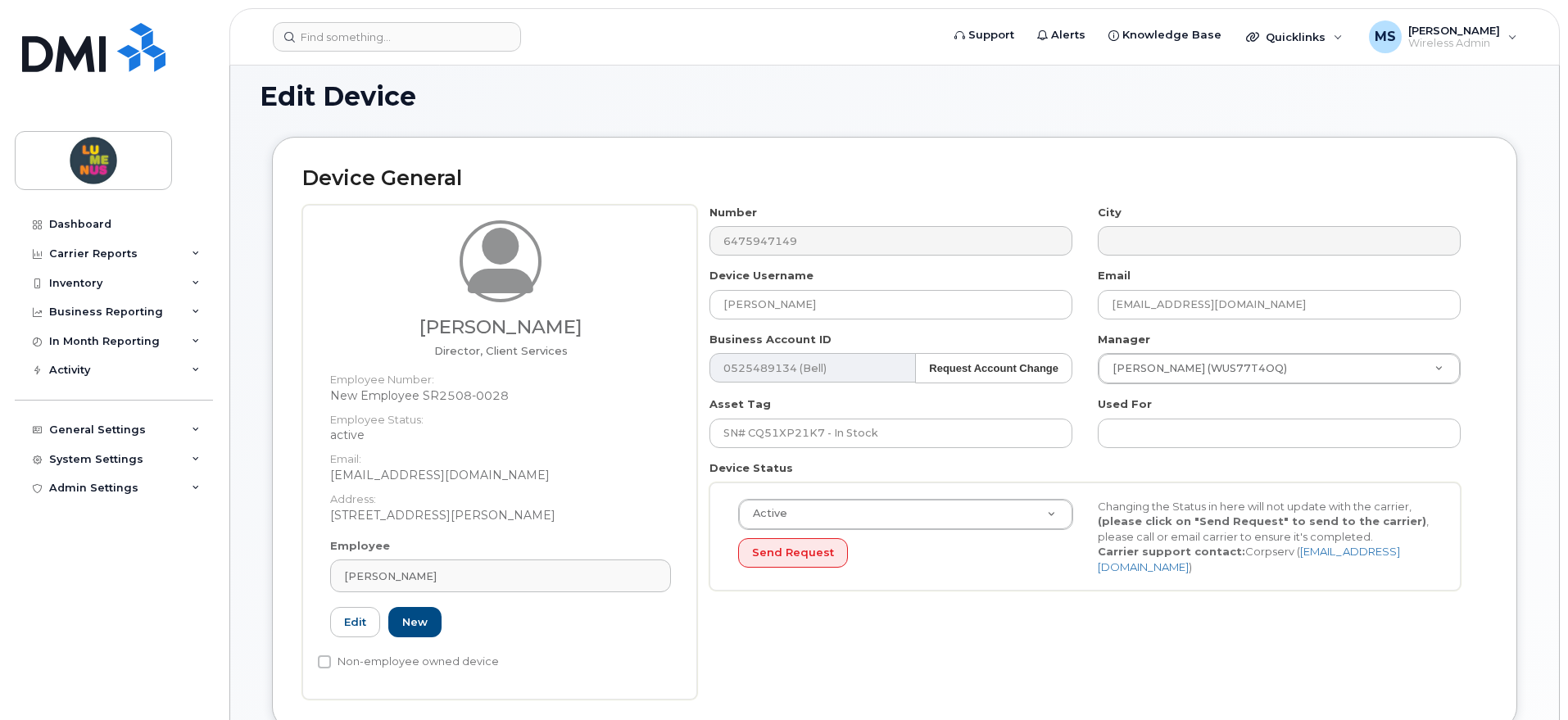
scroll to position [0, 0]
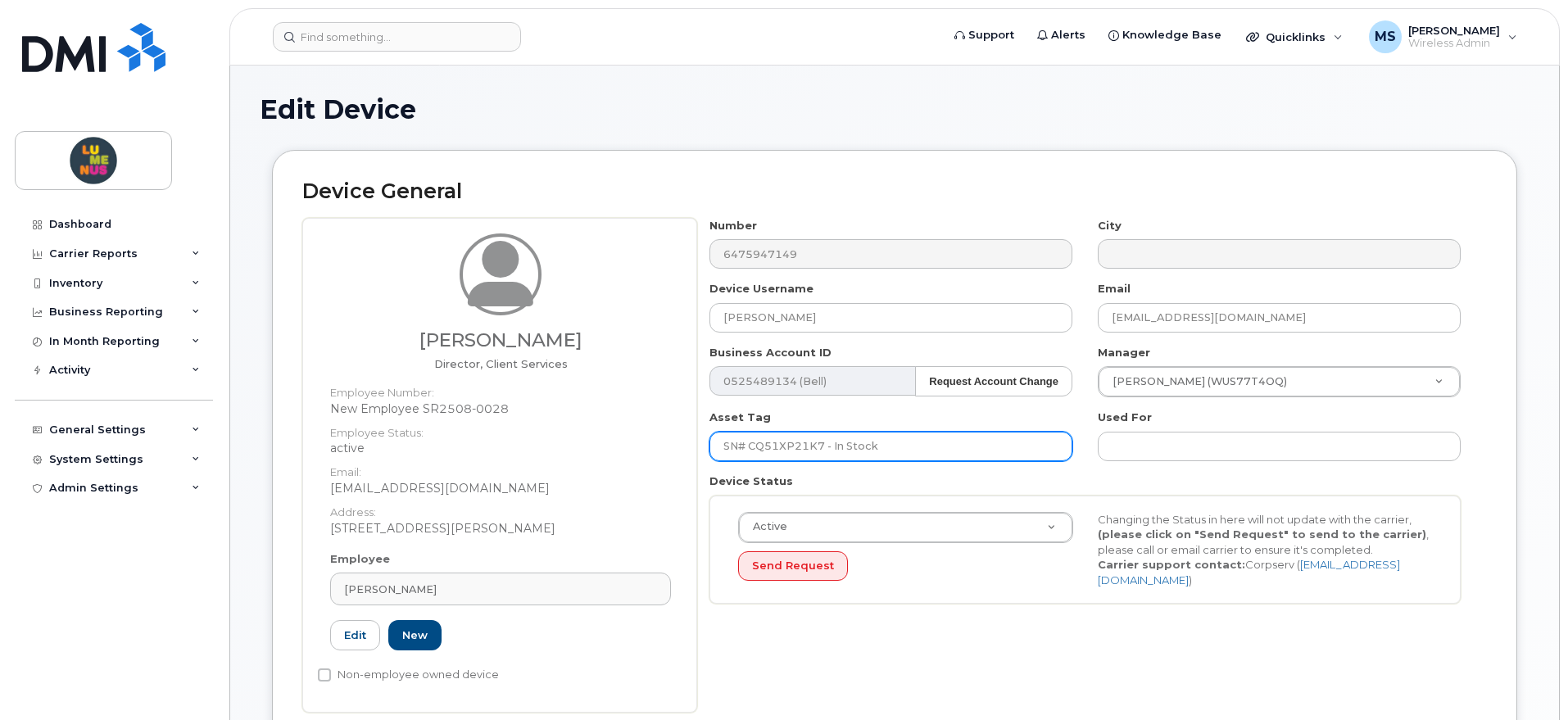
drag, startPoint x: 956, startPoint y: 454, endPoint x: 823, endPoint y: 446, distance: 133.2
click at [823, 446] on input "SN# CQ51XP21K7 - In Stock" at bounding box center [892, 446] width 363 height 29
type input "SN# CQ51XP21K7"
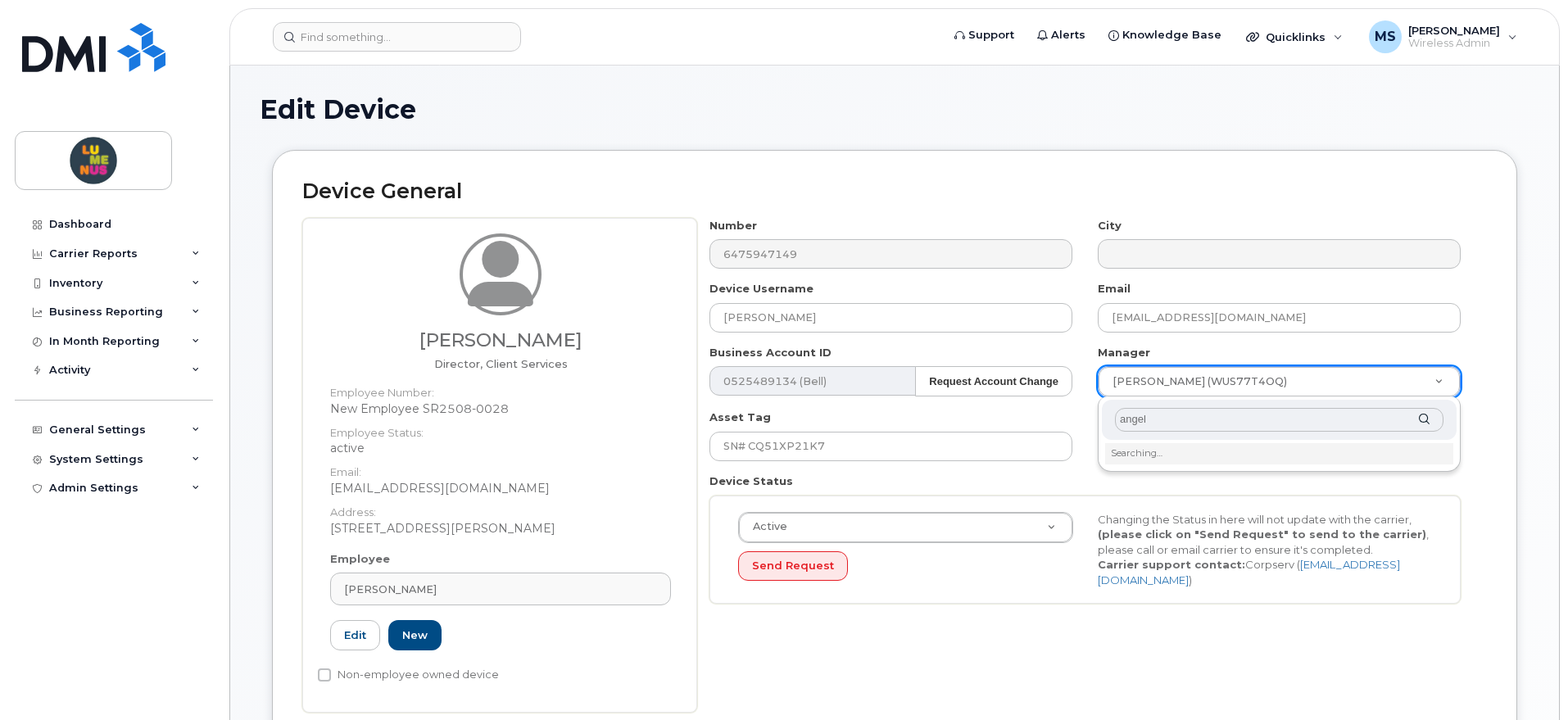
type input "[PERSON_NAME]"
drag, startPoint x: 1231, startPoint y: 414, endPoint x: 1074, endPoint y: 414, distance: 157.0
type input "[PERSON_NAME]"
type input "2975773"
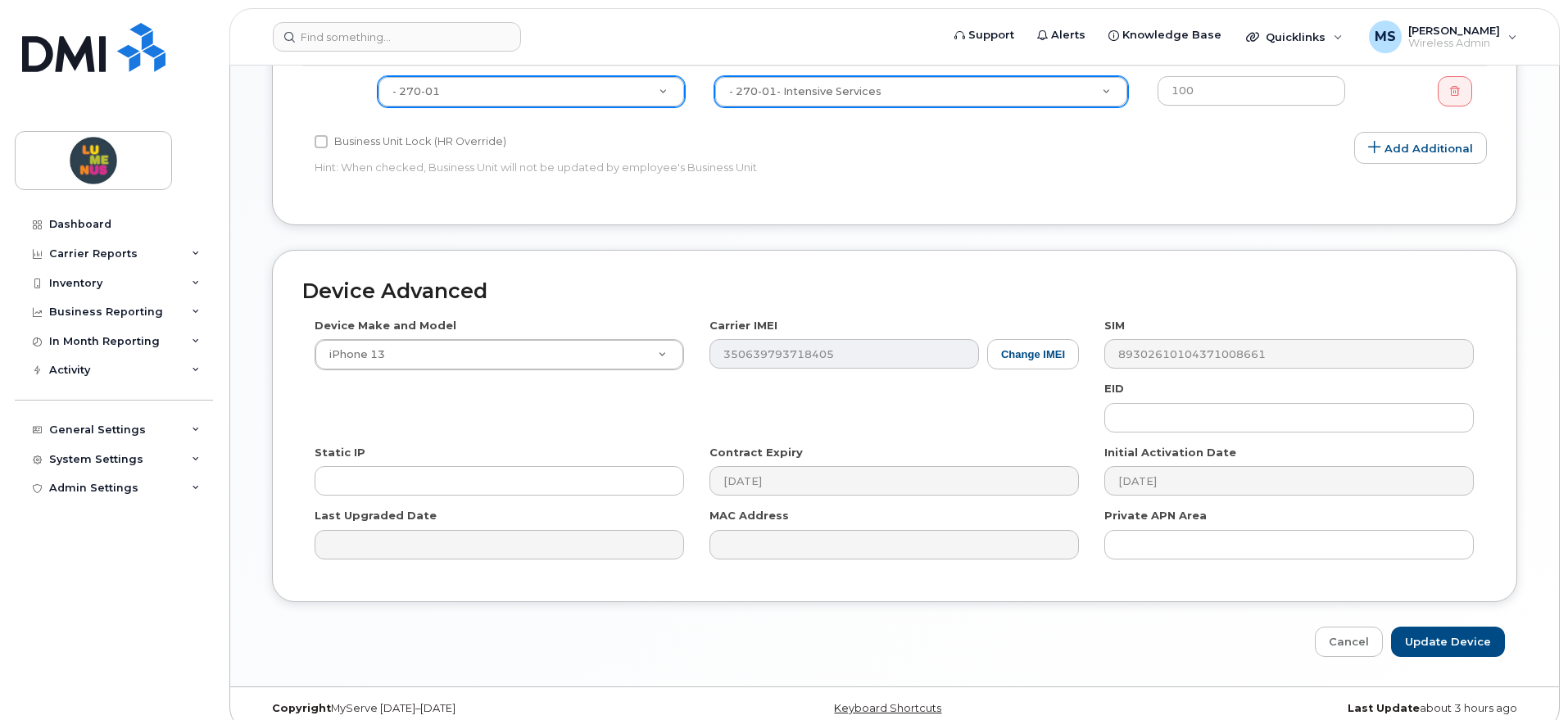
scroll to position [819, 0]
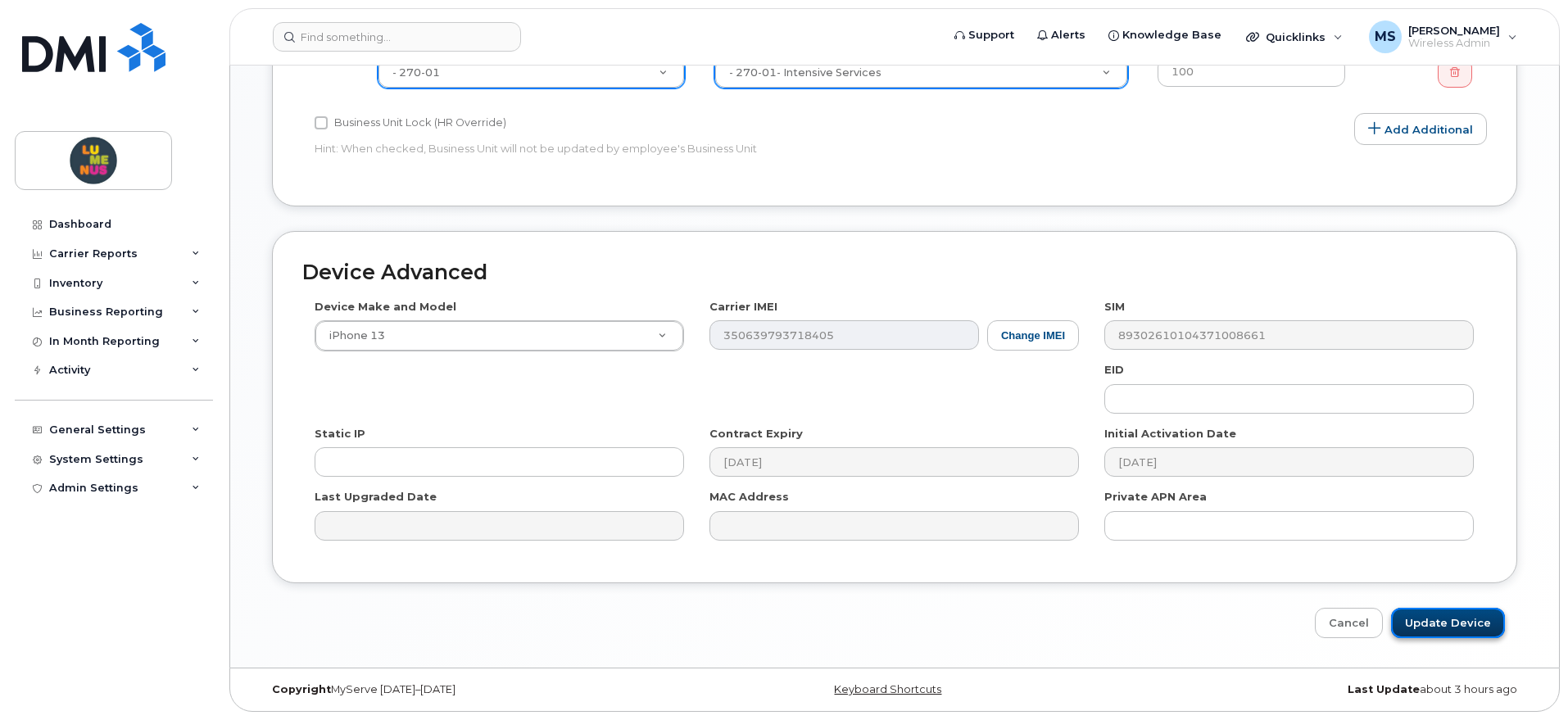
click at [1457, 620] on input "Update Device" at bounding box center [1448, 623] width 114 height 30
type input "Saving..."
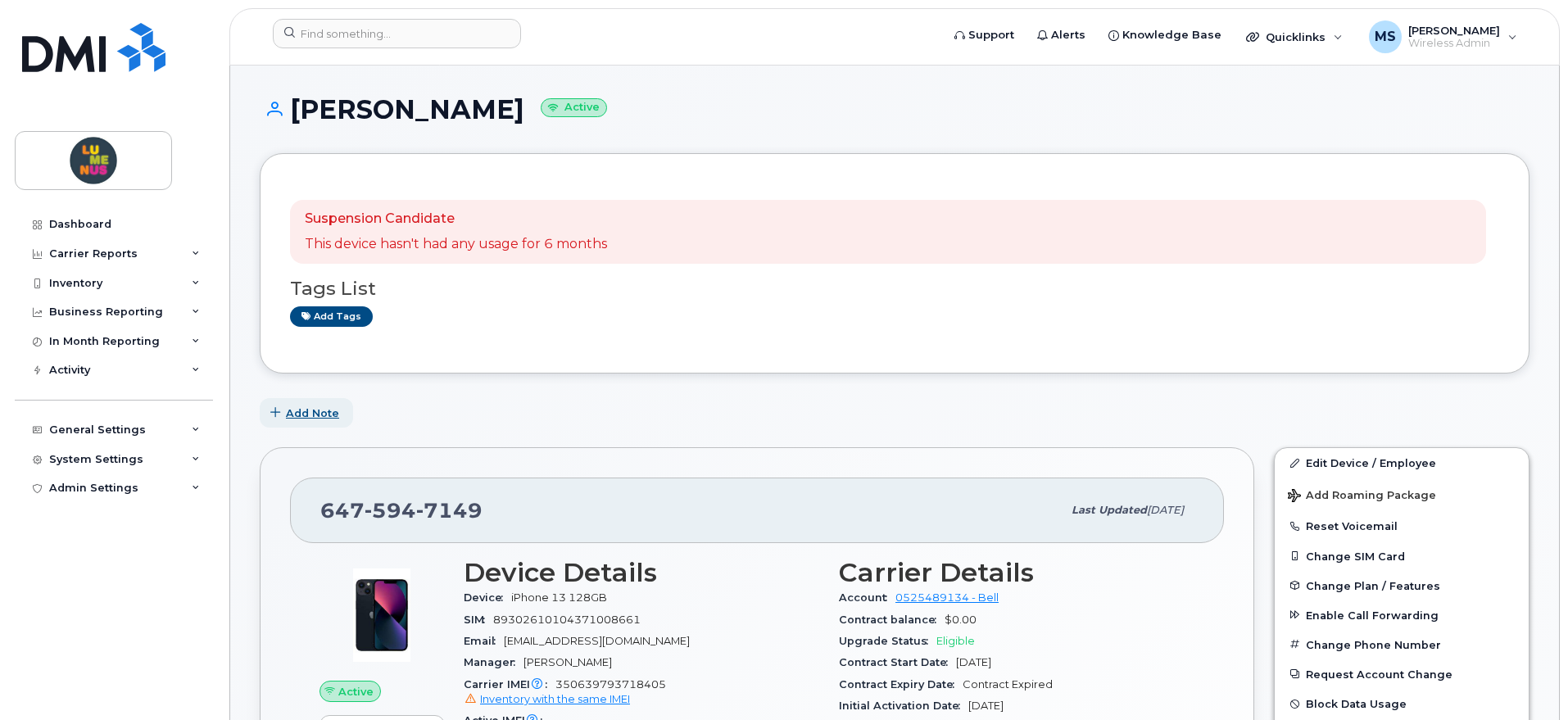
click at [303, 405] on span "Add Note" at bounding box center [313, 413] width 54 height 16
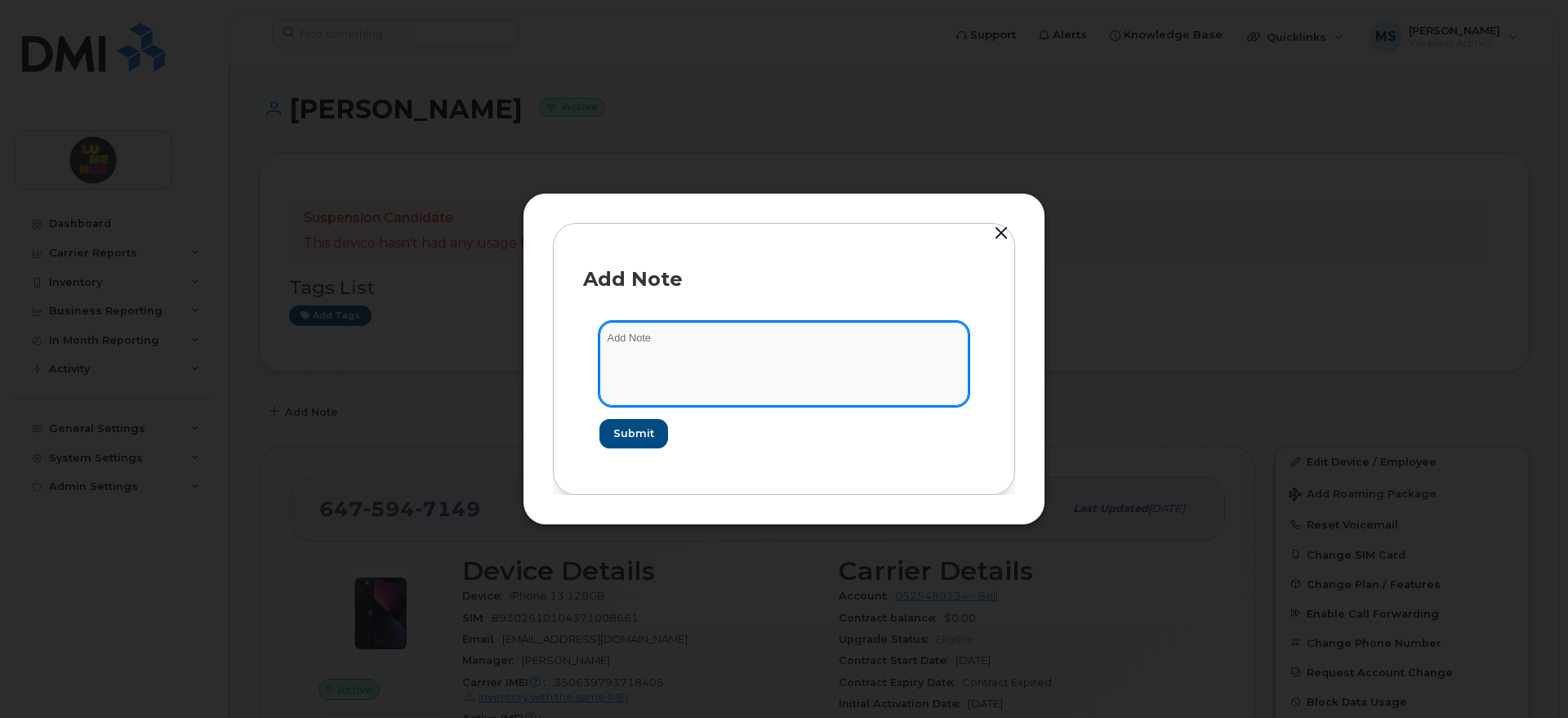
click at [638, 339] on textarea at bounding box center [784, 364] width 369 height 83
paste textarea "SR2508-0028On-boarding Request"
type textarea "SR2508-0028On-boarding Request"
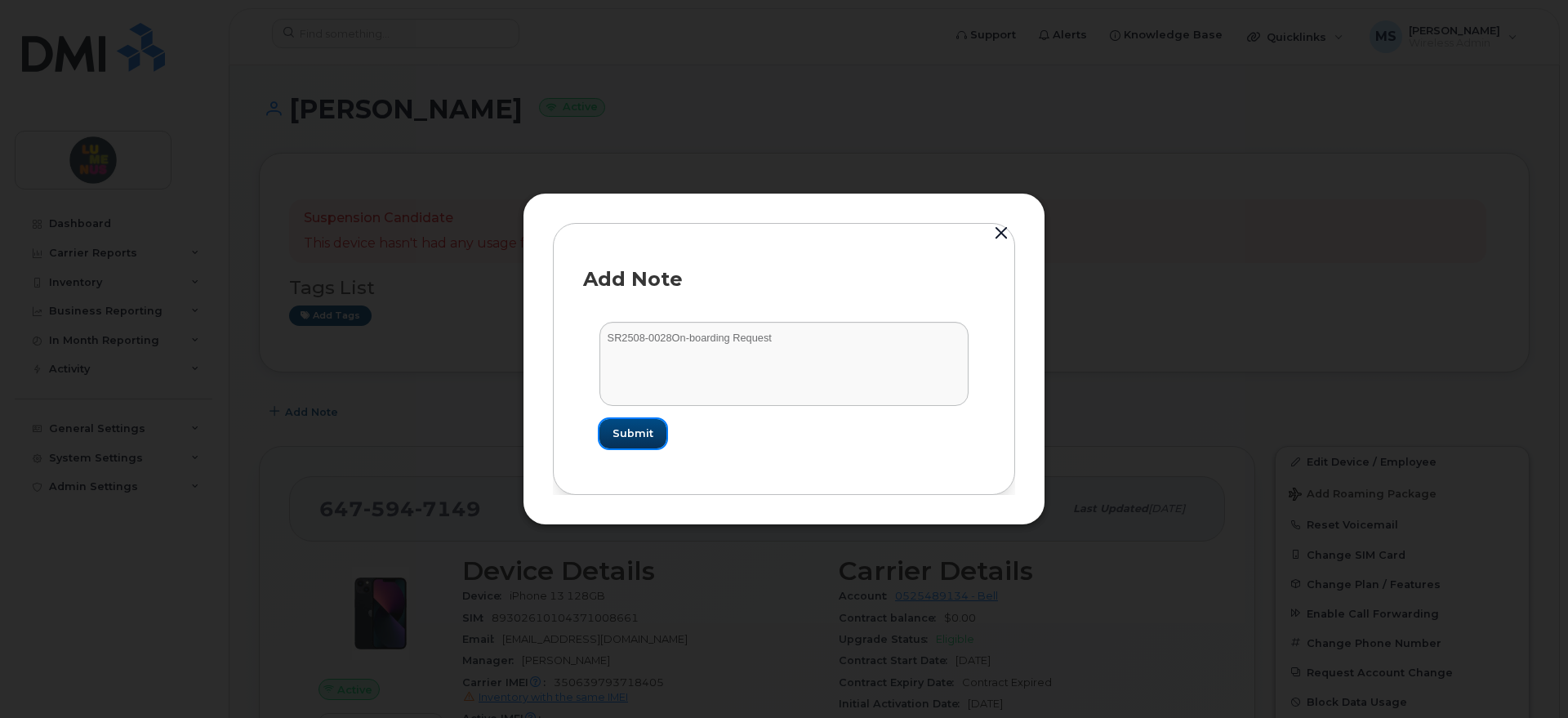
click at [639, 427] on span "Submit" at bounding box center [633, 433] width 41 height 16
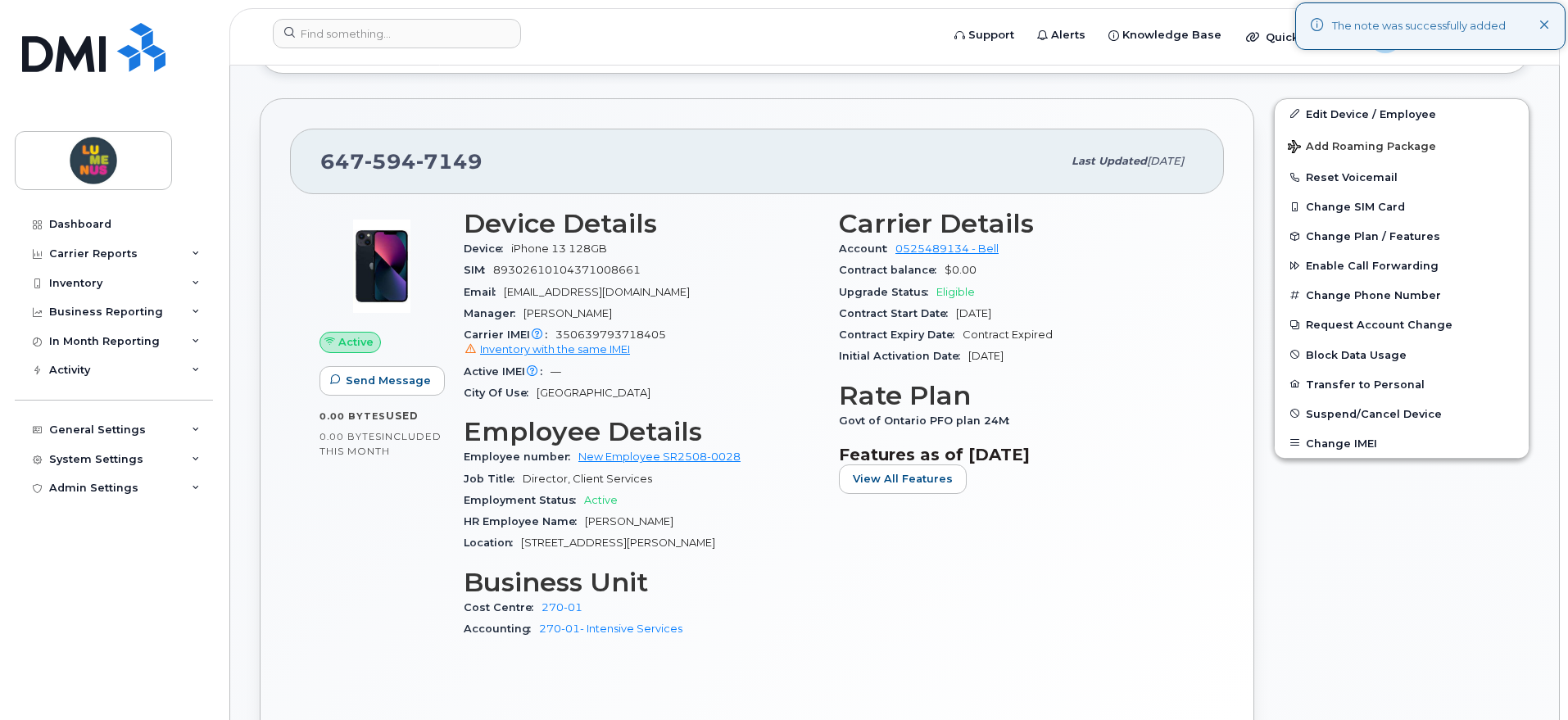
scroll to position [512, 0]
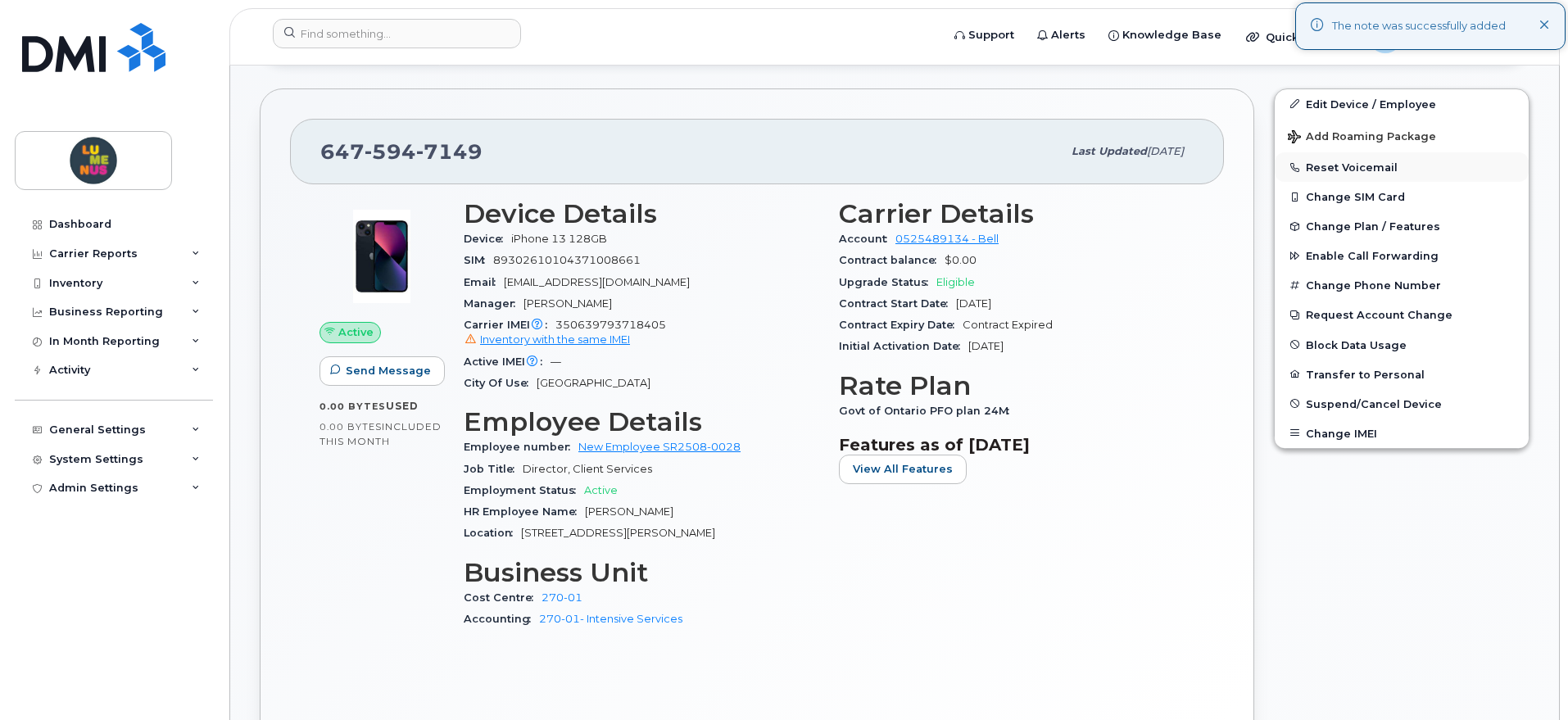
click at [1360, 157] on button "Reset Voicemail" at bounding box center [1401, 167] width 254 height 29
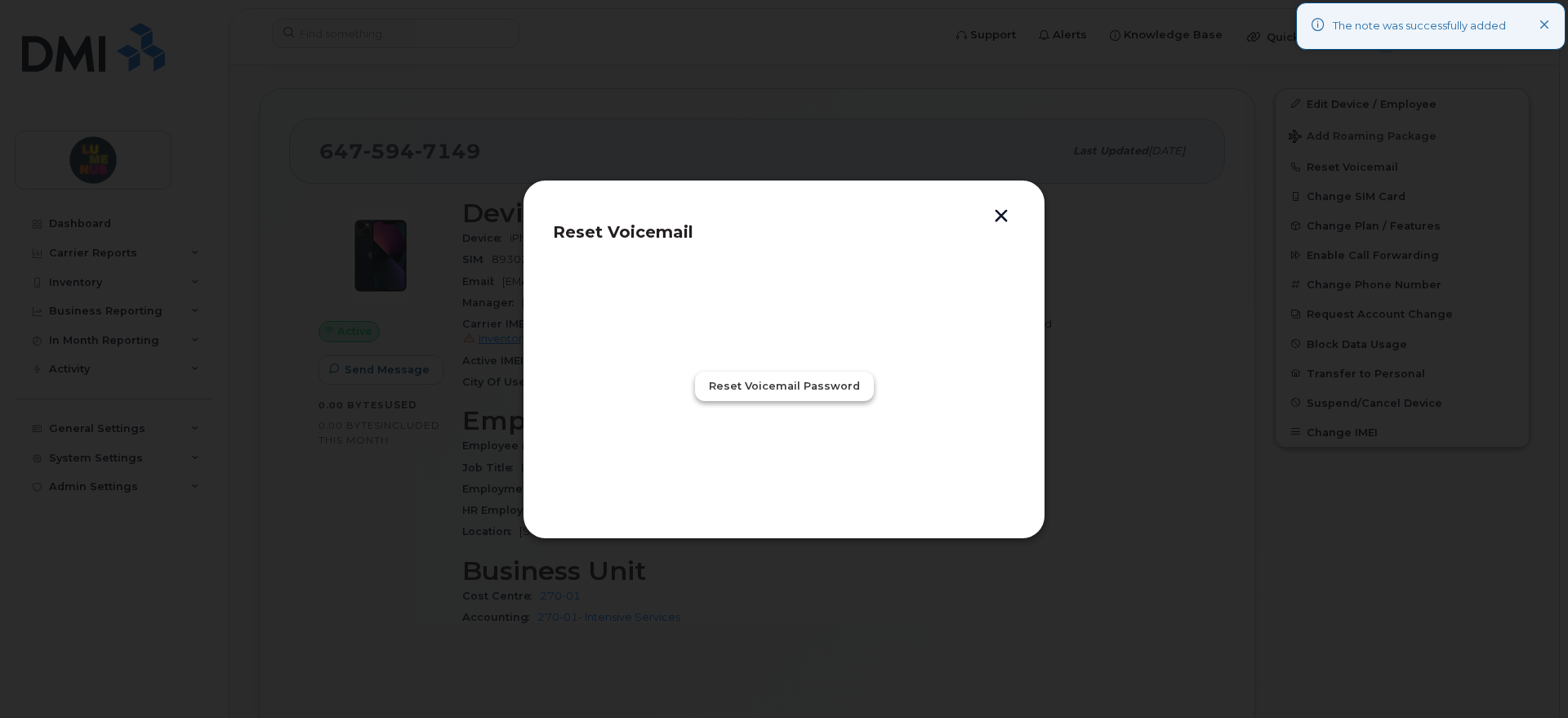
click at [813, 380] on span "Reset Voicemail Password" at bounding box center [784, 386] width 151 height 16
click at [794, 454] on span "Close" at bounding box center [784, 458] width 33 height 16
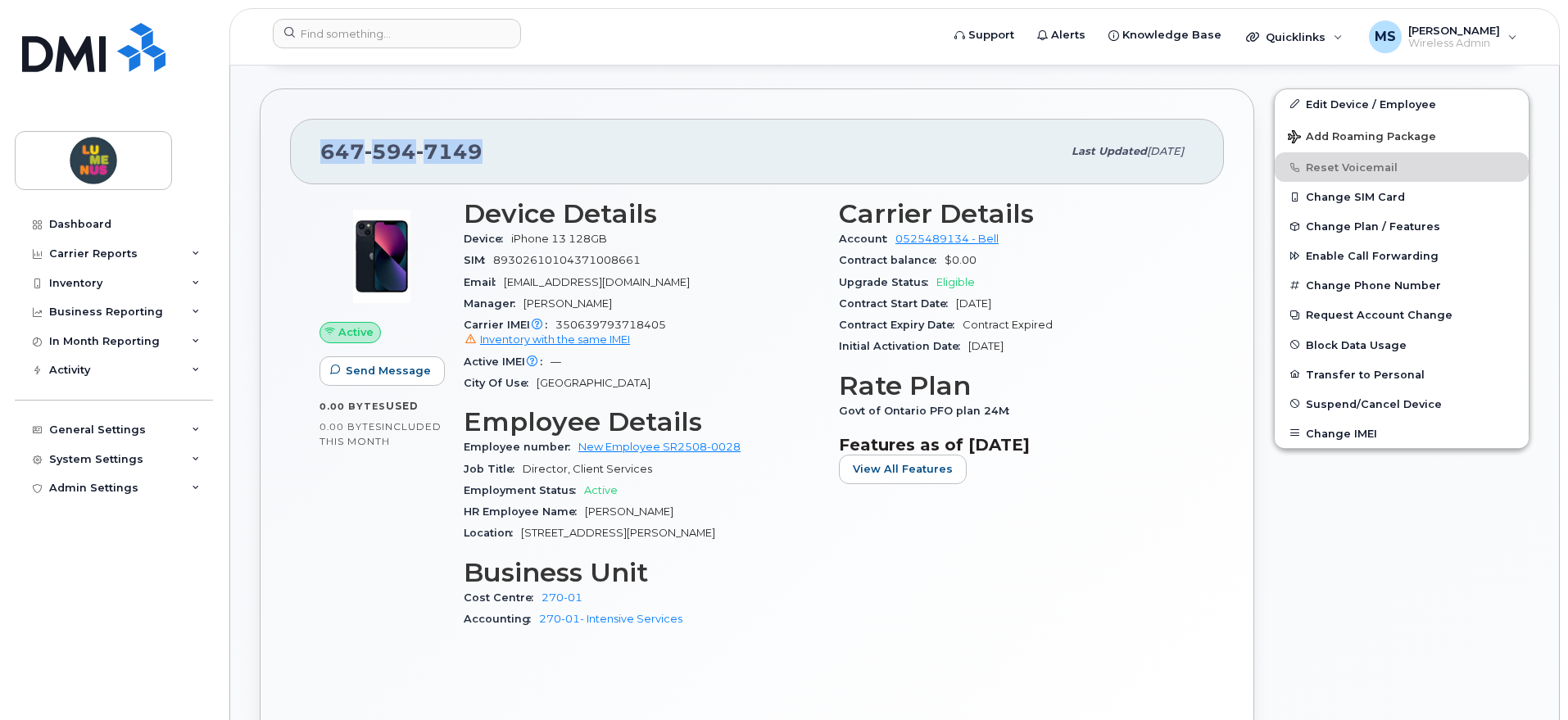
drag, startPoint x: 510, startPoint y: 152, endPoint x: 320, endPoint y: 152, distance: 190.0
click at [316, 154] on div "647 594 7149 Last updated Aug 21, 2025" at bounding box center [757, 152] width 934 height 65
copy span "647 594 7149"
click at [501, 337] on span "Inventory with the same IMEI" at bounding box center [555, 339] width 150 height 13
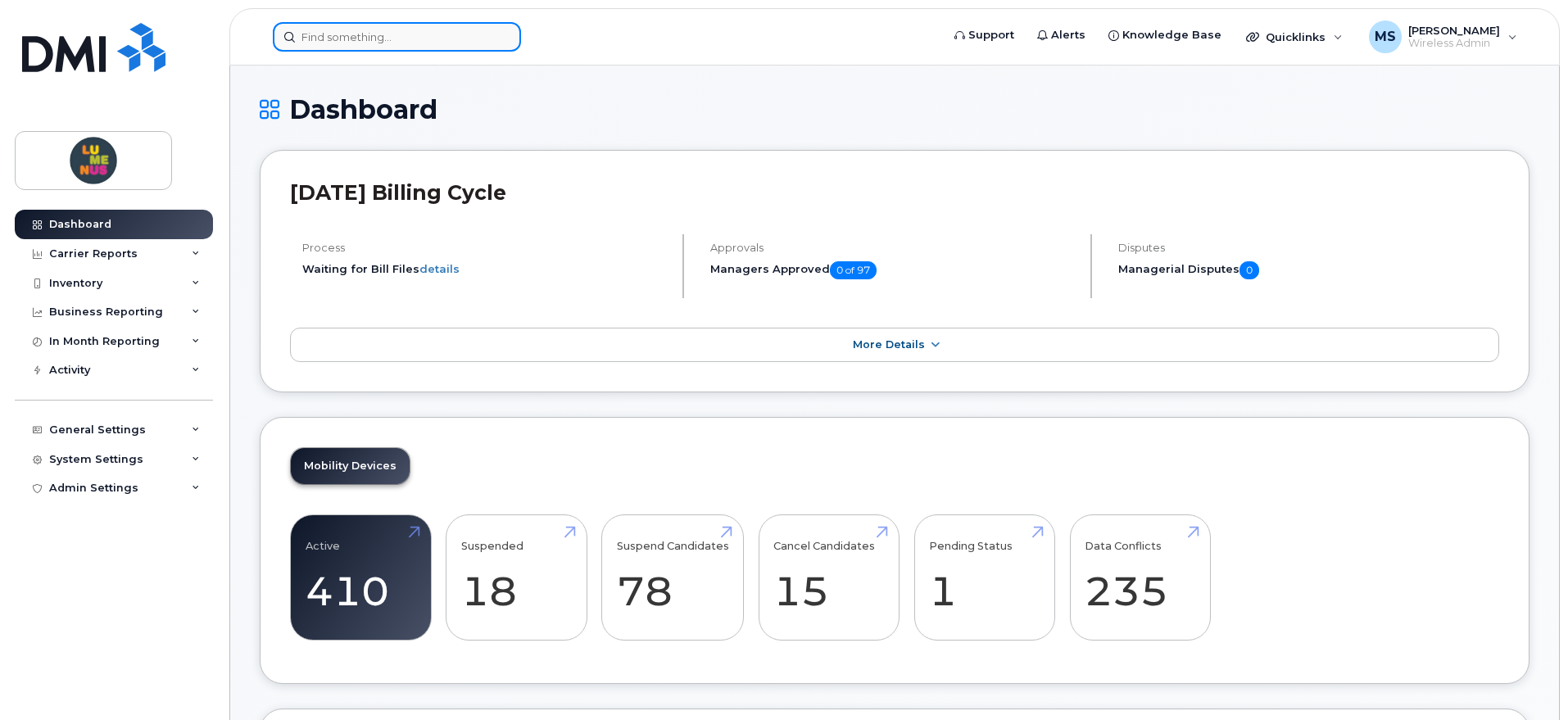
click at [419, 43] on input at bounding box center [397, 36] width 249 height 29
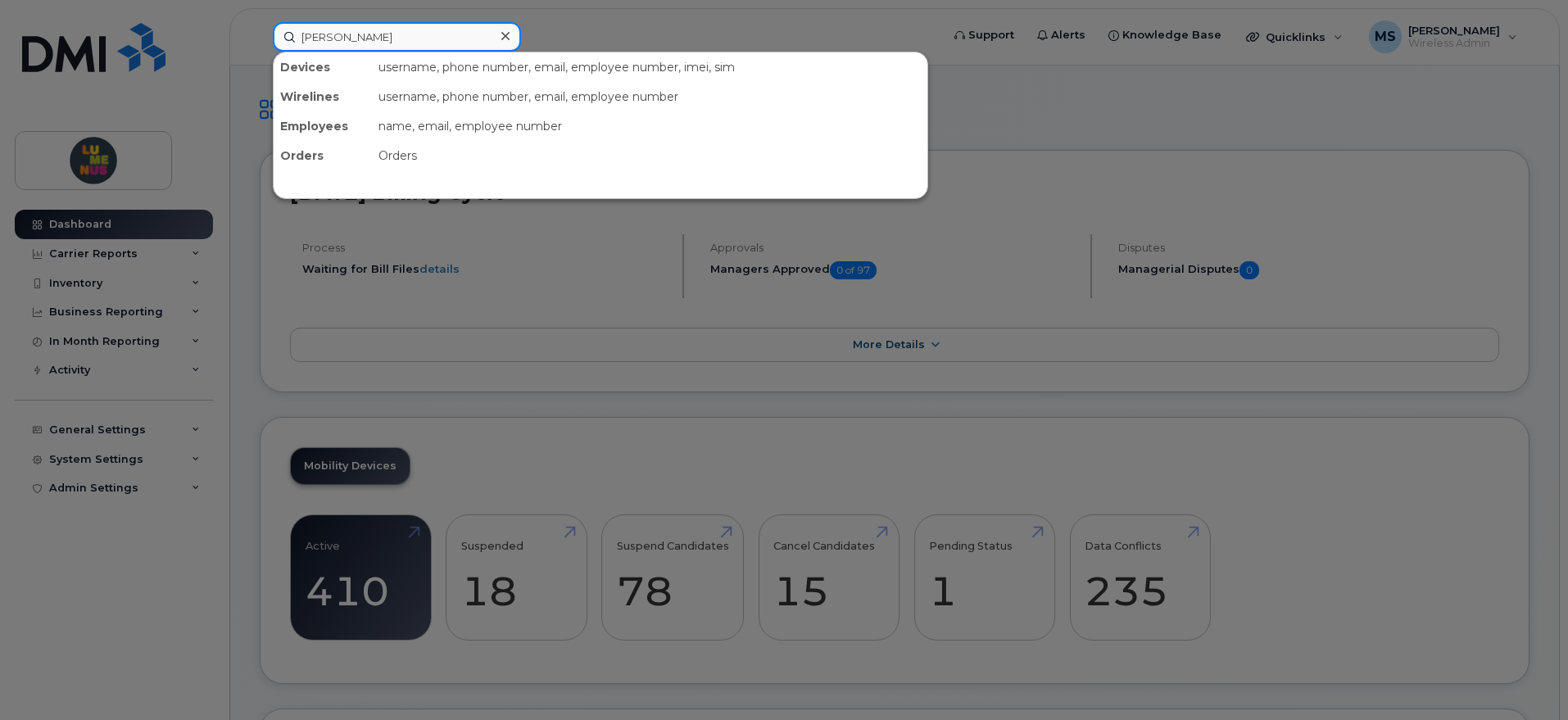
type input "erin"
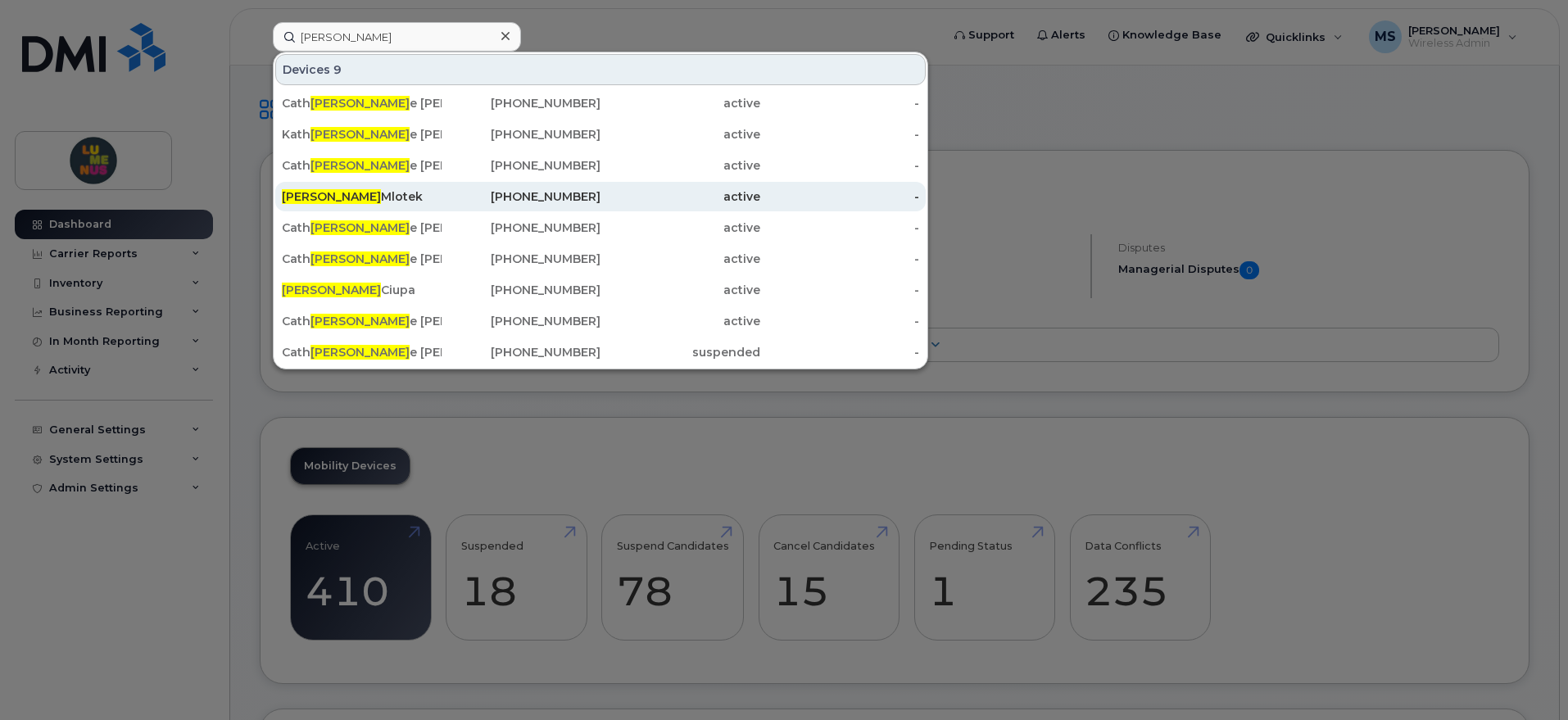
click at [365, 197] on div "Erin Mlotek" at bounding box center [362, 197] width 160 height 17
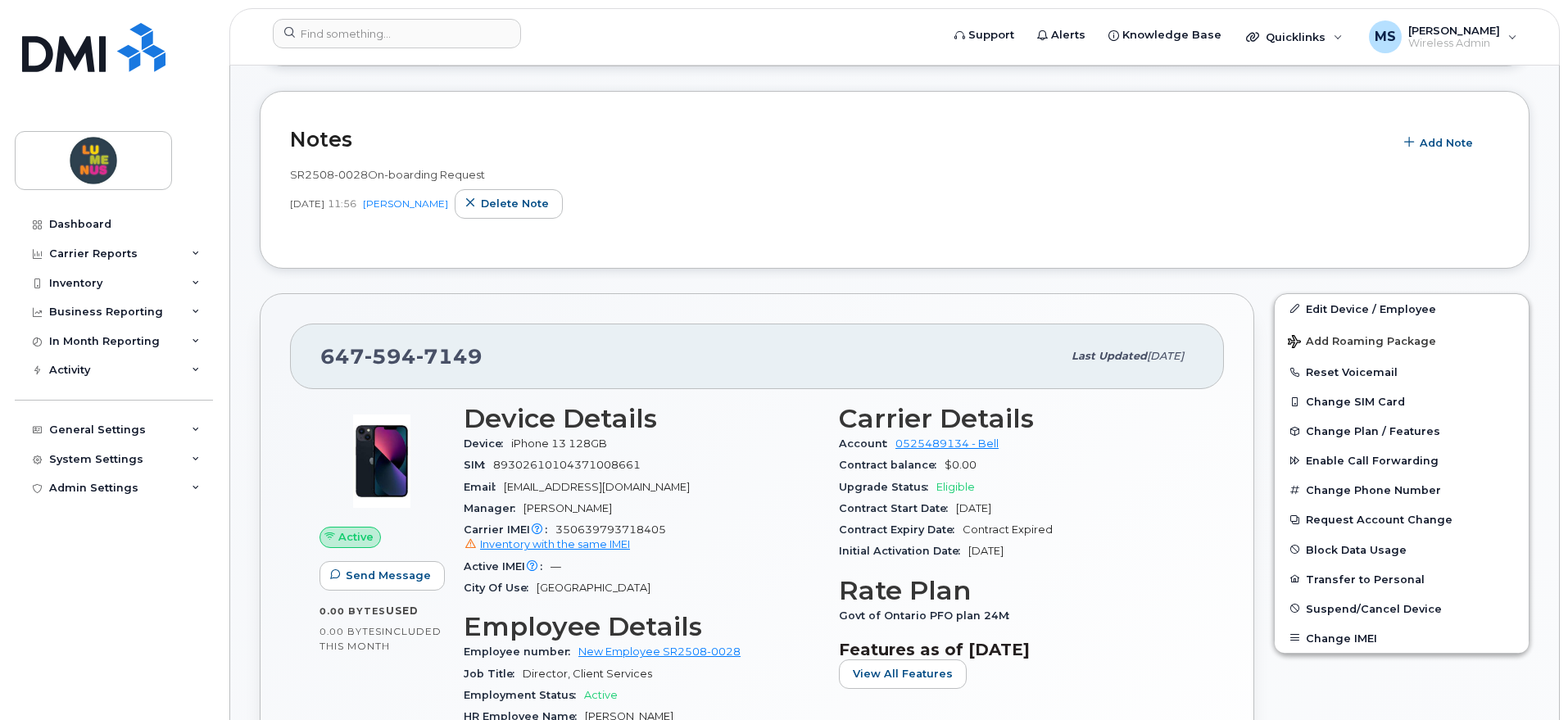
scroll to position [409, 0]
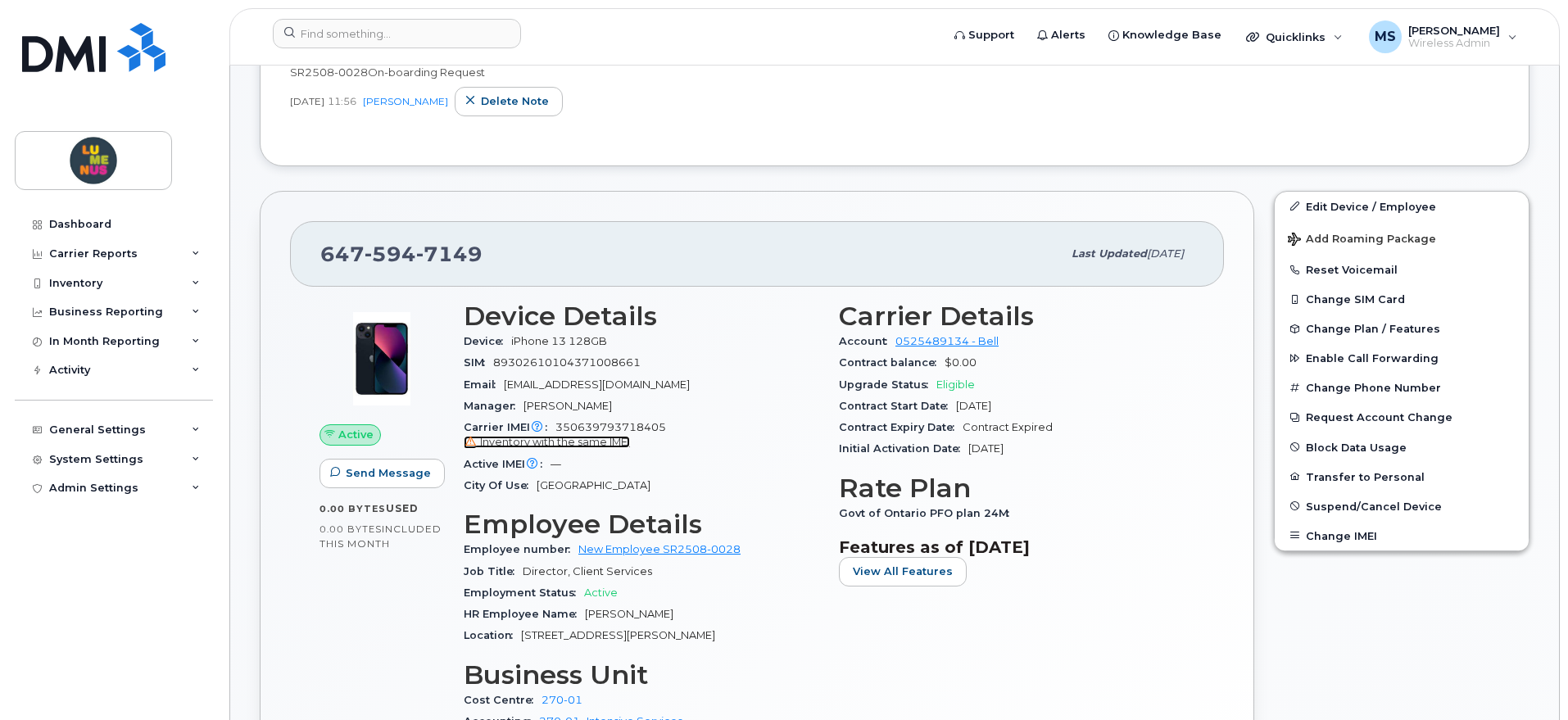
click at [560, 440] on span "Inventory with the same IMEI" at bounding box center [555, 442] width 150 height 13
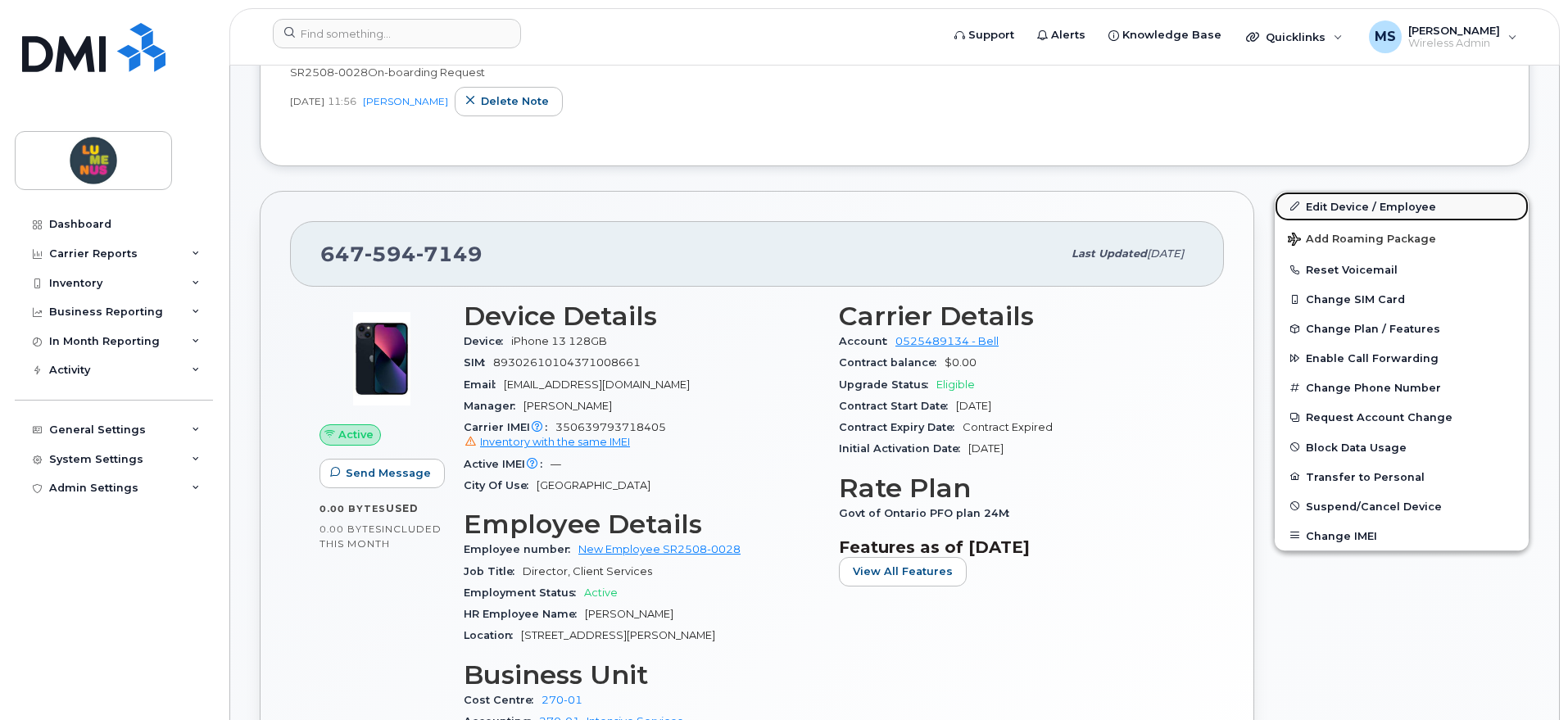
click at [1370, 211] on link "Edit Device / Employee" at bounding box center [1401, 206] width 254 height 29
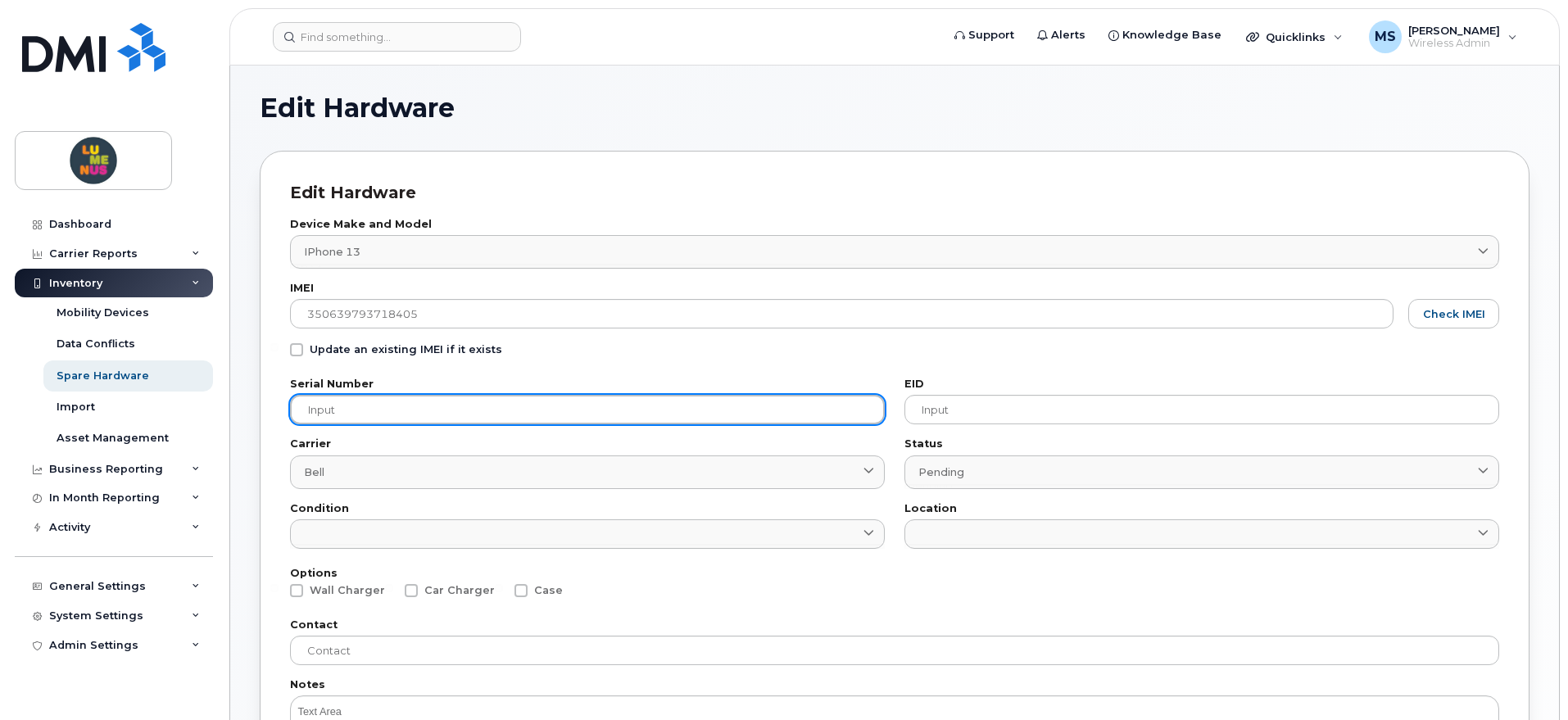
click at [579, 418] on input "text" at bounding box center [587, 409] width 595 height 29
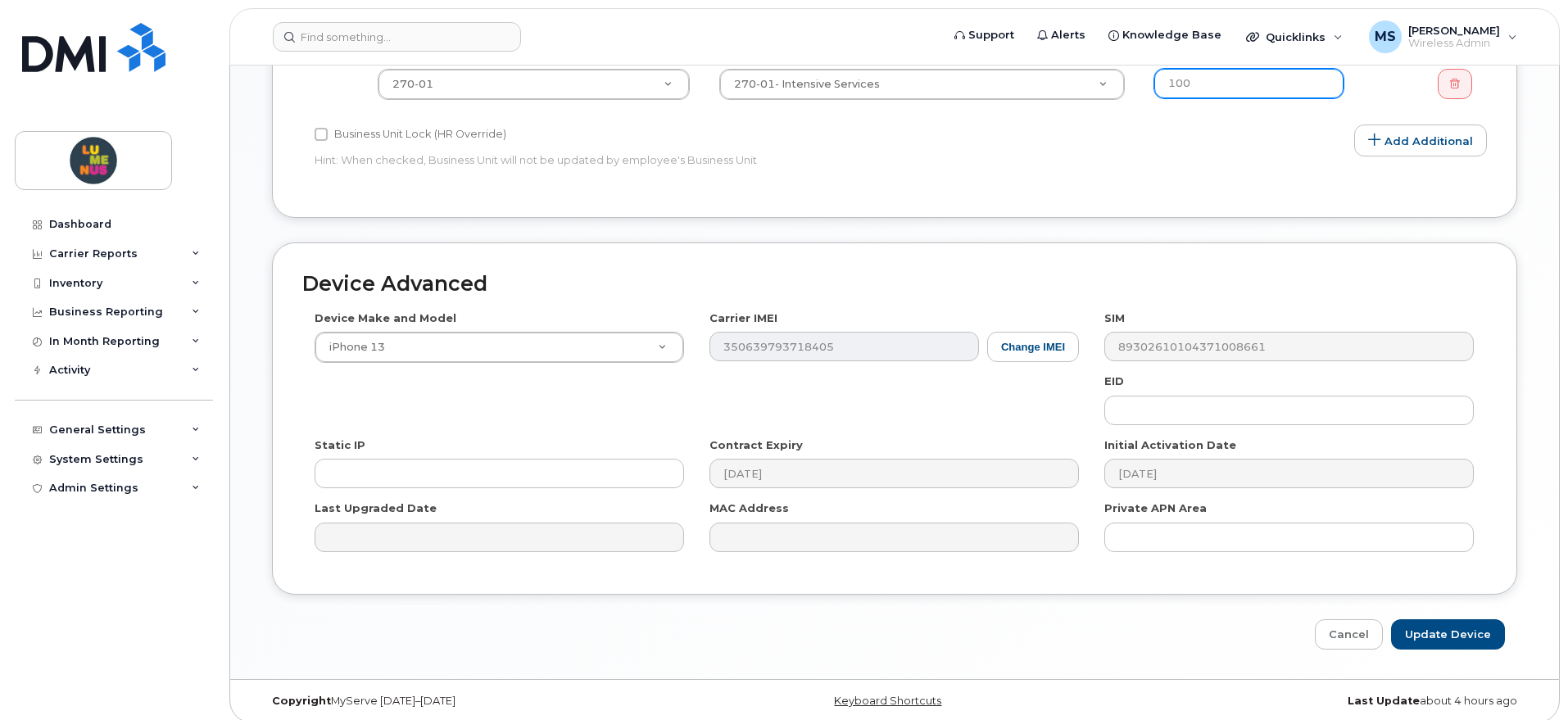
scroll to position [819, 0]
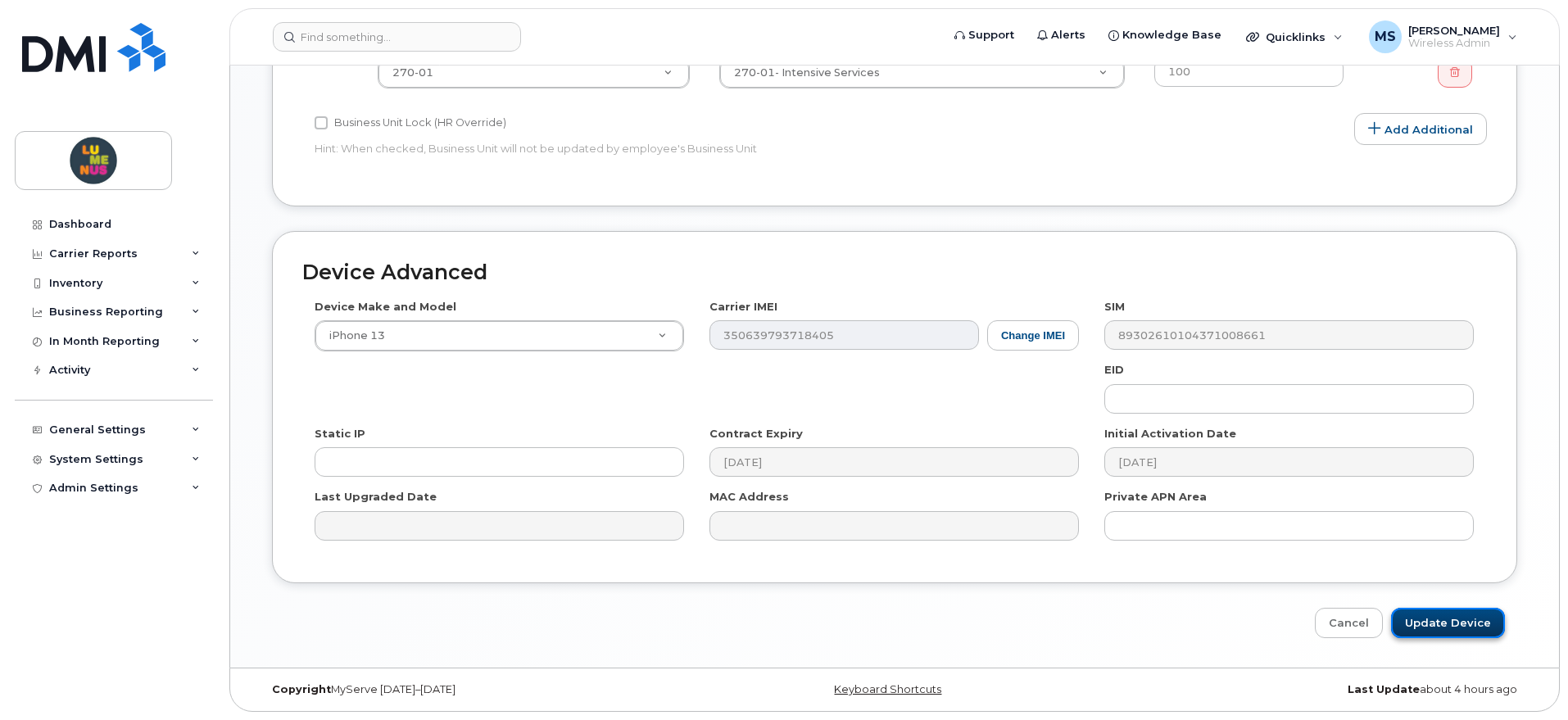
click at [1445, 622] on input "Update Device" at bounding box center [1448, 623] width 114 height 30
type input "Saving..."
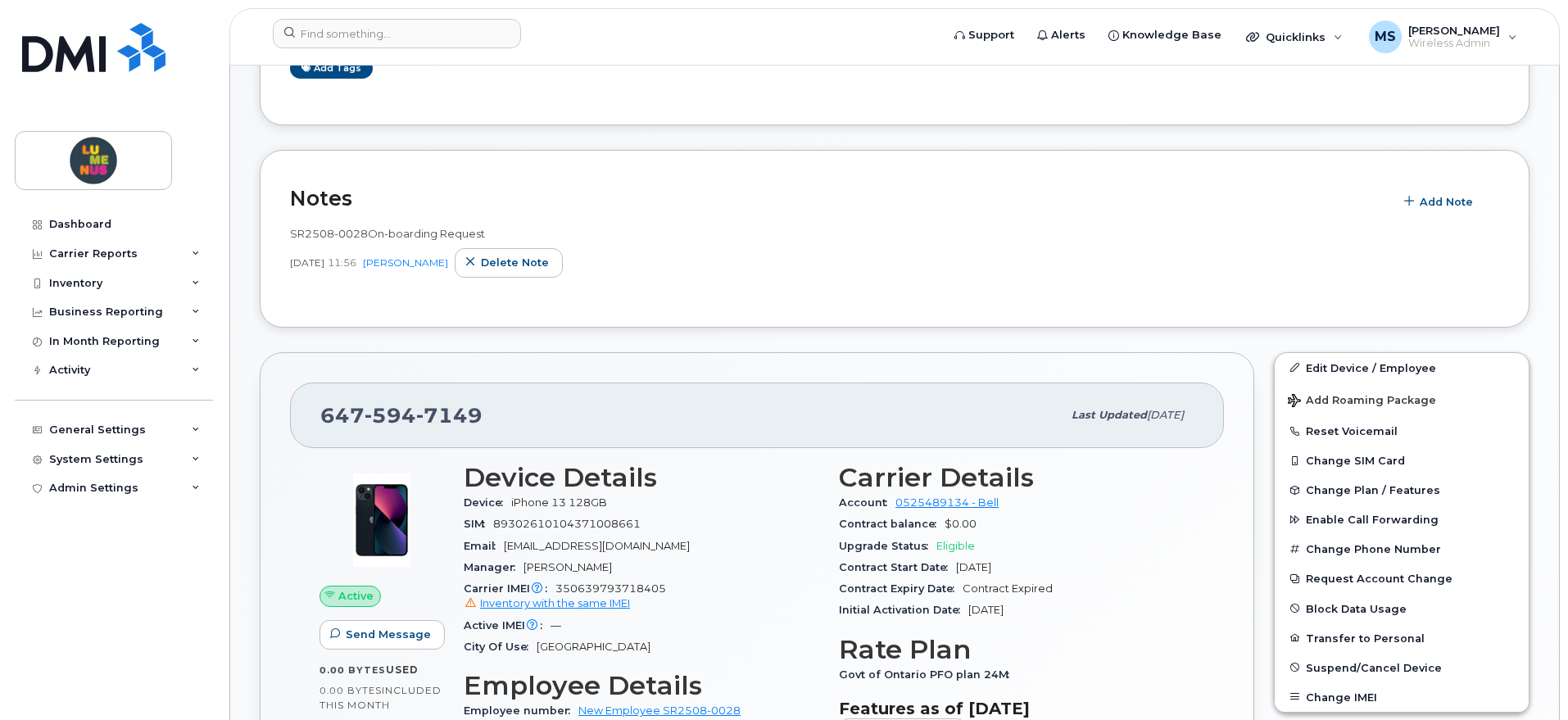
scroll to position [307, 0]
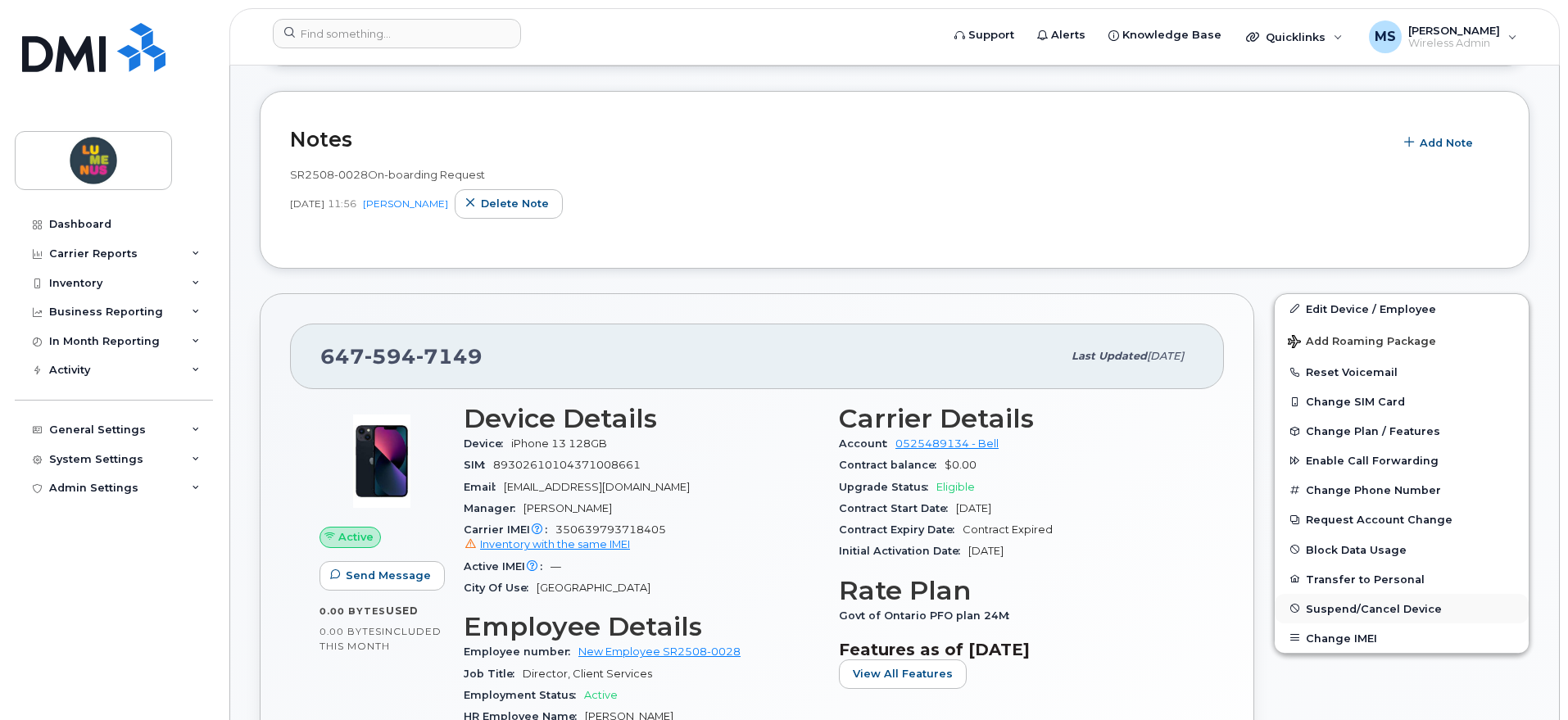
click at [1388, 604] on span "Suspend/Cancel Device" at bounding box center [1374, 608] width 136 height 13
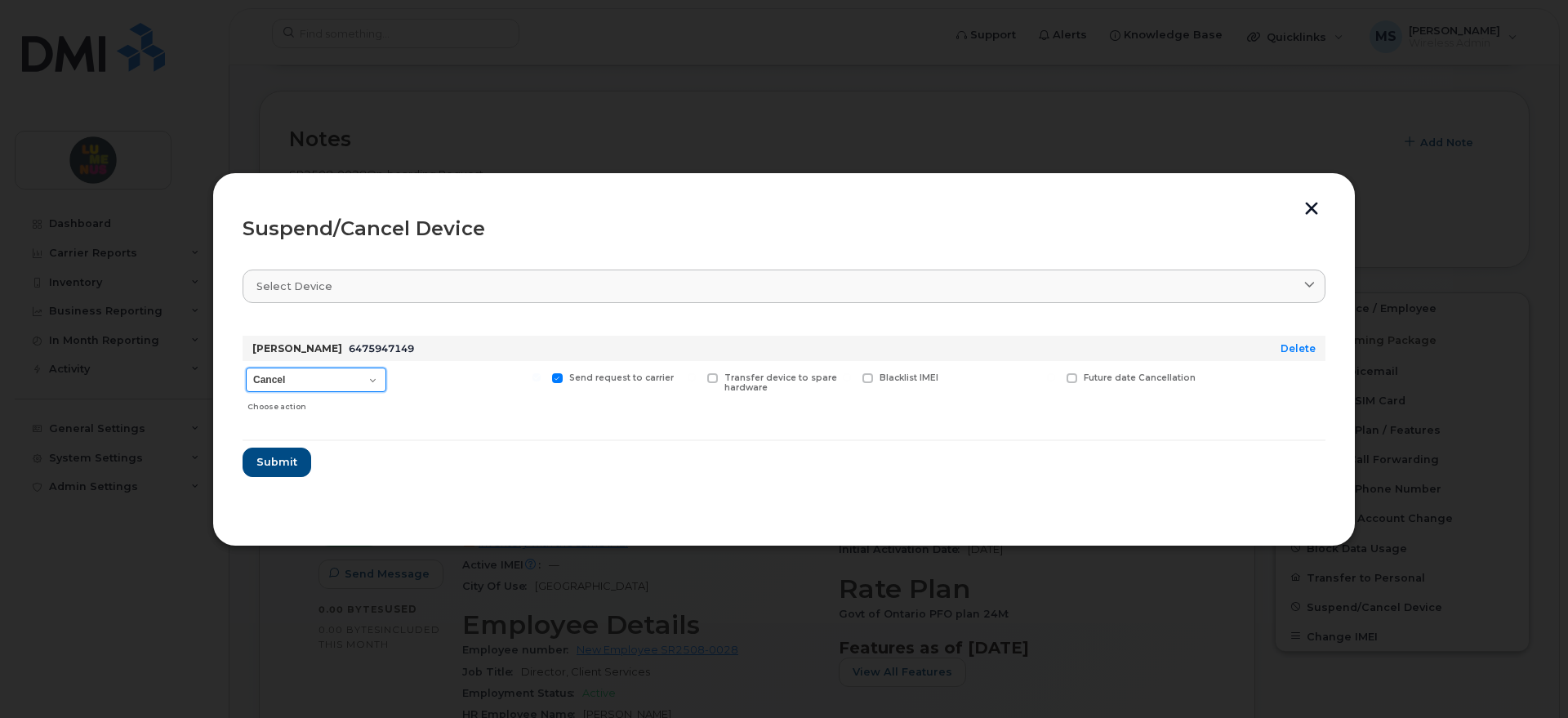
click at [357, 377] on select "Cancel Suspend - Extend Suspension Suspend - Reduced Rate Suspend - Full Rate S…" at bounding box center [316, 379] width 140 height 24
select select "[object Object]"
click at [246, 367] on select "Cancel Suspend - Extend Suspension Suspend - Reduced Rate Suspend - Full Rate S…" at bounding box center [316, 379] width 140 height 24
click at [725, 377] on span "Transfer device to spare hardware" at bounding box center [780, 382] width 113 height 21
click at [696, 377] on input "Transfer device to spare hardware" at bounding box center [692, 377] width 8 height 8
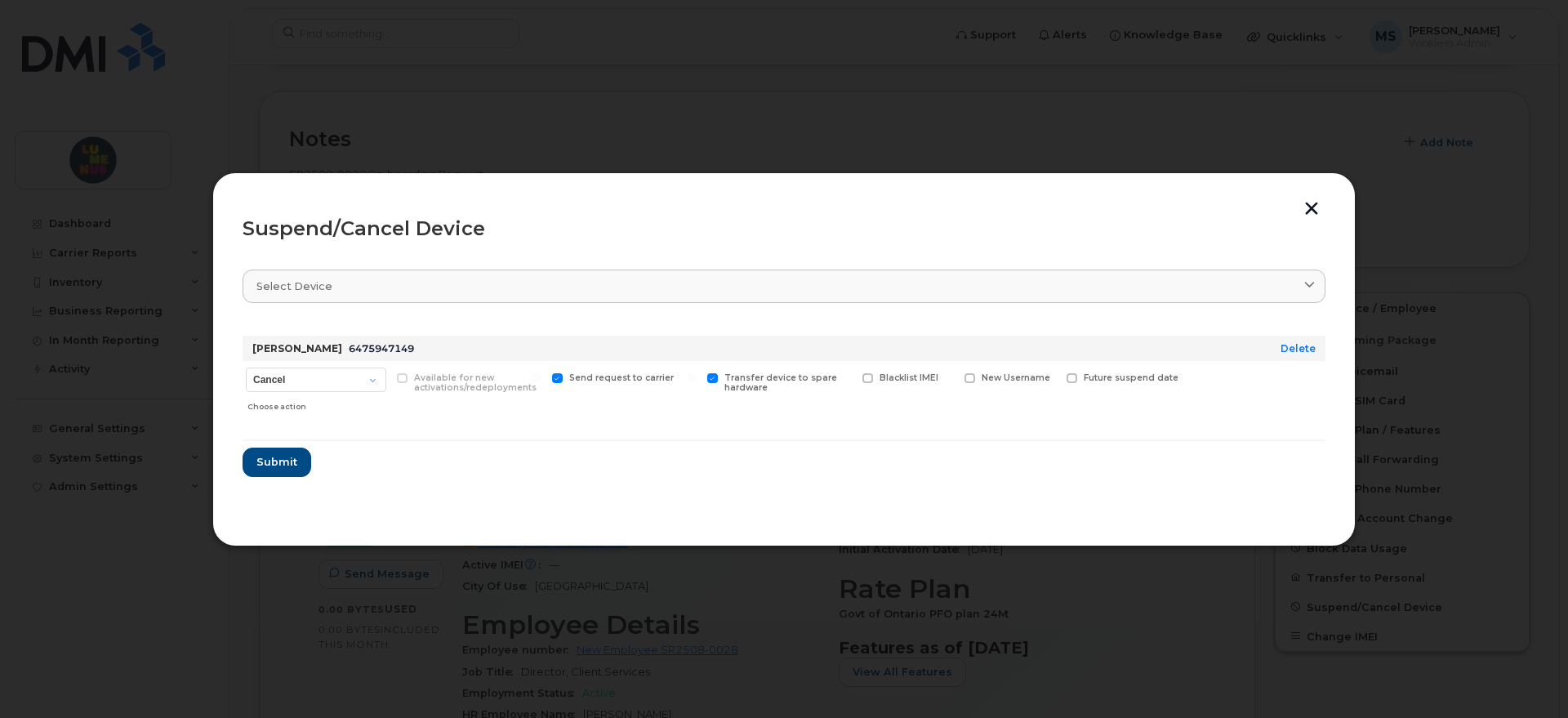
click at [724, 378] on span "Transfer device to spare hardware" at bounding box center [780, 382] width 113 height 21
click at [696, 378] on input "Transfer device to spare hardware" at bounding box center [692, 377] width 8 height 8
checkbox input "false"
click at [1022, 378] on span "New Username" at bounding box center [1016, 377] width 68 height 11
click at [953, 378] on input "New Username" at bounding box center [949, 377] width 8 height 8
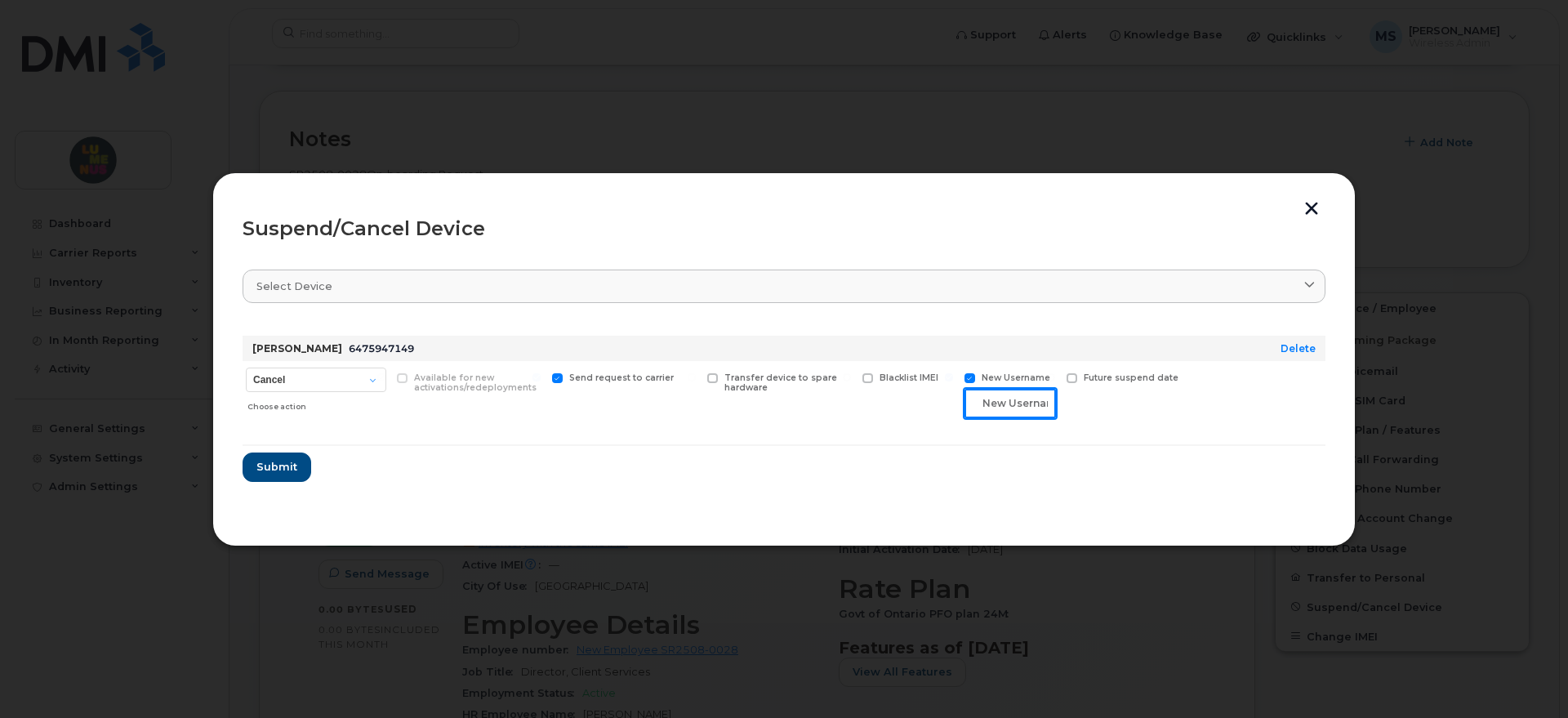
click at [1031, 407] on input "text" at bounding box center [1011, 403] width 92 height 29
click at [1009, 376] on span "New Username" at bounding box center [1016, 377] width 68 height 11
click at [953, 376] on input "New Username" at bounding box center [949, 377] width 8 height 8
checkbox input "false"
click at [286, 457] on span "Submit" at bounding box center [275, 462] width 41 height 16
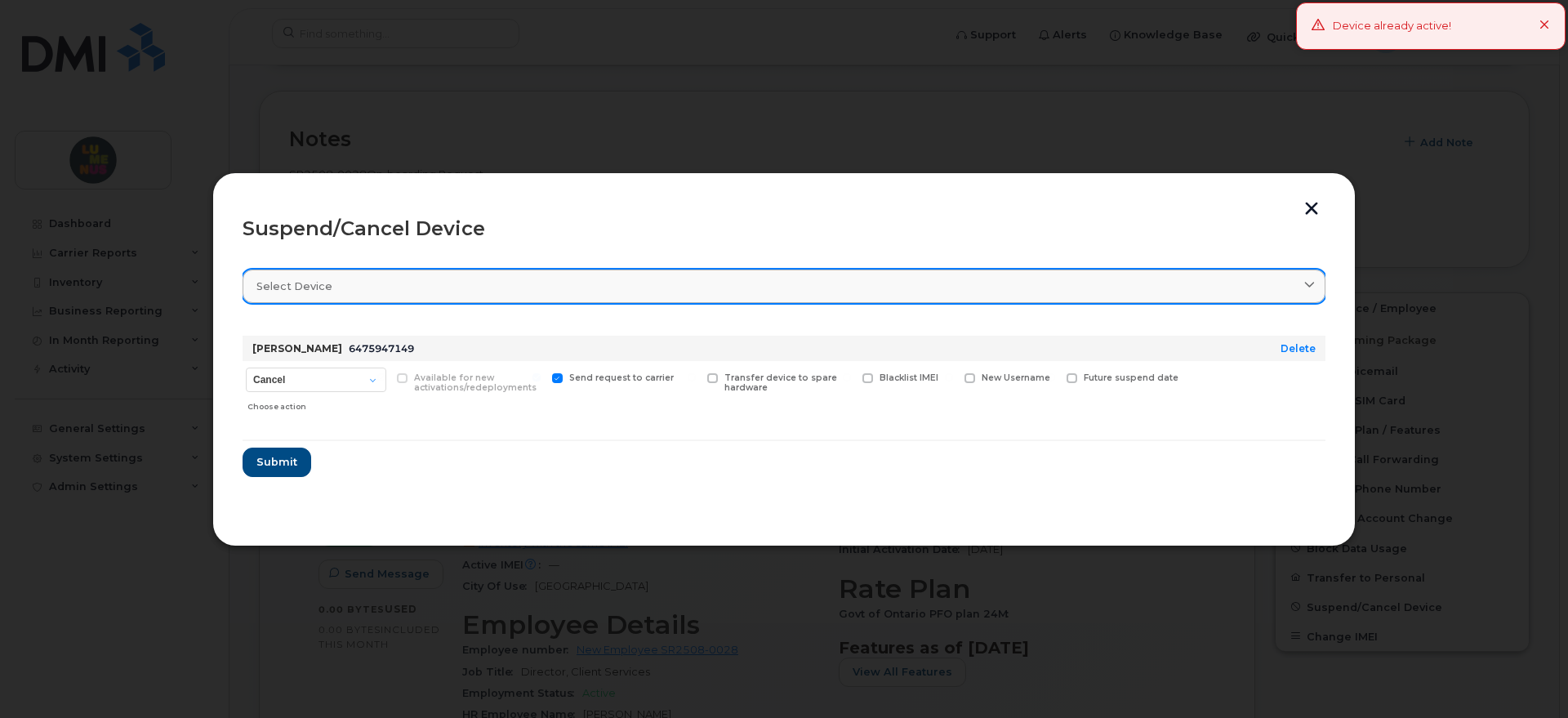
click at [832, 279] on div "Select device" at bounding box center [784, 286] width 1055 height 16
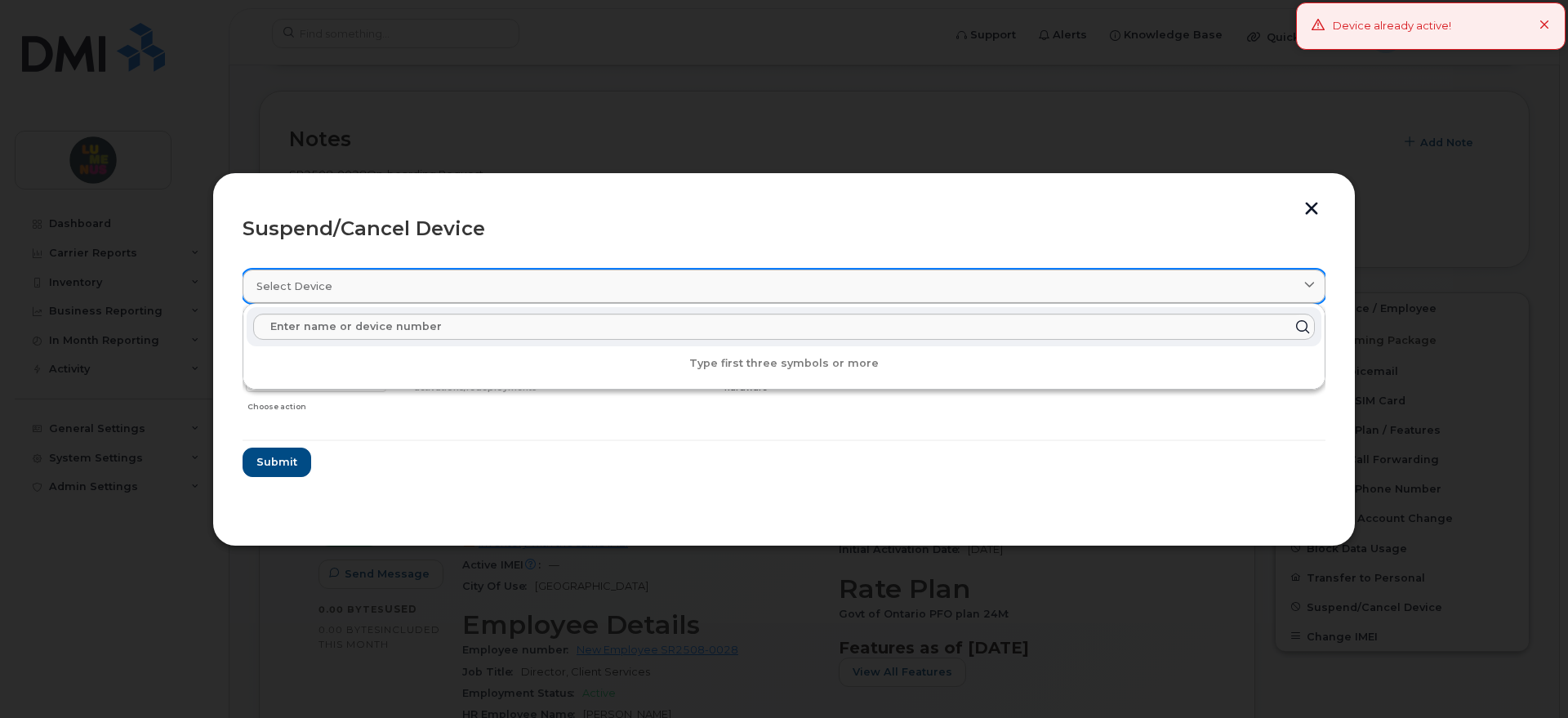
click at [843, 283] on div "Select device" at bounding box center [784, 286] width 1055 height 16
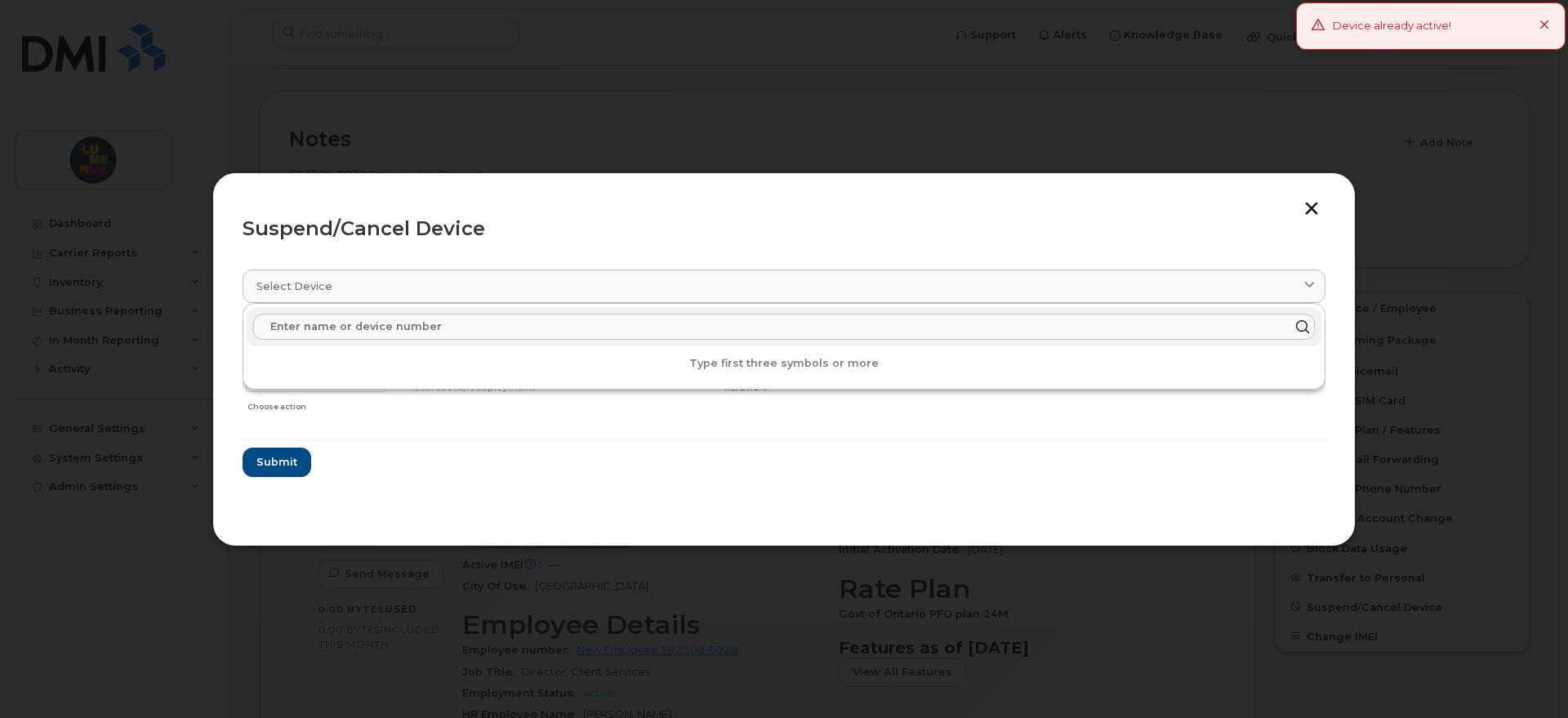
type input "d"
type input "e"
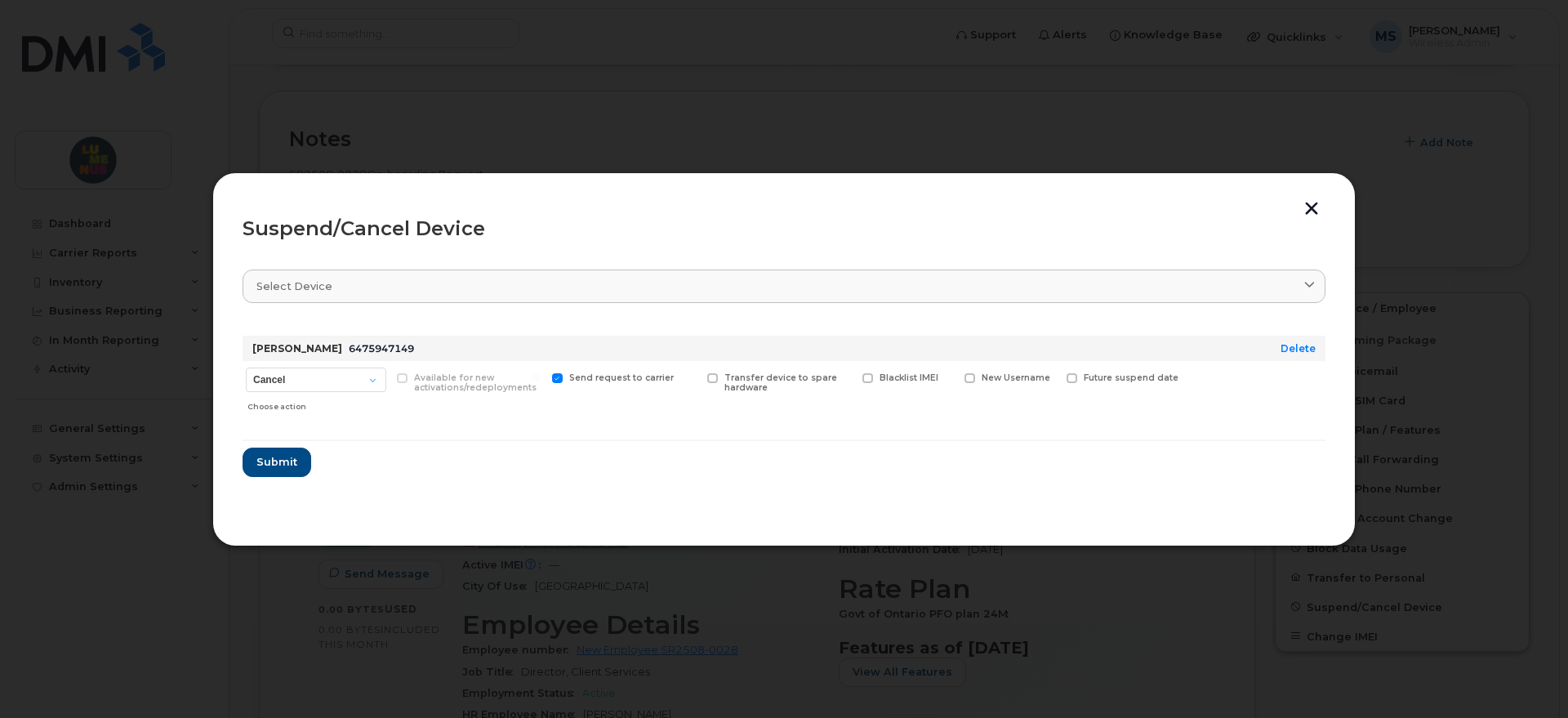
click at [1314, 200] on div "Suspend/Cancel Device Select device Type first three symbols or more [PERSON_NA…" at bounding box center [784, 360] width 1143 height 374
click at [1313, 205] on button "button" at bounding box center [1311, 210] width 24 height 18
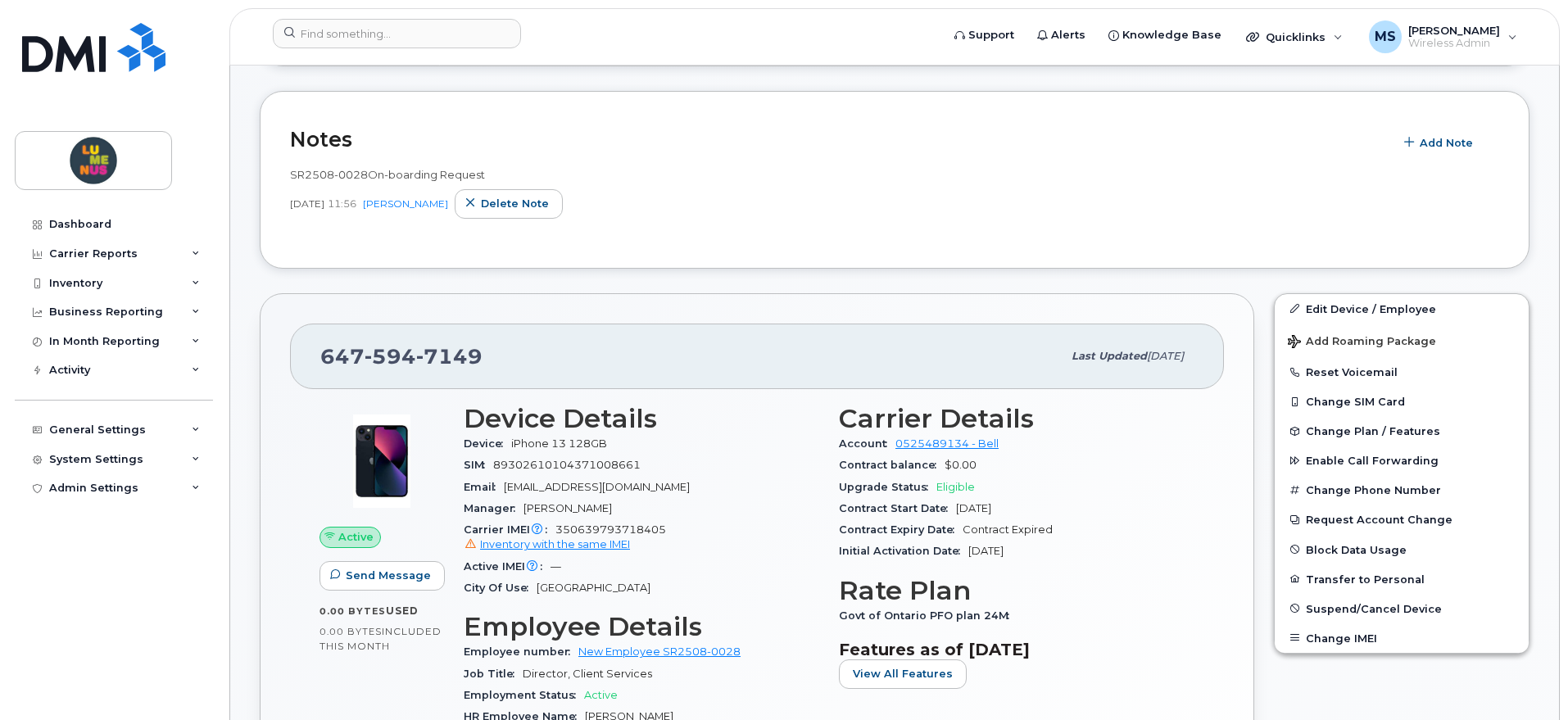
scroll to position [409, 0]
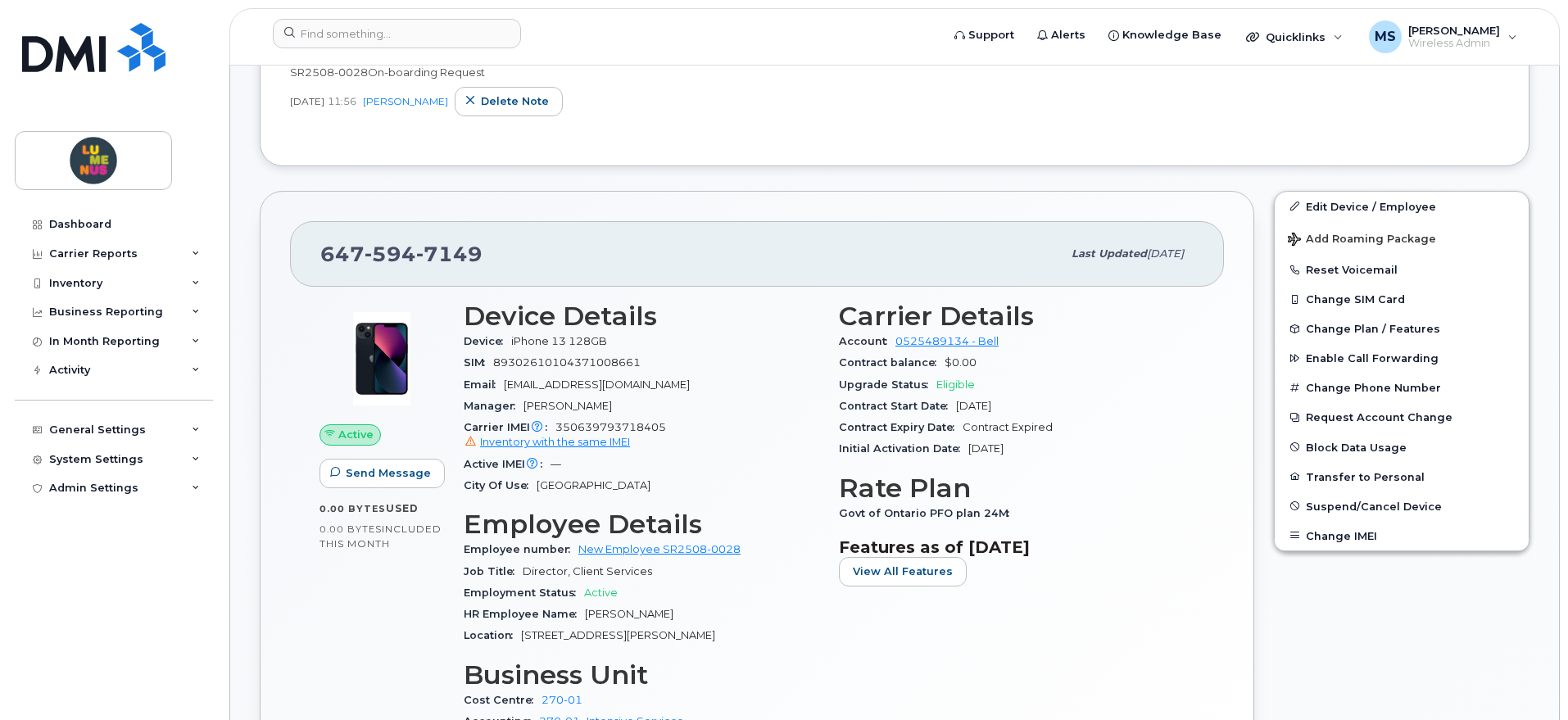
click at [188, 95] on div "Dashboard Carrier Reports Monthly Billing Data Daily Data Pooling Data Behavior…" at bounding box center [111, 360] width 222 height 720
click at [1378, 507] on span "Suspend/Cancel Device" at bounding box center [1374, 506] width 136 height 13
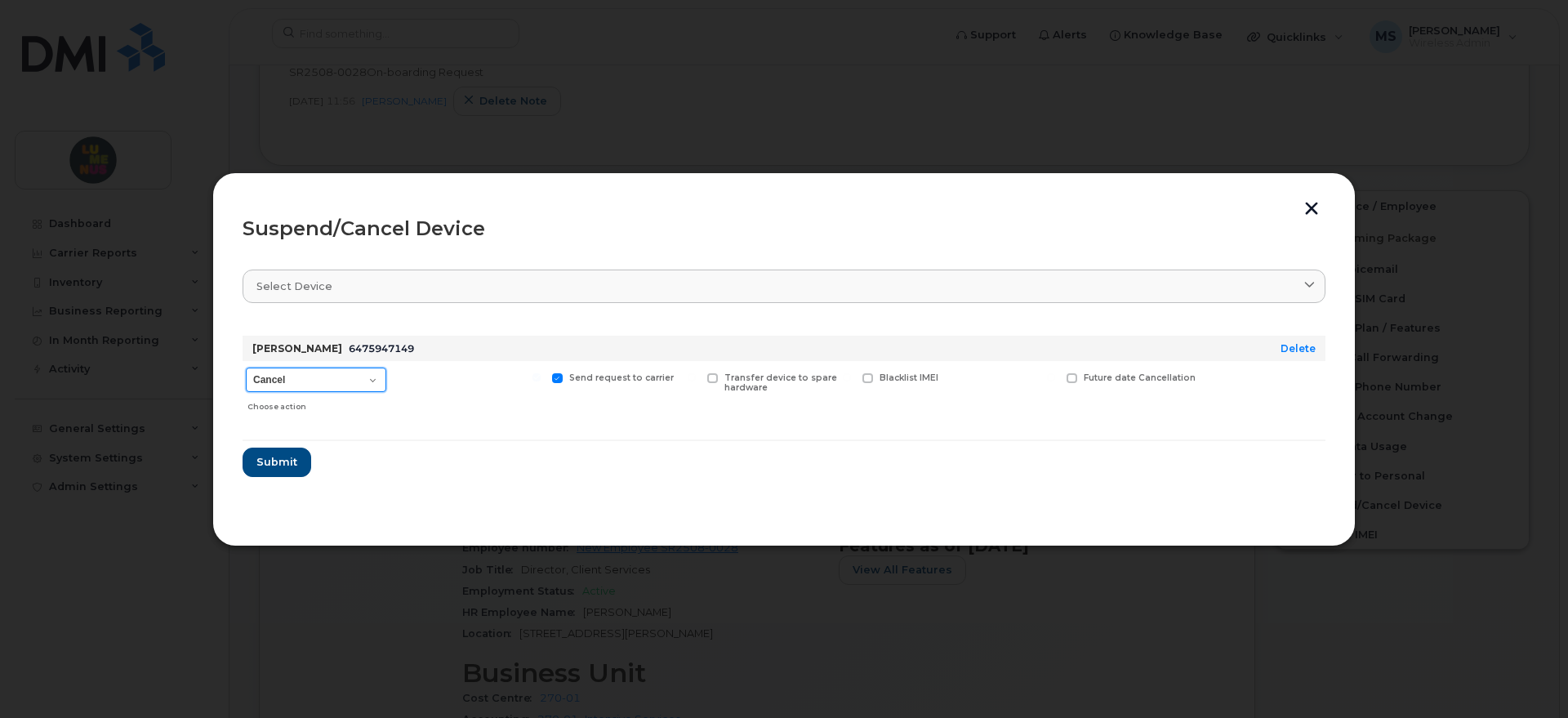
click at [371, 385] on select "Cancel Suspend - Extend Suspension Suspend - Reduced Rate Suspend - Full Rate S…" at bounding box center [316, 379] width 140 height 24
select select "[object Object]"
click at [246, 367] on select "Cancel Suspend - Extend Suspension Suspend - Reduced Rate Suspend - Full Rate S…" at bounding box center [316, 379] width 140 height 24
click at [293, 453] on button "Submit" at bounding box center [276, 462] width 67 height 29
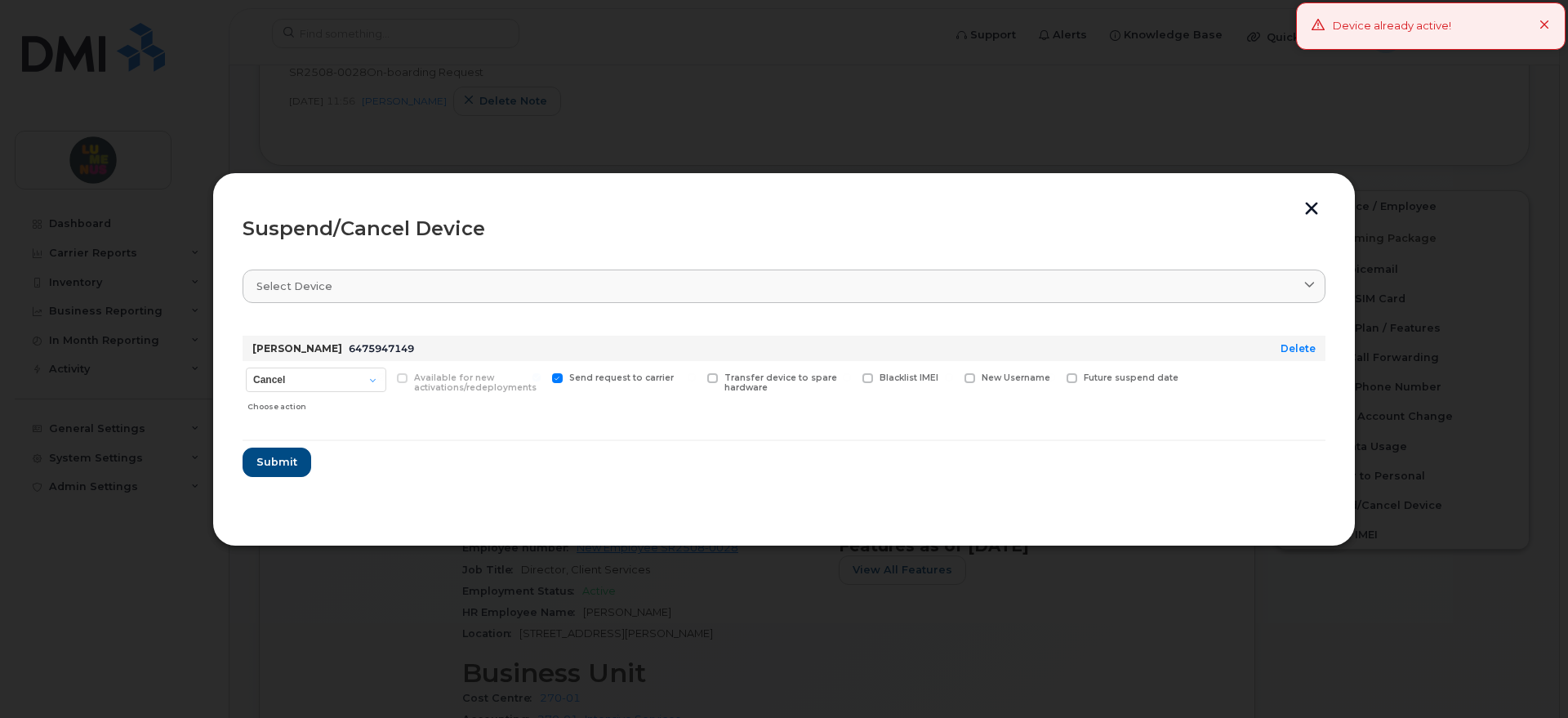
click at [1315, 200] on div "Suspend/Cancel Device Select device Type first three symbols or more [PERSON_NA…" at bounding box center [784, 360] width 1143 height 374
click at [1313, 202] on button "button" at bounding box center [1311, 210] width 24 height 18
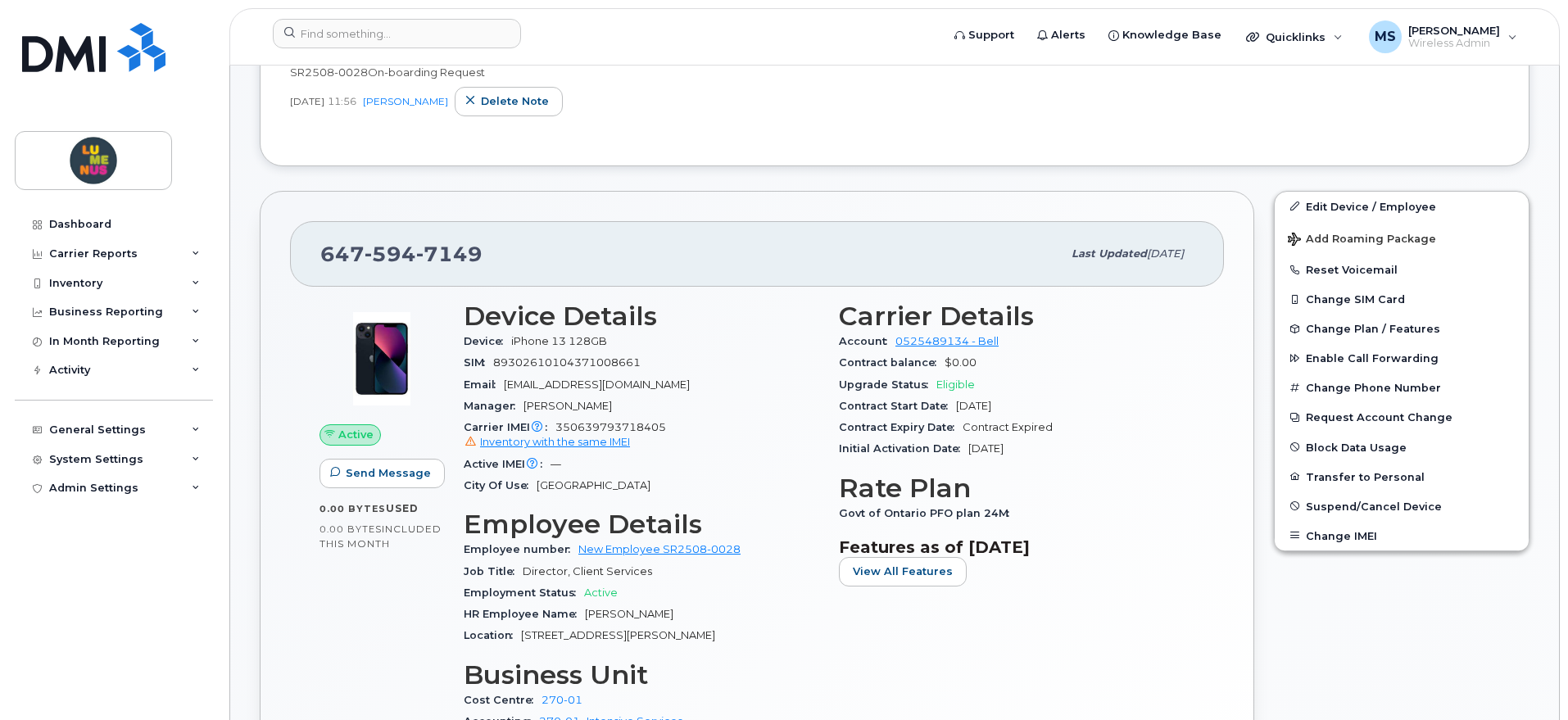
scroll to position [0, 0]
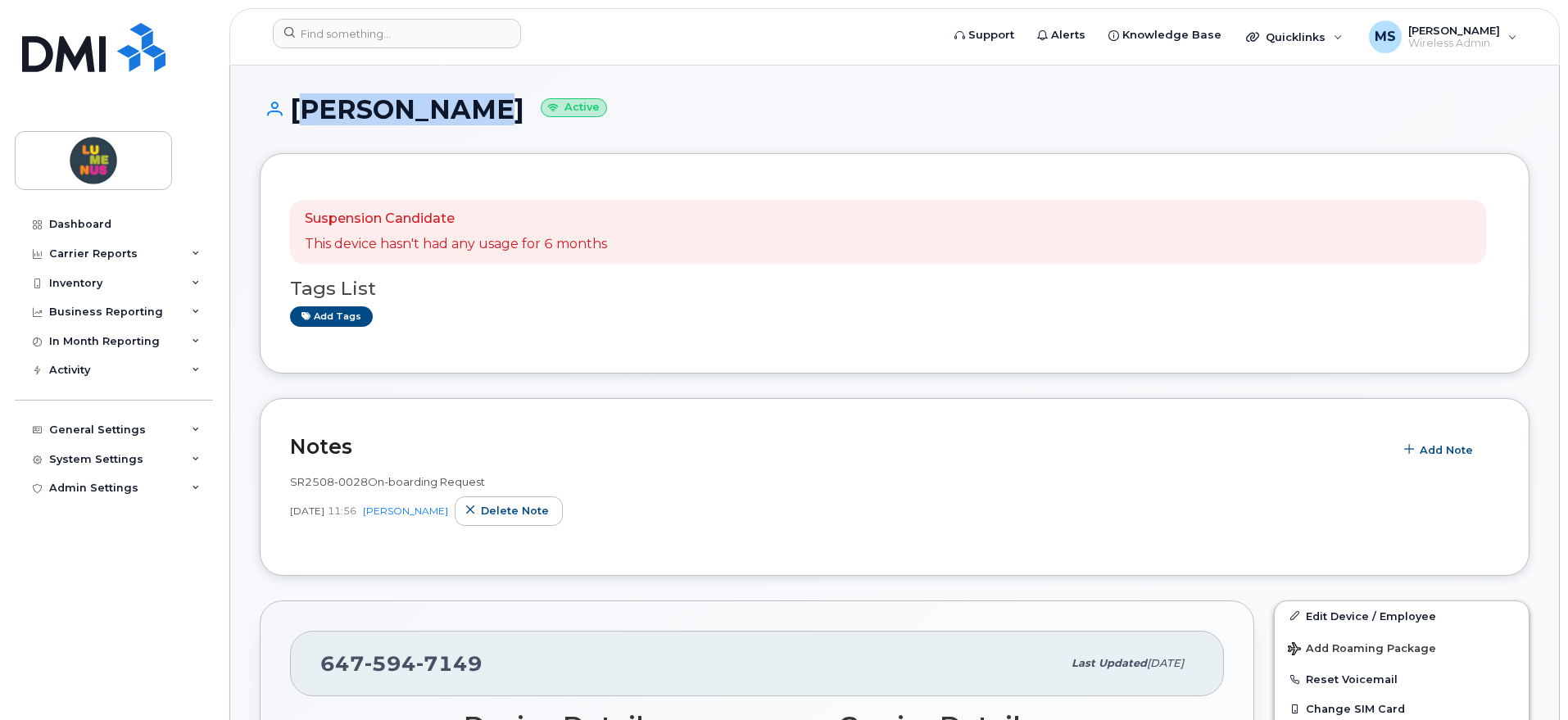
drag, startPoint x: 449, startPoint y: 111, endPoint x: 294, endPoint y: 111, distance: 155.0
click at [294, 111] on h1 "[PERSON_NAME] Active" at bounding box center [894, 110] width 1270 height 28
copy h1 "[PERSON_NAME]"
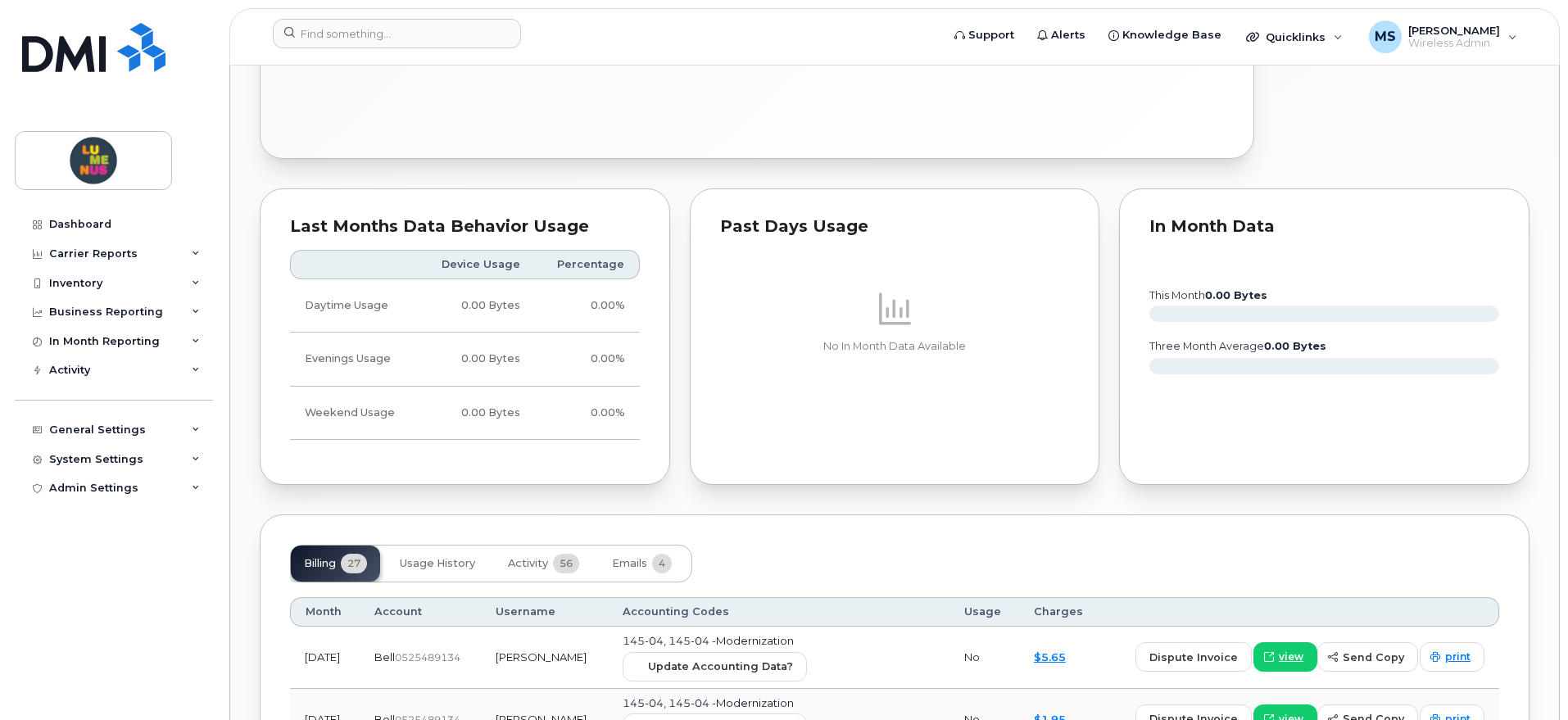
scroll to position [1229, 0]
